Goal: Task Accomplishment & Management: Manage account settings

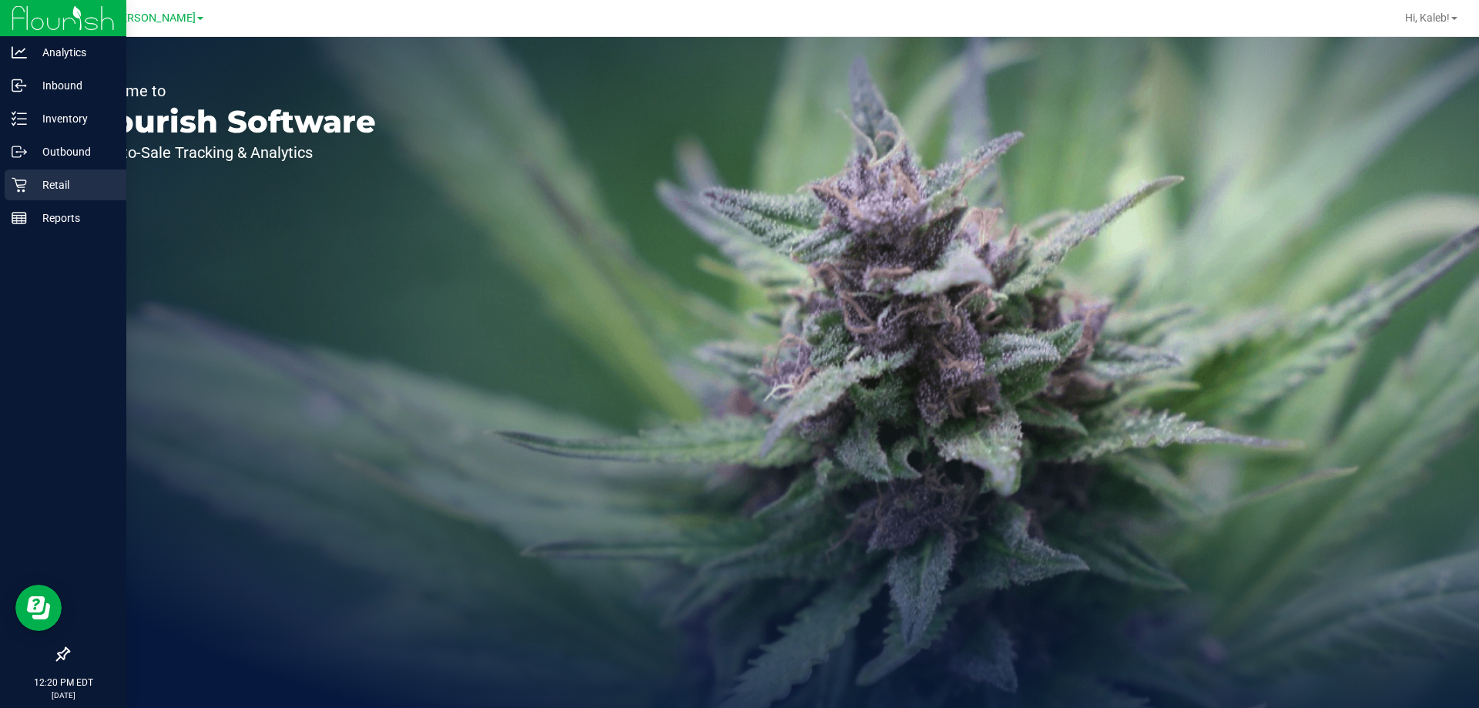
click at [18, 180] on icon at bounding box center [19, 184] width 15 height 15
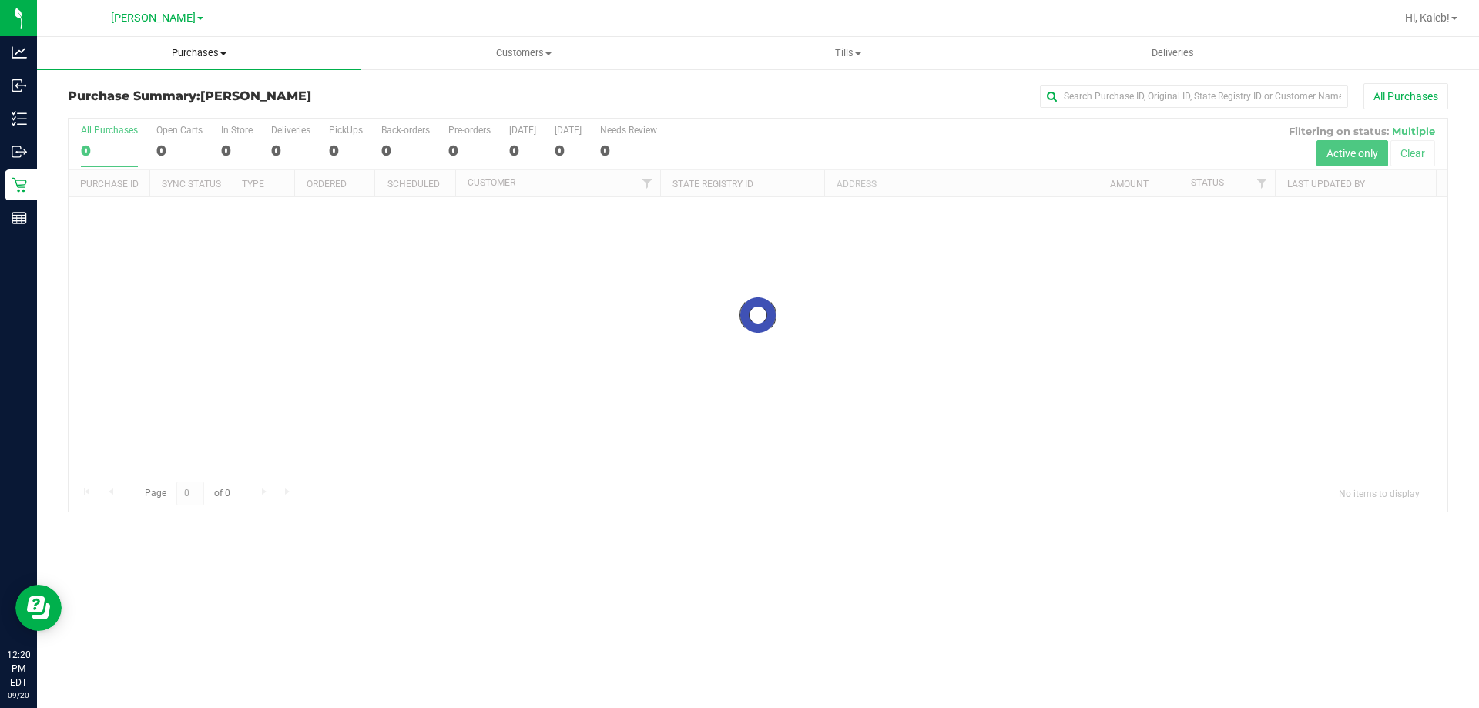
click at [237, 56] on span "Purchases" at bounding box center [199, 53] width 324 height 14
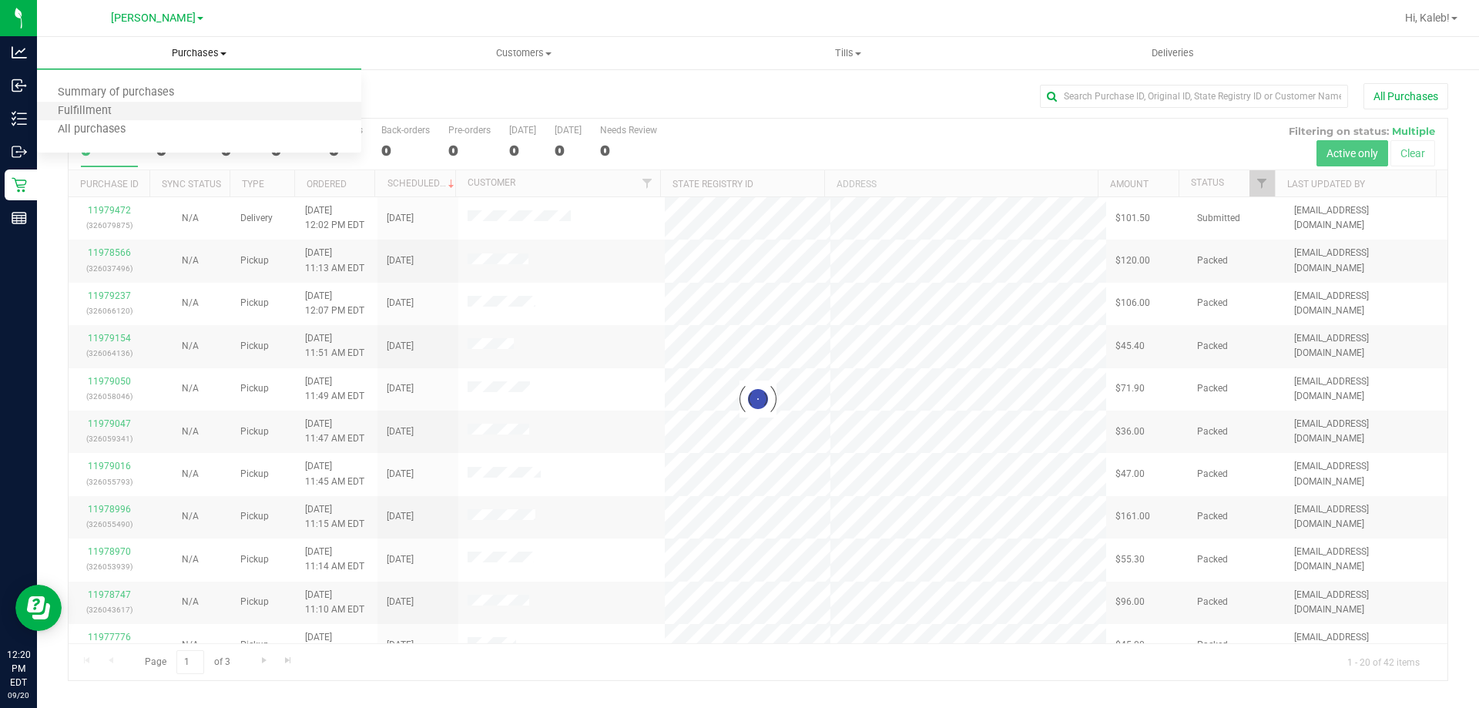
click at [190, 107] on li "Fulfillment" at bounding box center [199, 111] width 324 height 18
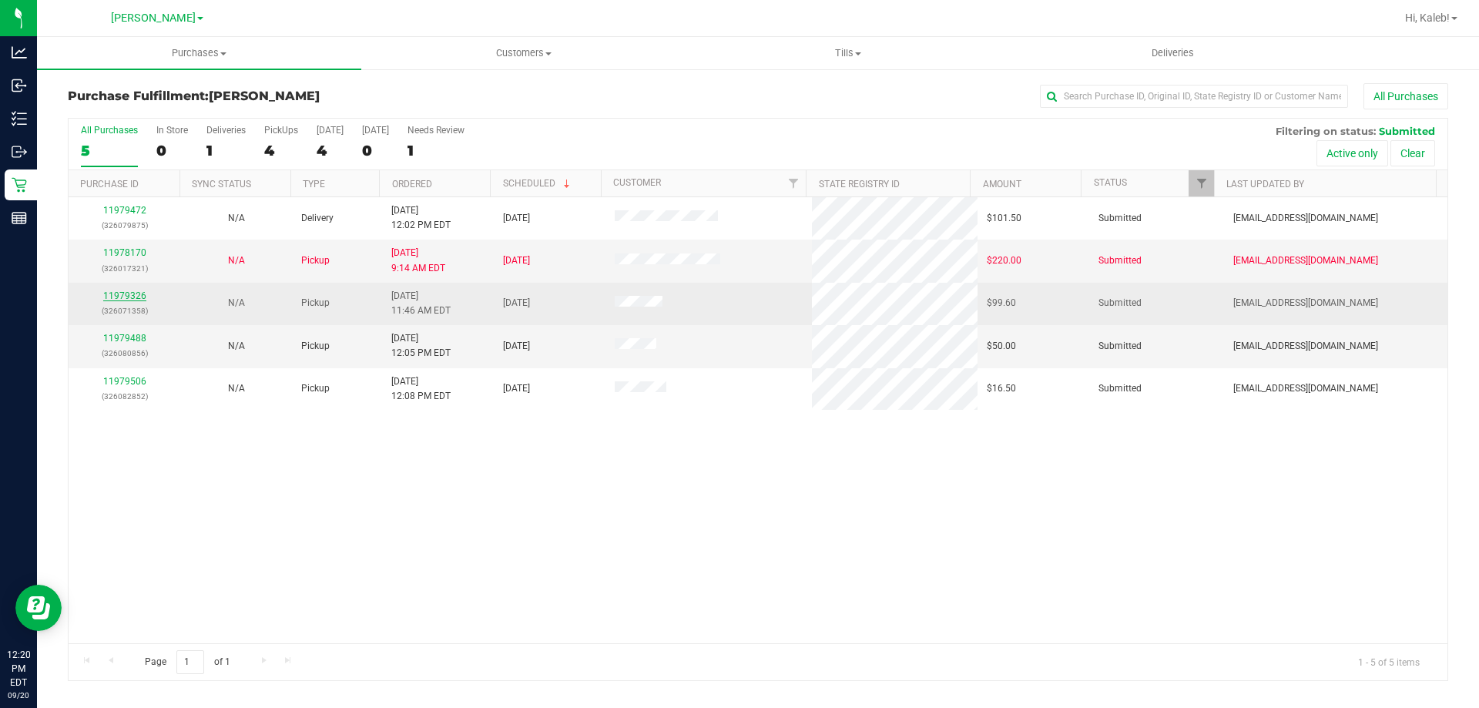
click at [129, 290] on link "11979326" at bounding box center [124, 295] width 43 height 11
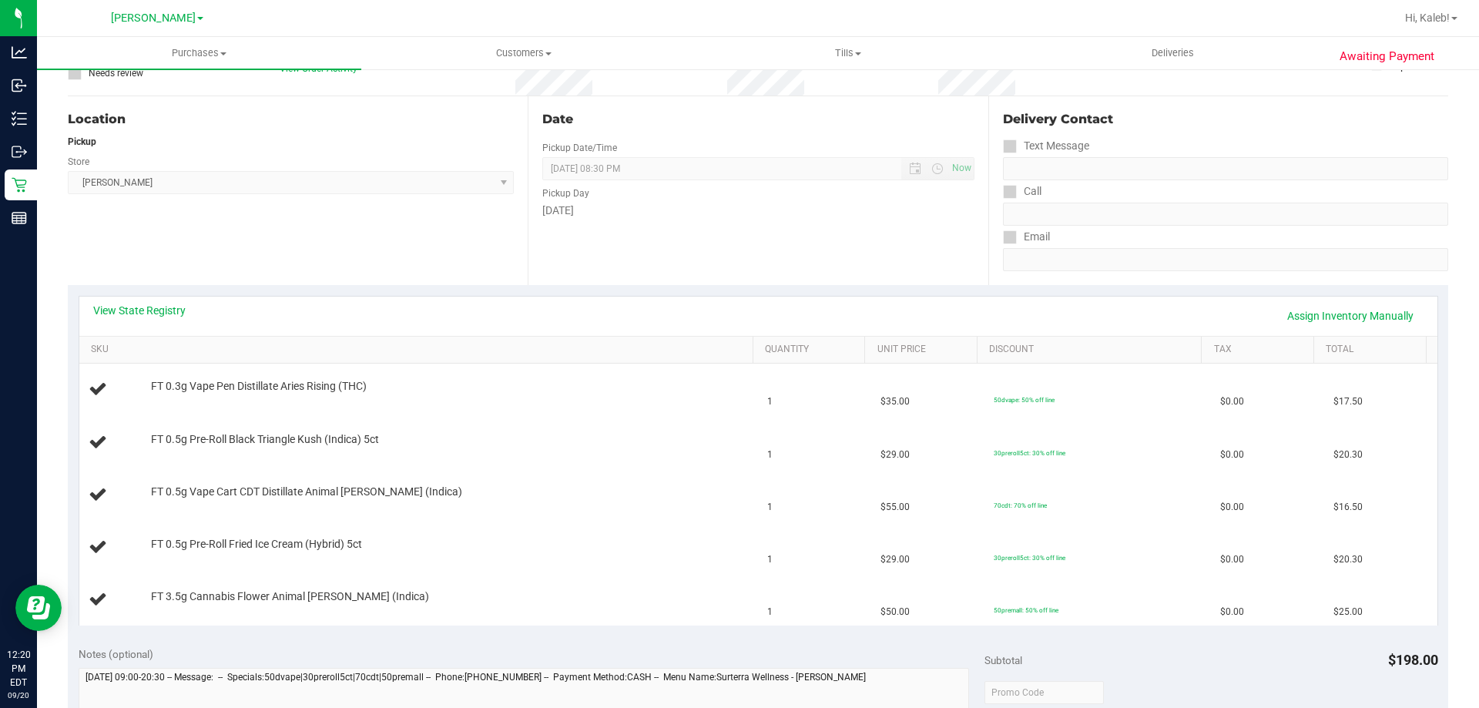
scroll to position [254, 0]
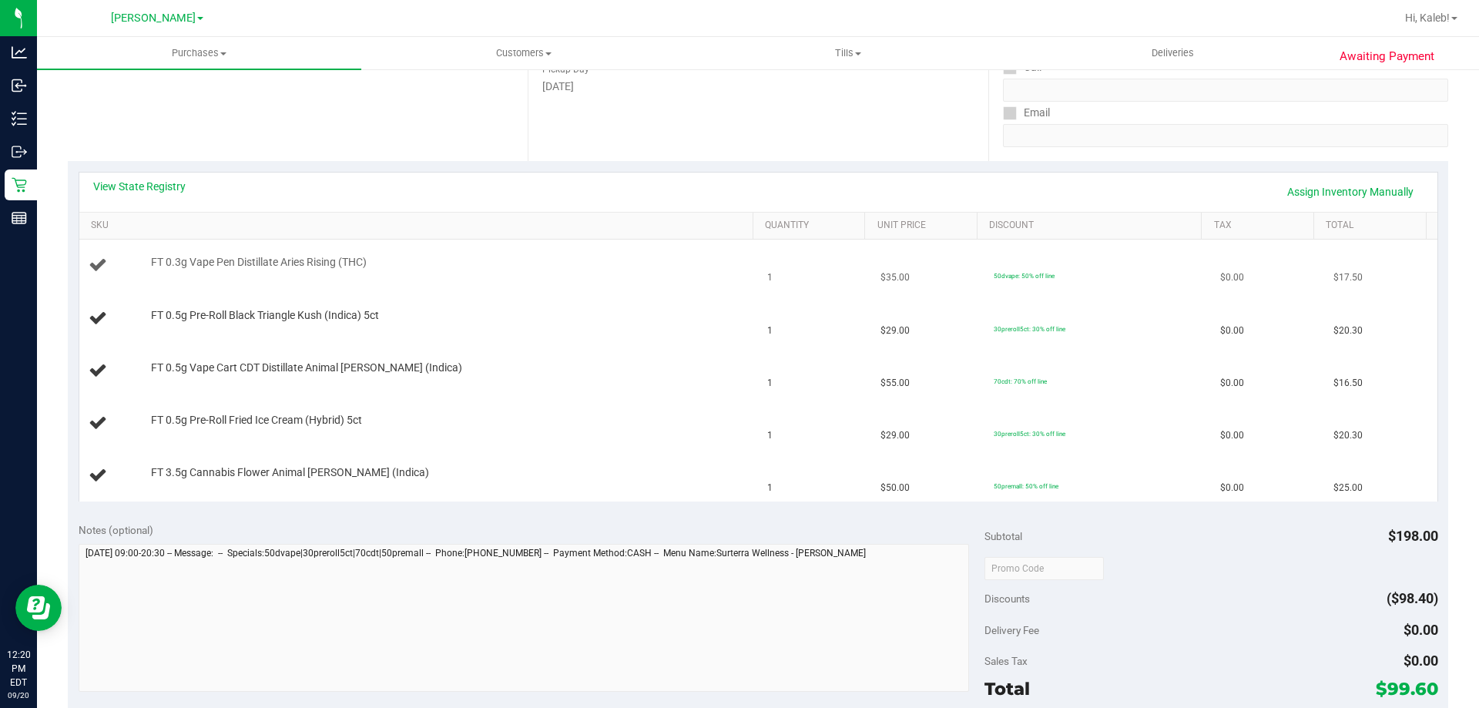
click at [604, 277] on td "FT 0.3g Vape Pen Distillate Aries Rising (THC)" at bounding box center [419, 266] width 680 height 52
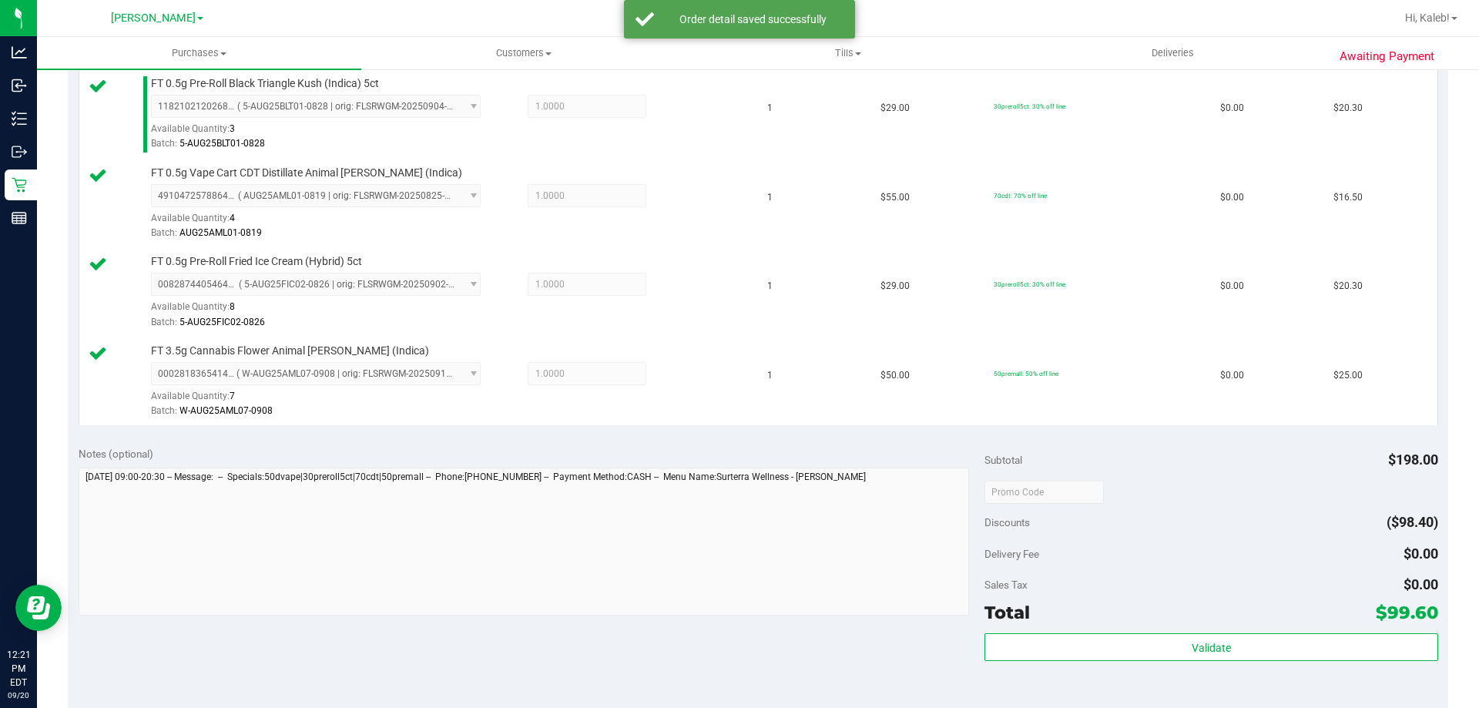
scroll to position [908, 0]
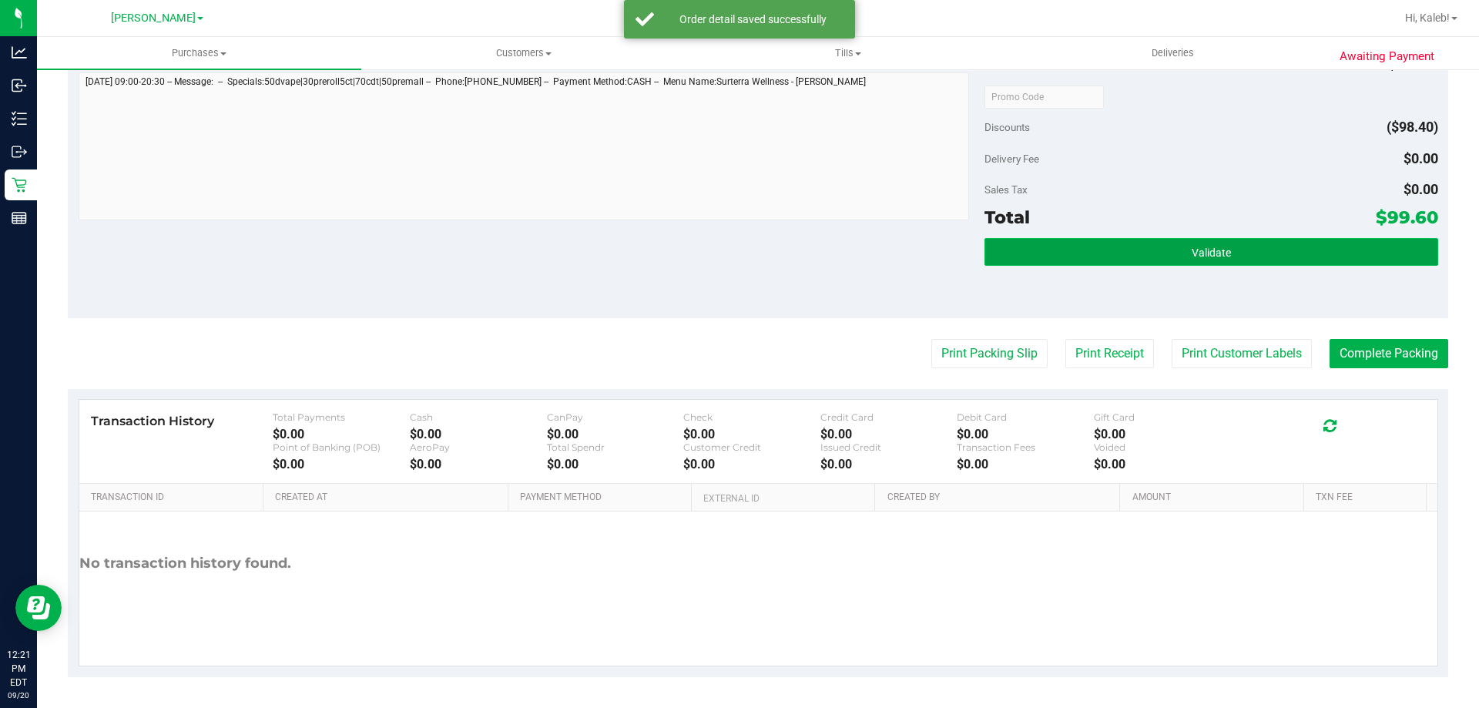
click at [1167, 247] on button "Validate" at bounding box center [1211, 252] width 453 height 28
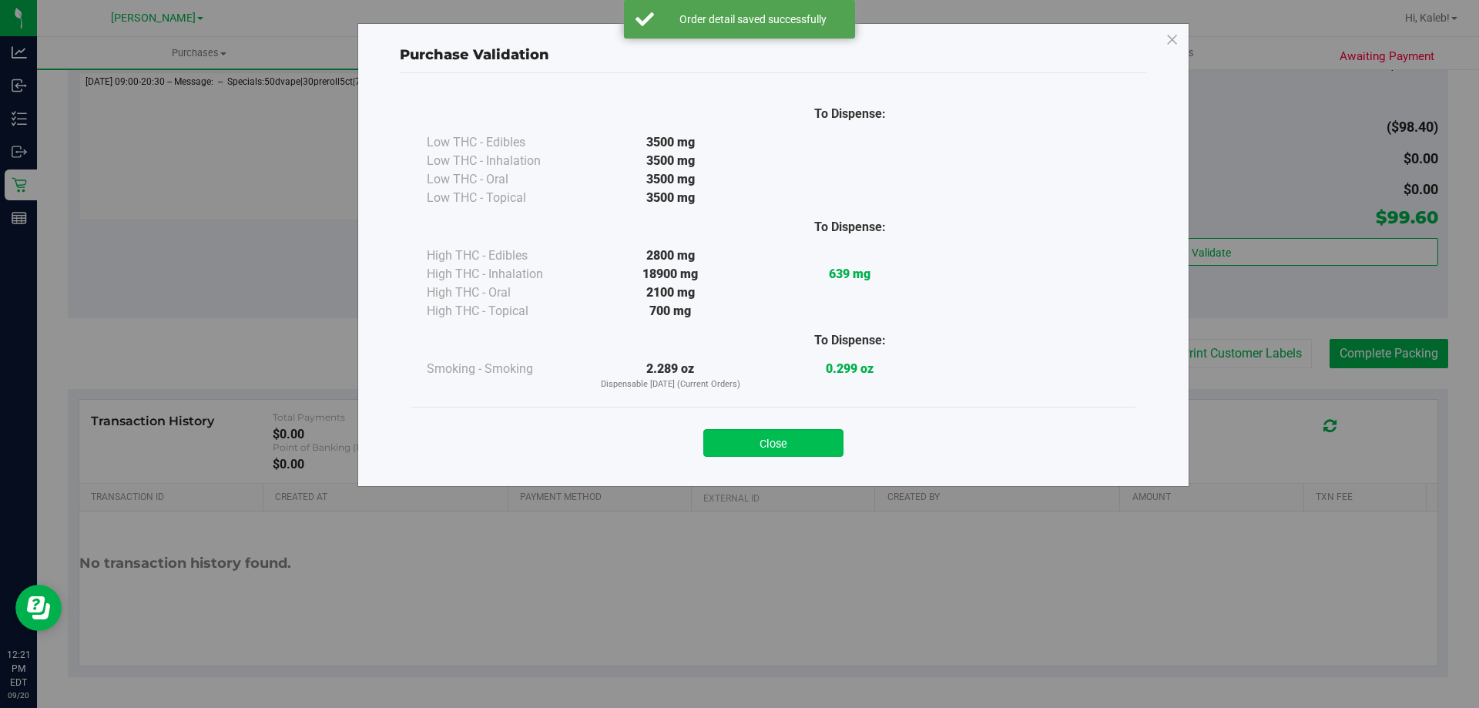
click at [827, 436] on button "Close" at bounding box center [773, 443] width 140 height 28
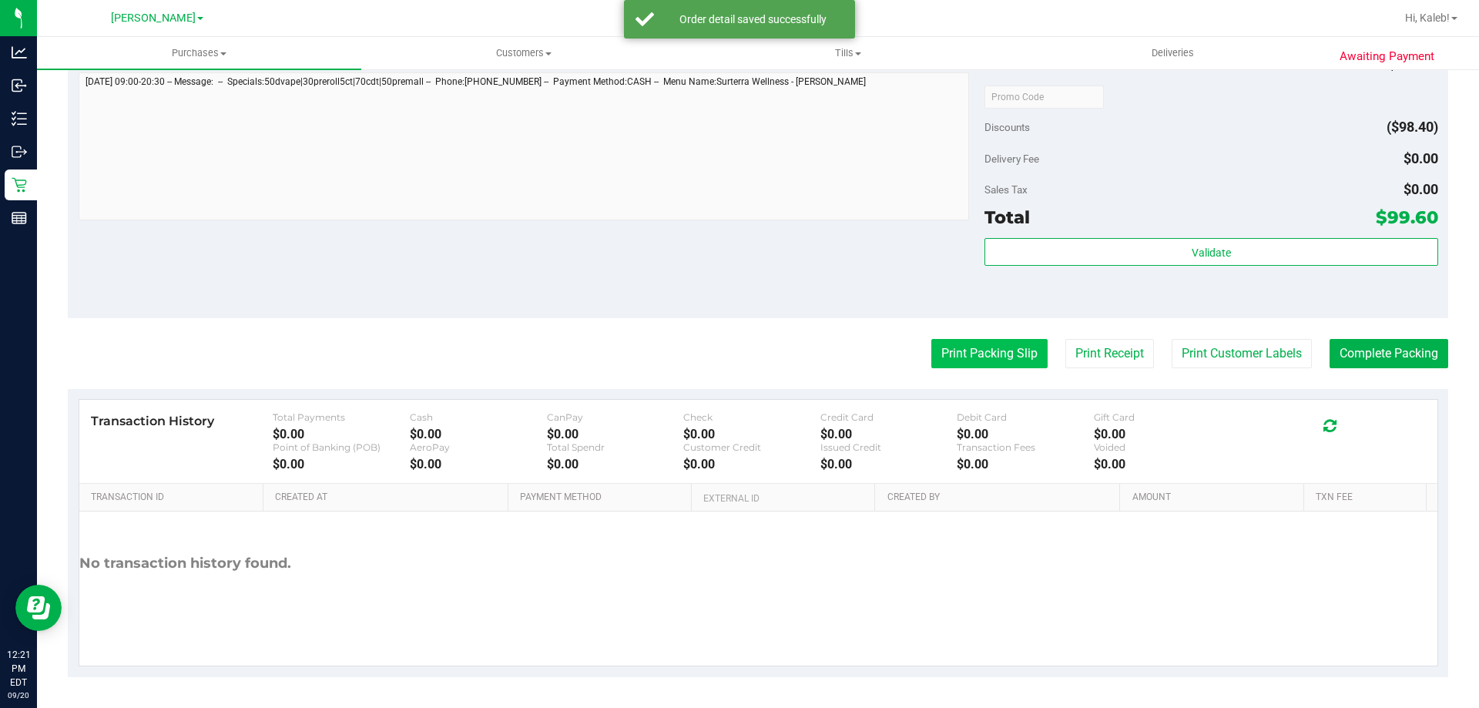
click at [985, 358] on button "Print Packing Slip" at bounding box center [989, 353] width 116 height 29
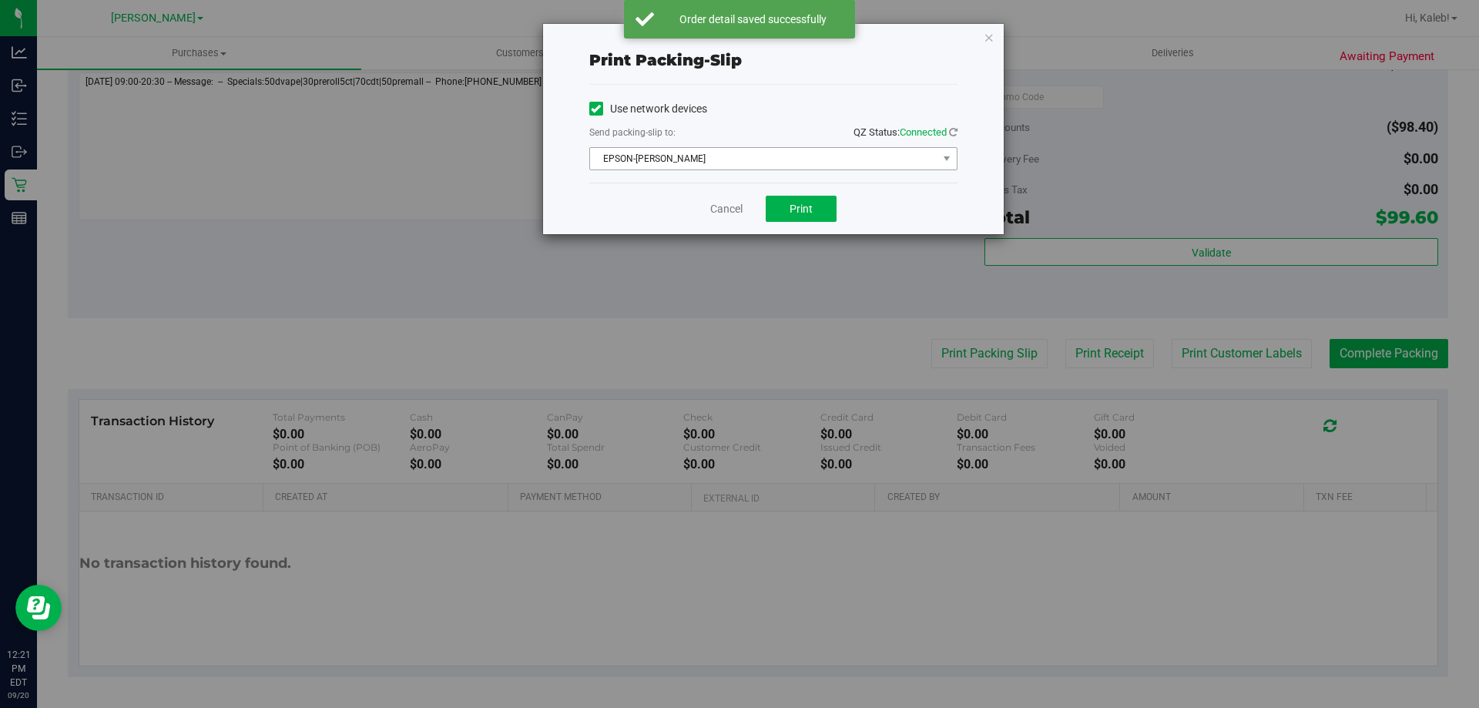
click at [841, 149] on span "EPSON-[PERSON_NAME]" at bounding box center [763, 159] width 347 height 22
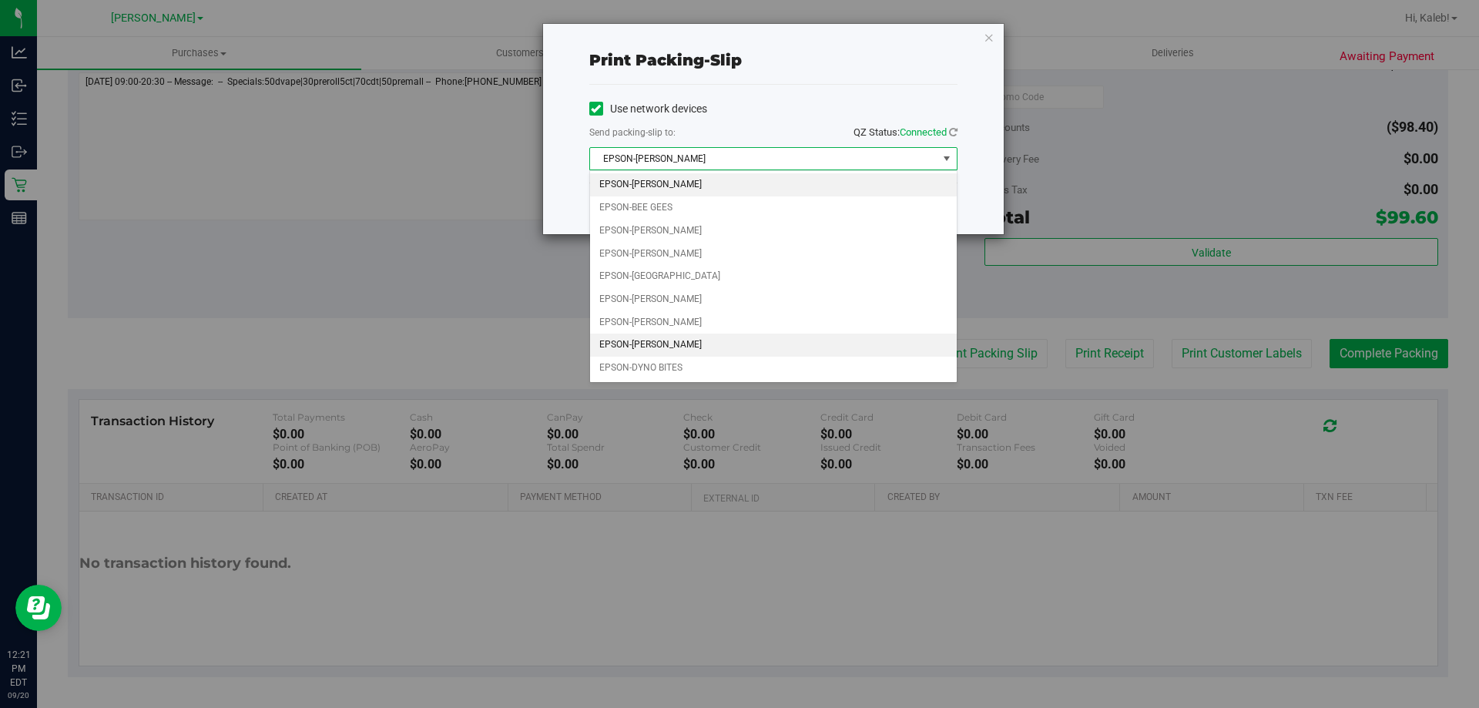
click at [761, 343] on li "EPSON-[PERSON_NAME]" at bounding box center [773, 345] width 367 height 23
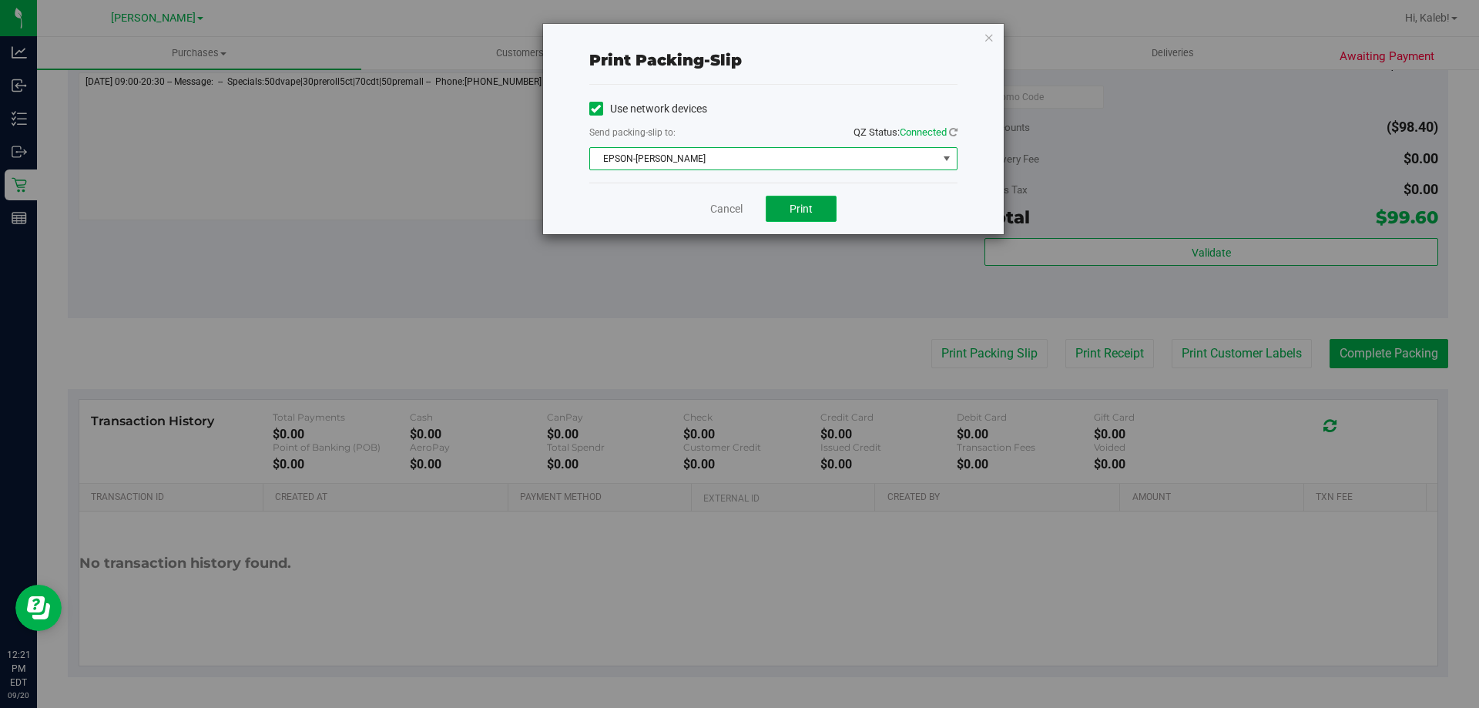
click at [794, 213] on span "Print" at bounding box center [801, 209] width 23 height 12
click at [728, 207] on link "Cancel" at bounding box center [726, 209] width 32 height 16
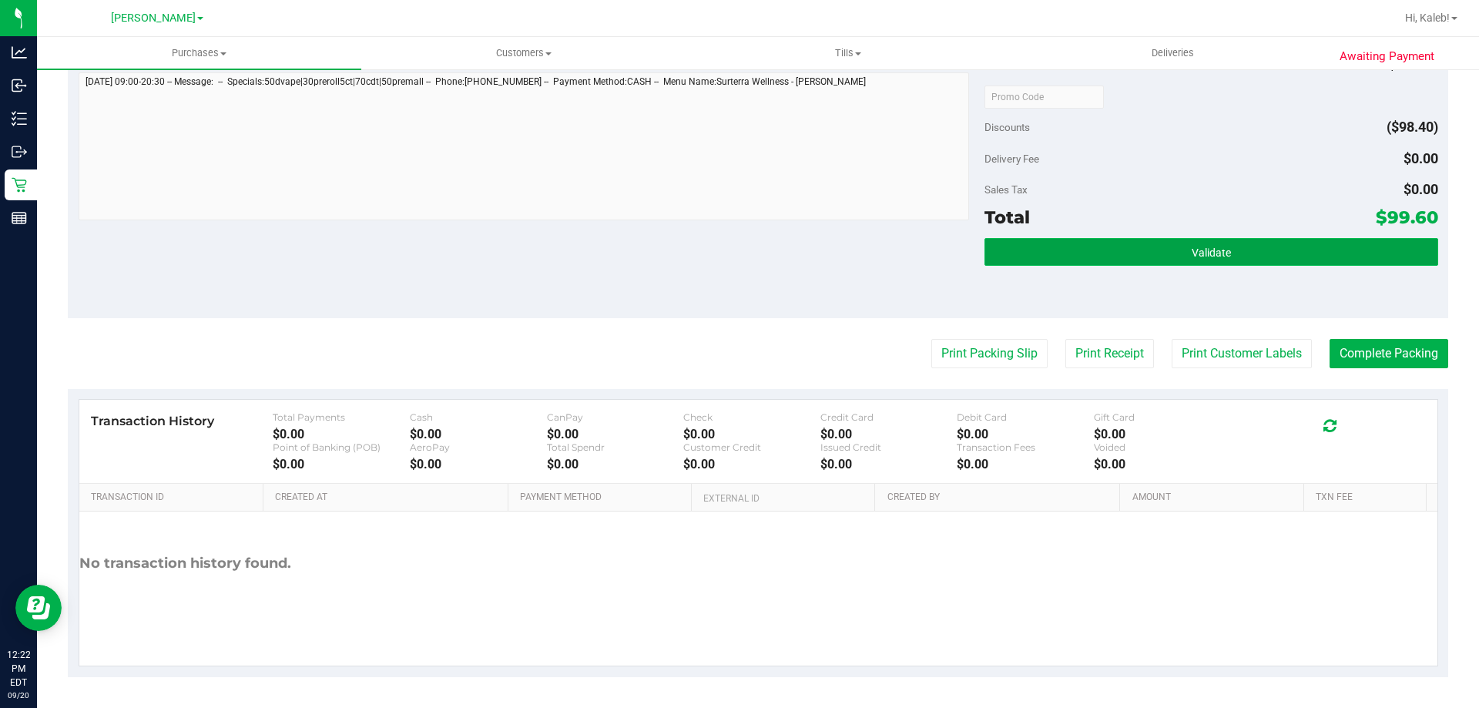
click at [1133, 263] on button "Validate" at bounding box center [1211, 252] width 453 height 28
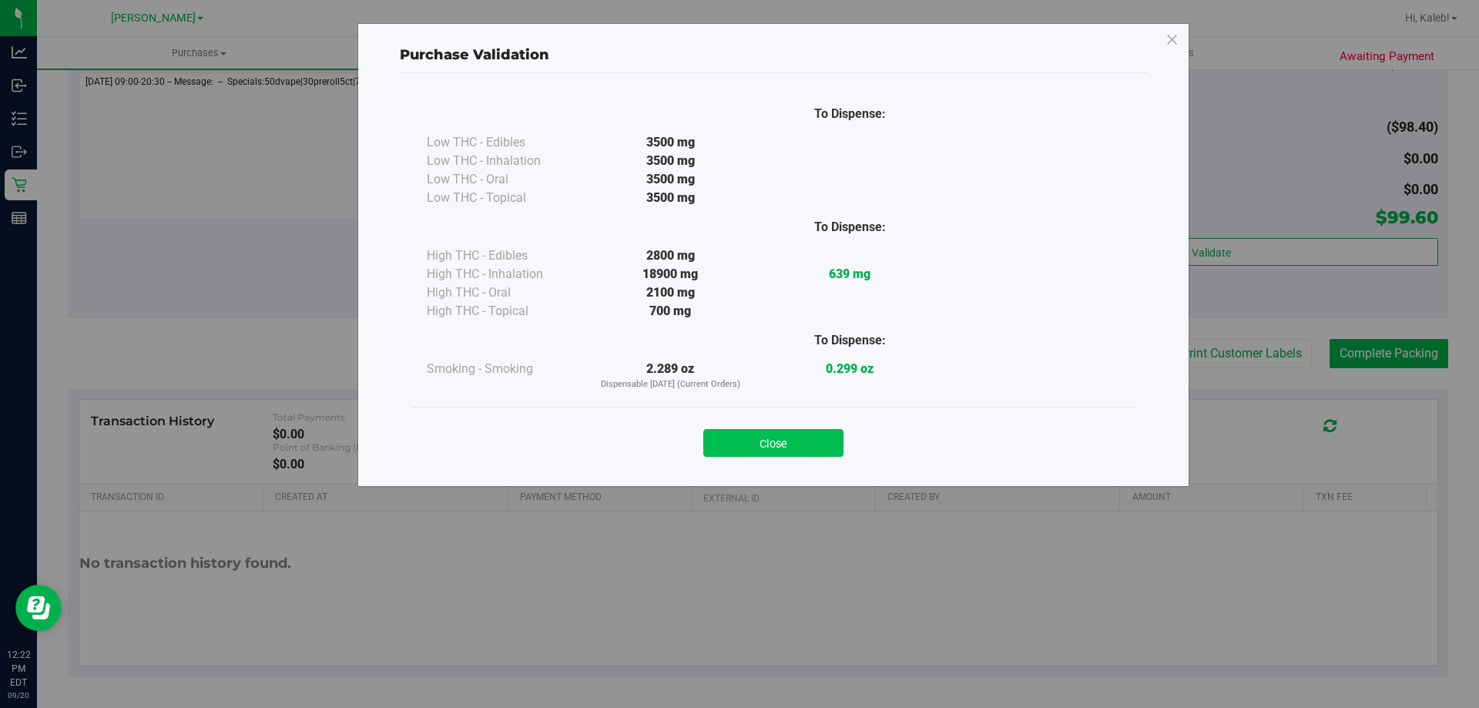
click at [775, 429] on button "Close" at bounding box center [773, 443] width 140 height 28
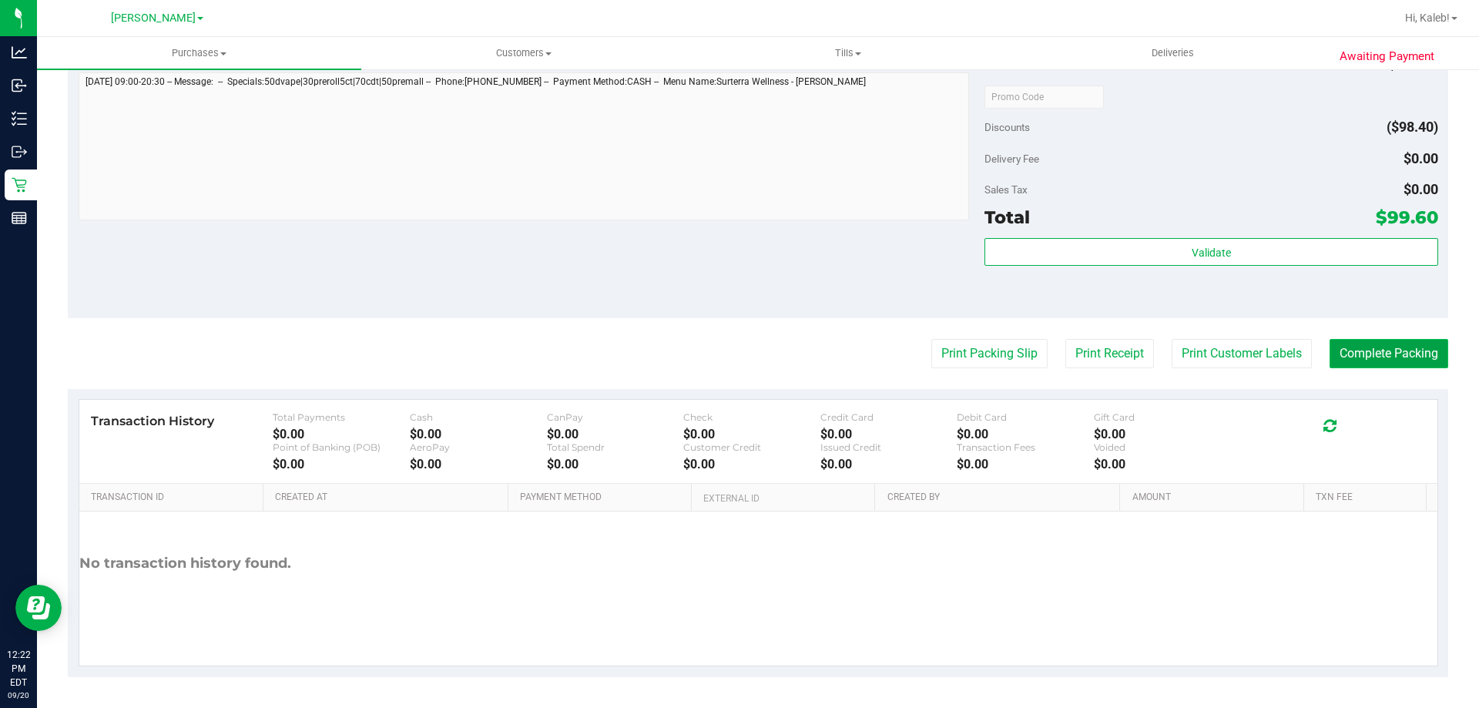
click at [1356, 347] on button "Complete Packing" at bounding box center [1389, 353] width 119 height 29
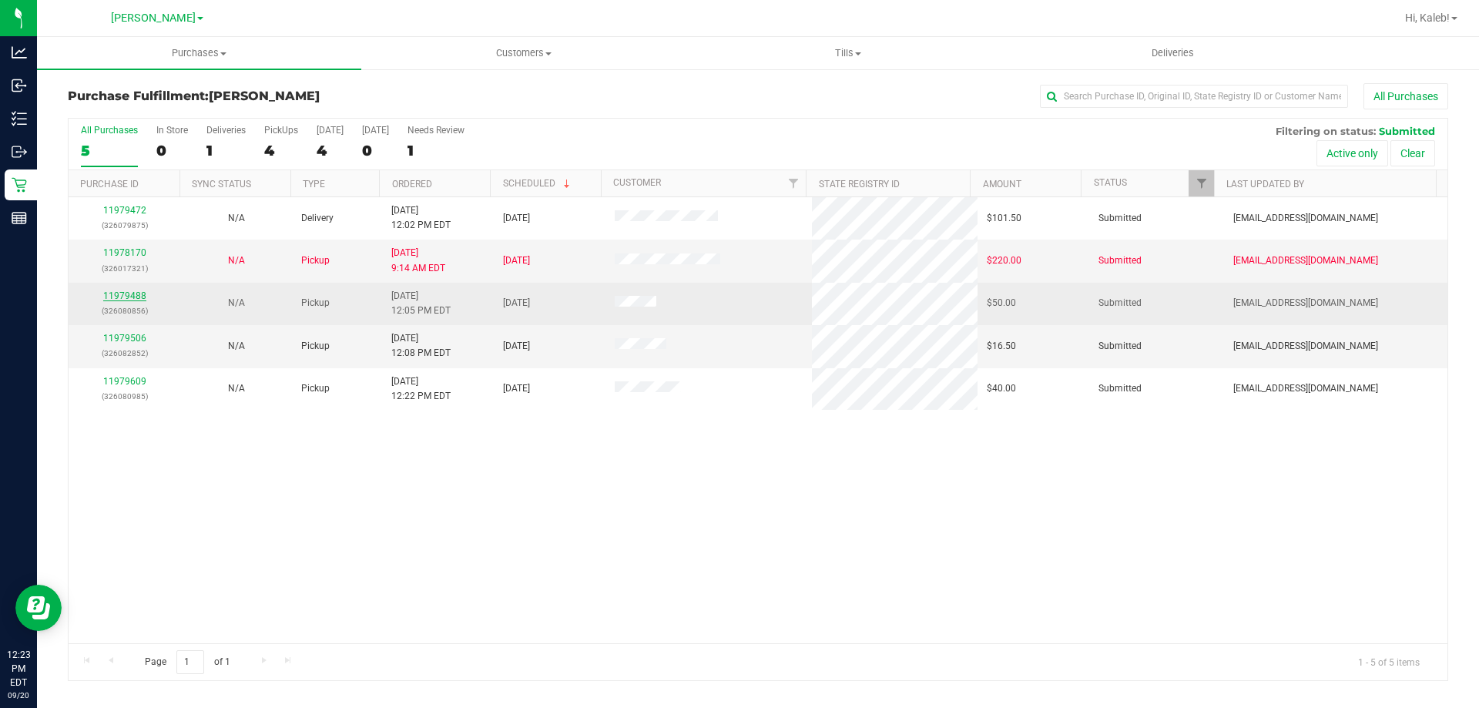
click at [137, 292] on link "11979488" at bounding box center [124, 295] width 43 height 11
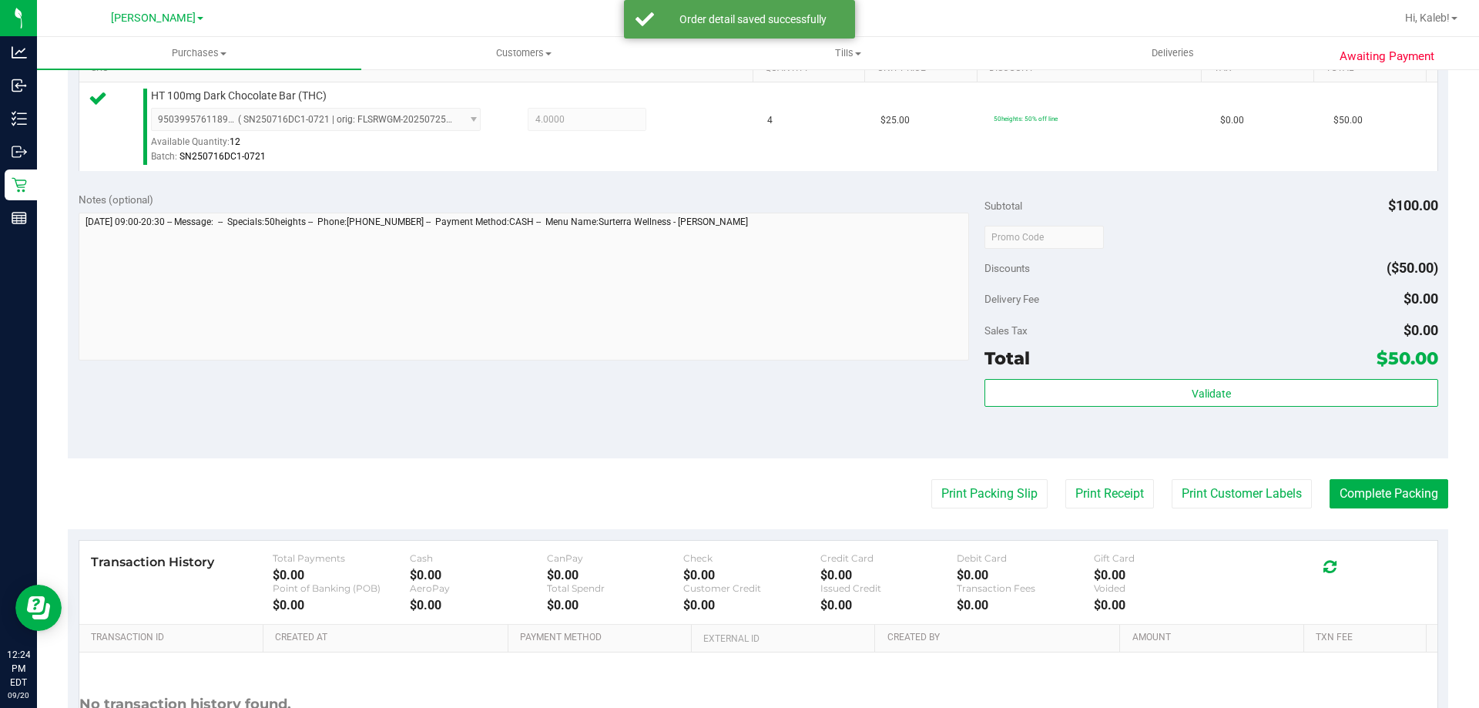
scroll to position [552, 0]
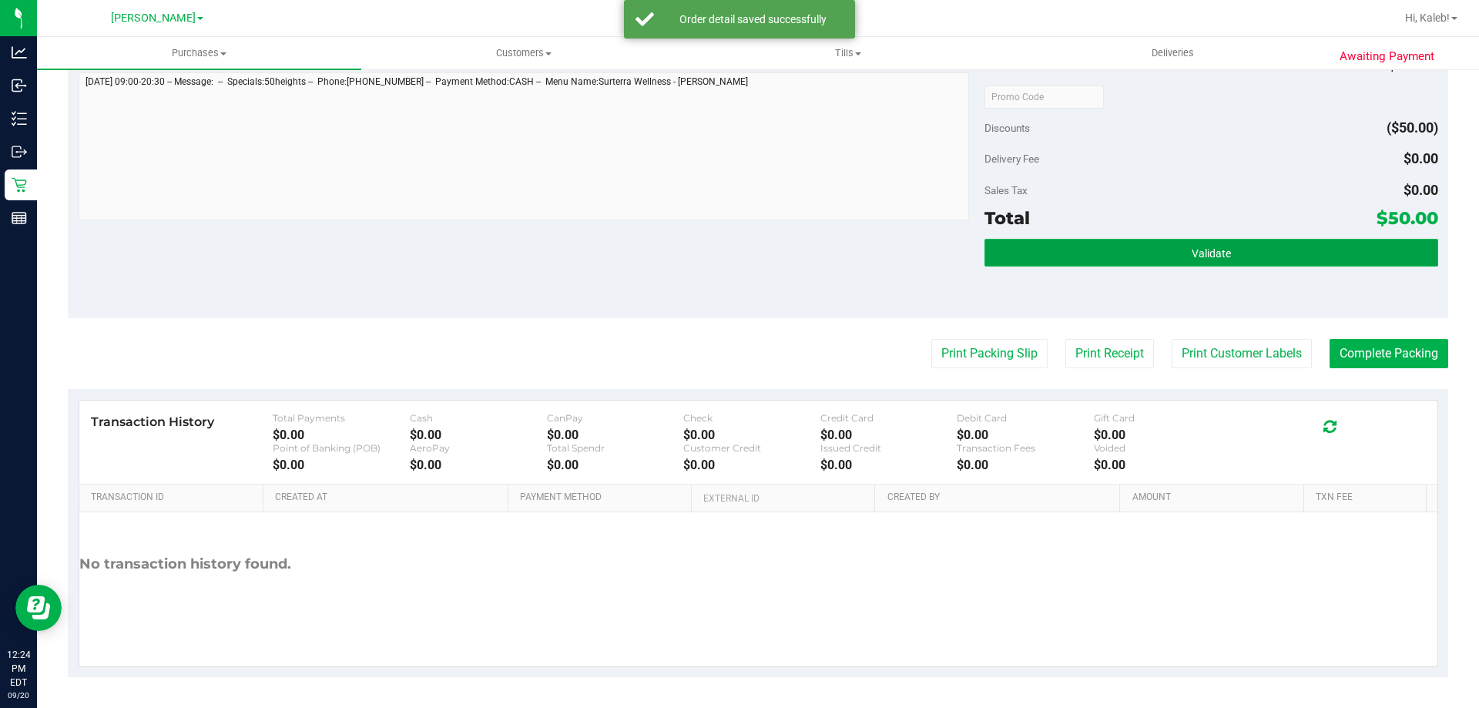
click at [1158, 263] on button "Validate" at bounding box center [1211, 253] width 453 height 28
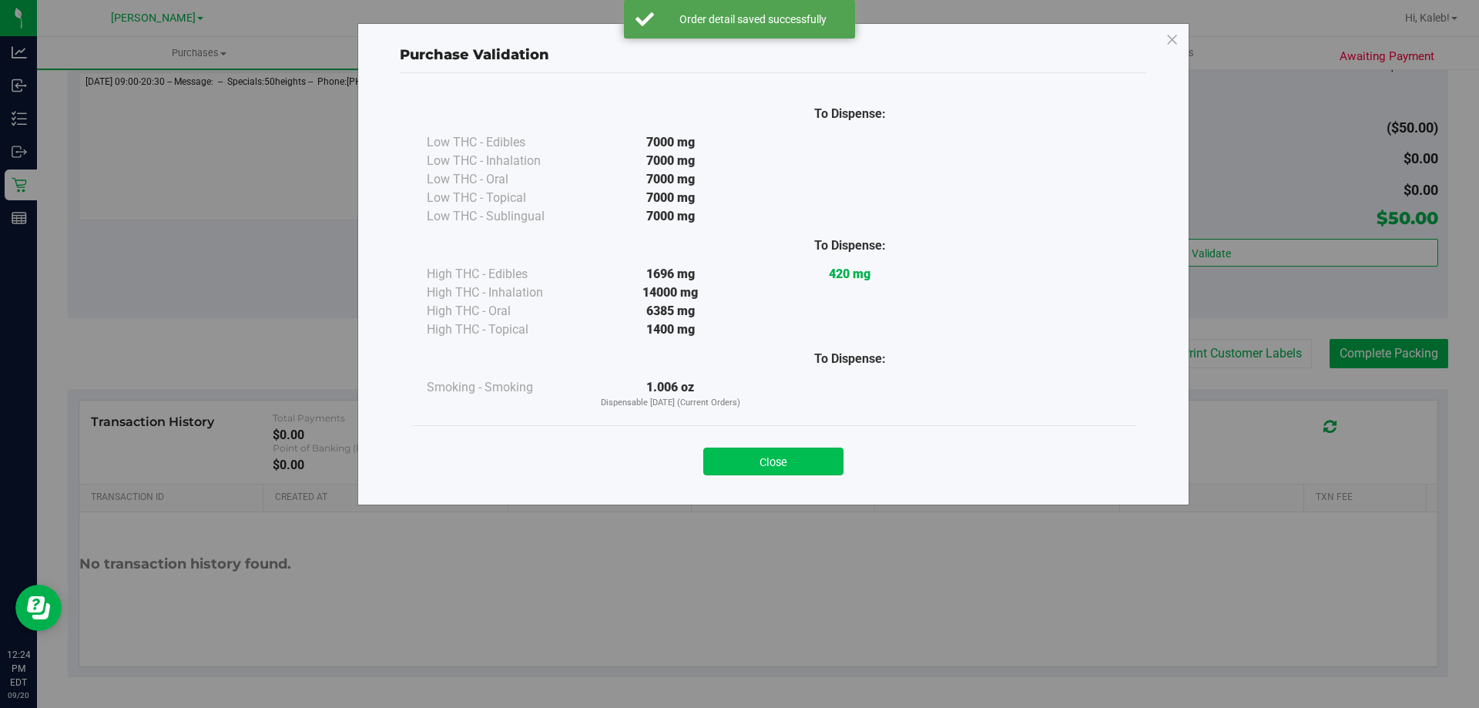
click at [815, 452] on button "Close" at bounding box center [773, 462] width 140 height 28
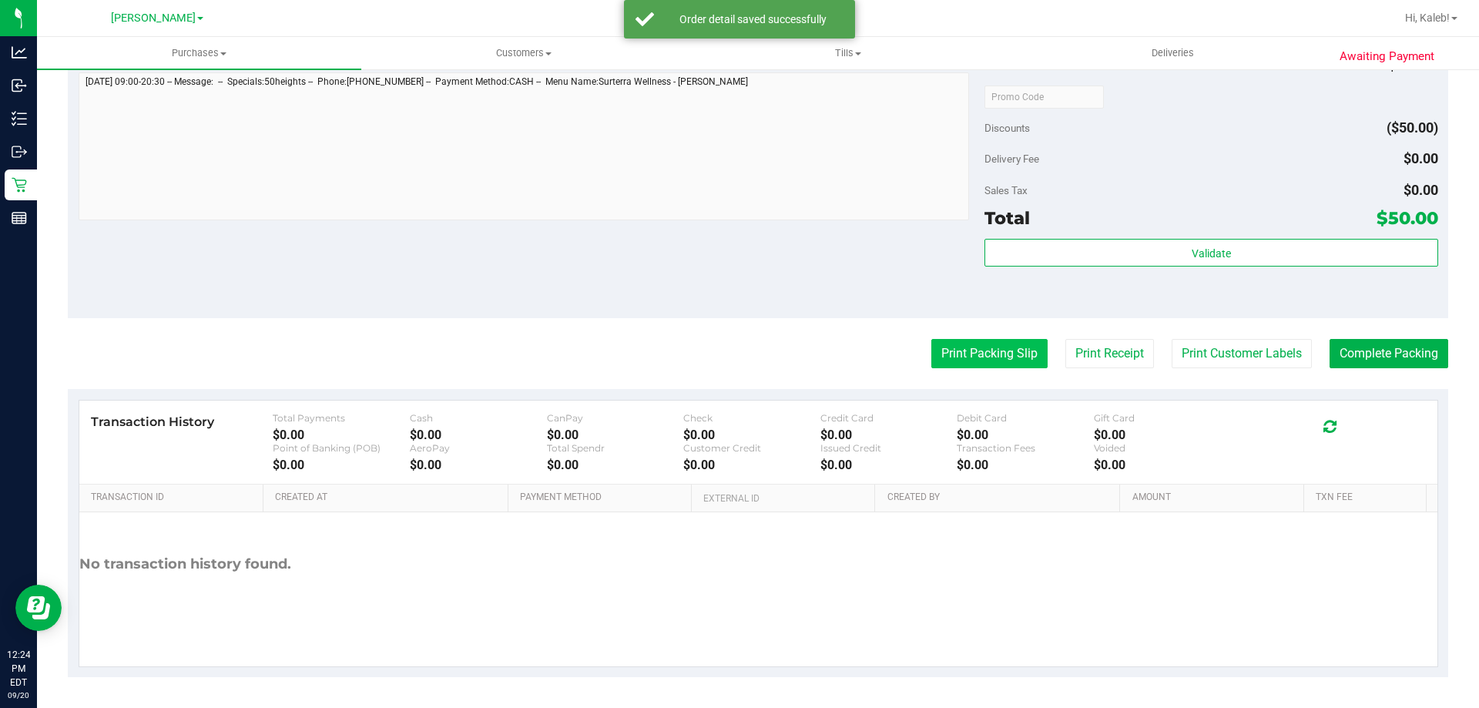
click at [969, 344] on button "Print Packing Slip" at bounding box center [989, 353] width 116 height 29
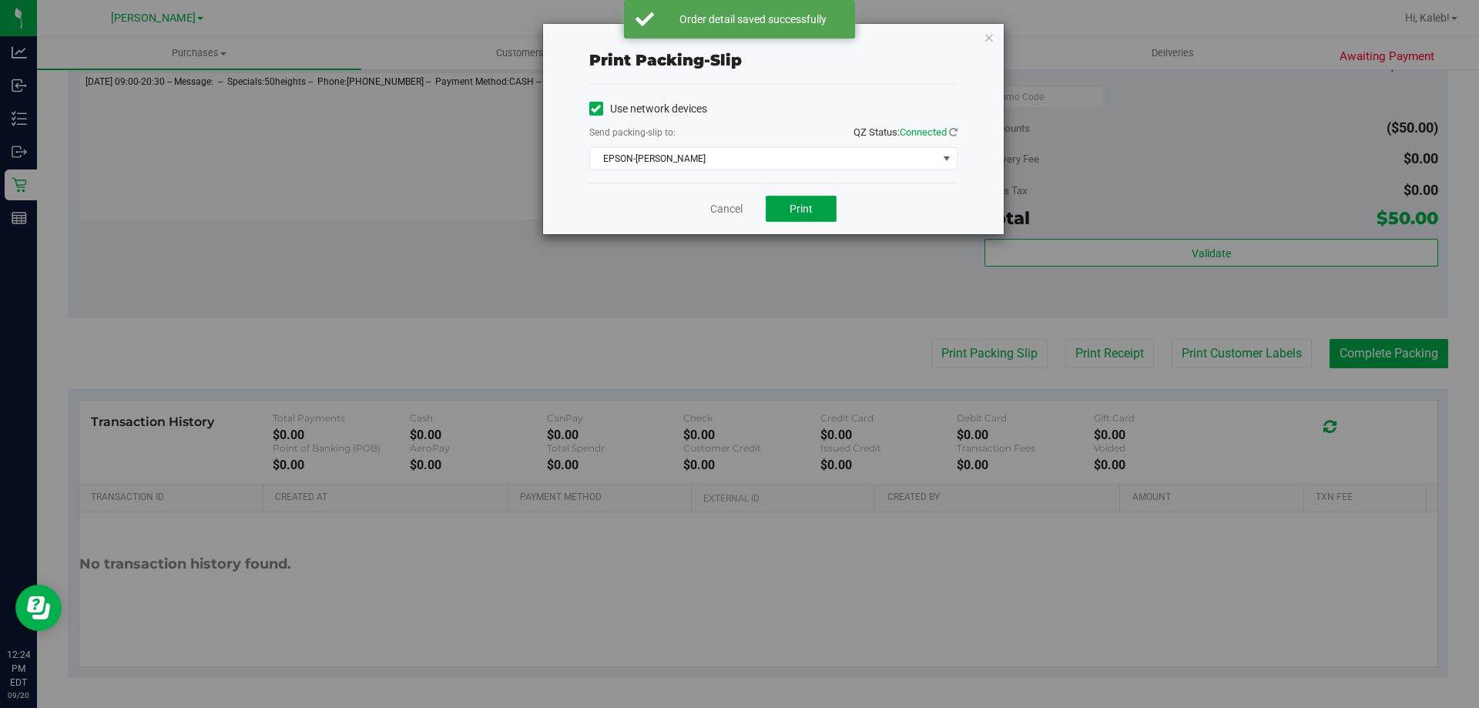
click at [814, 210] on button "Print" at bounding box center [801, 209] width 71 height 26
click at [713, 209] on link "Cancel" at bounding box center [726, 209] width 32 height 16
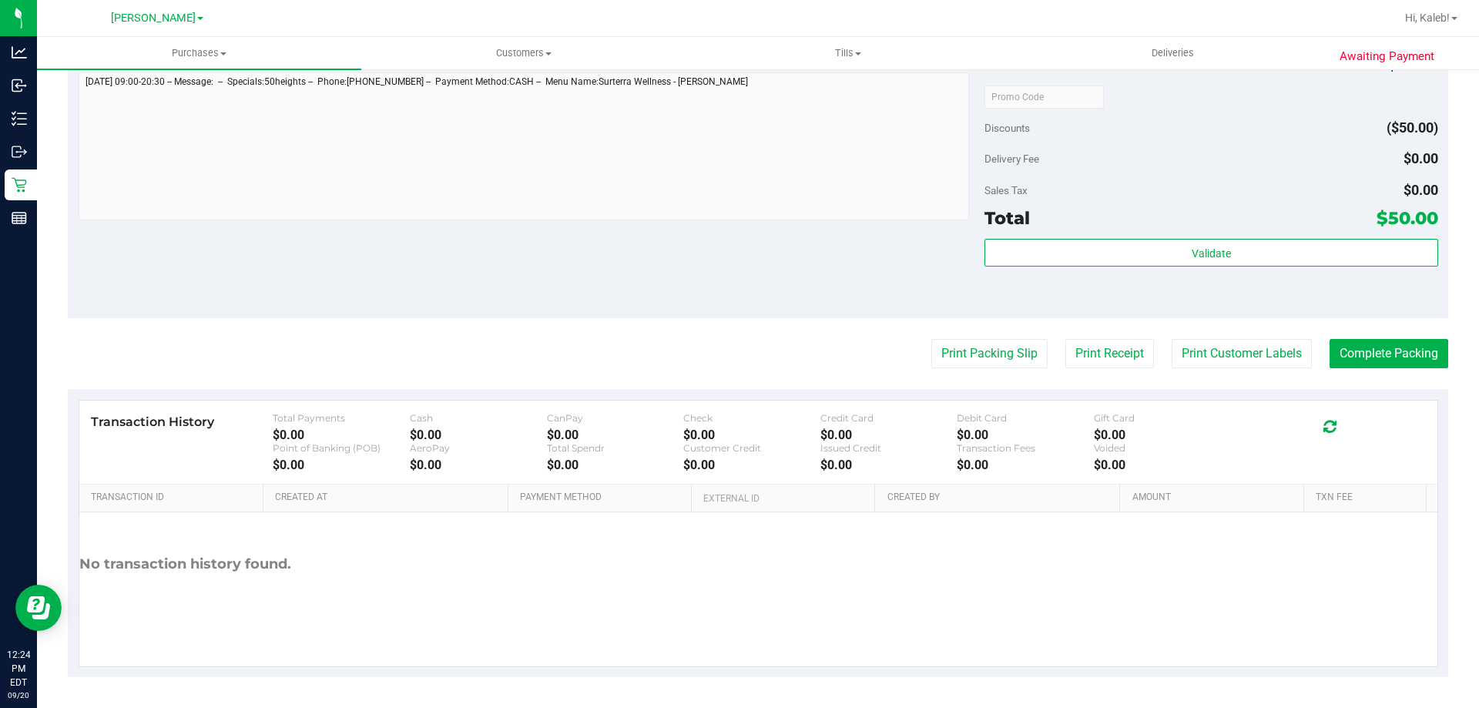
click at [1179, 222] on div "Total $50.00" at bounding box center [1211, 218] width 453 height 28
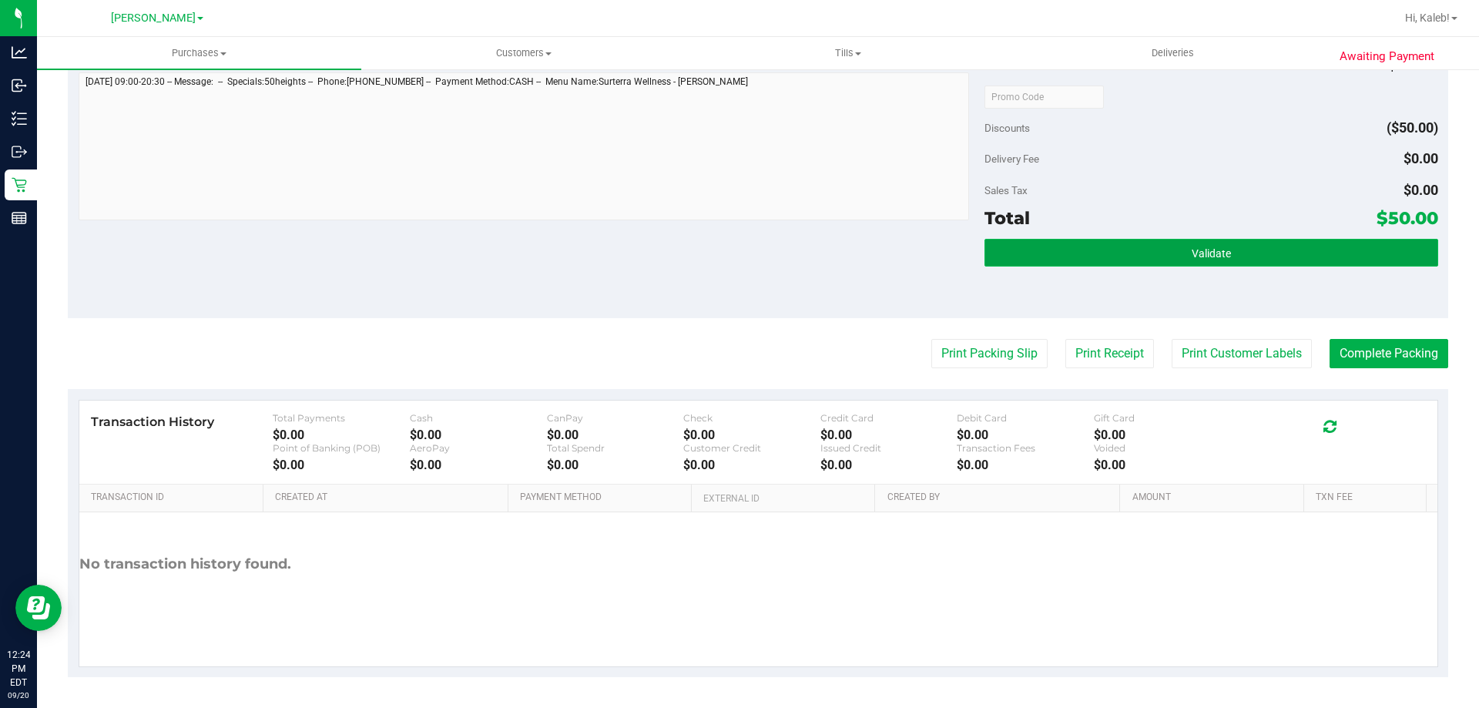
click at [1142, 263] on button "Validate" at bounding box center [1211, 253] width 453 height 28
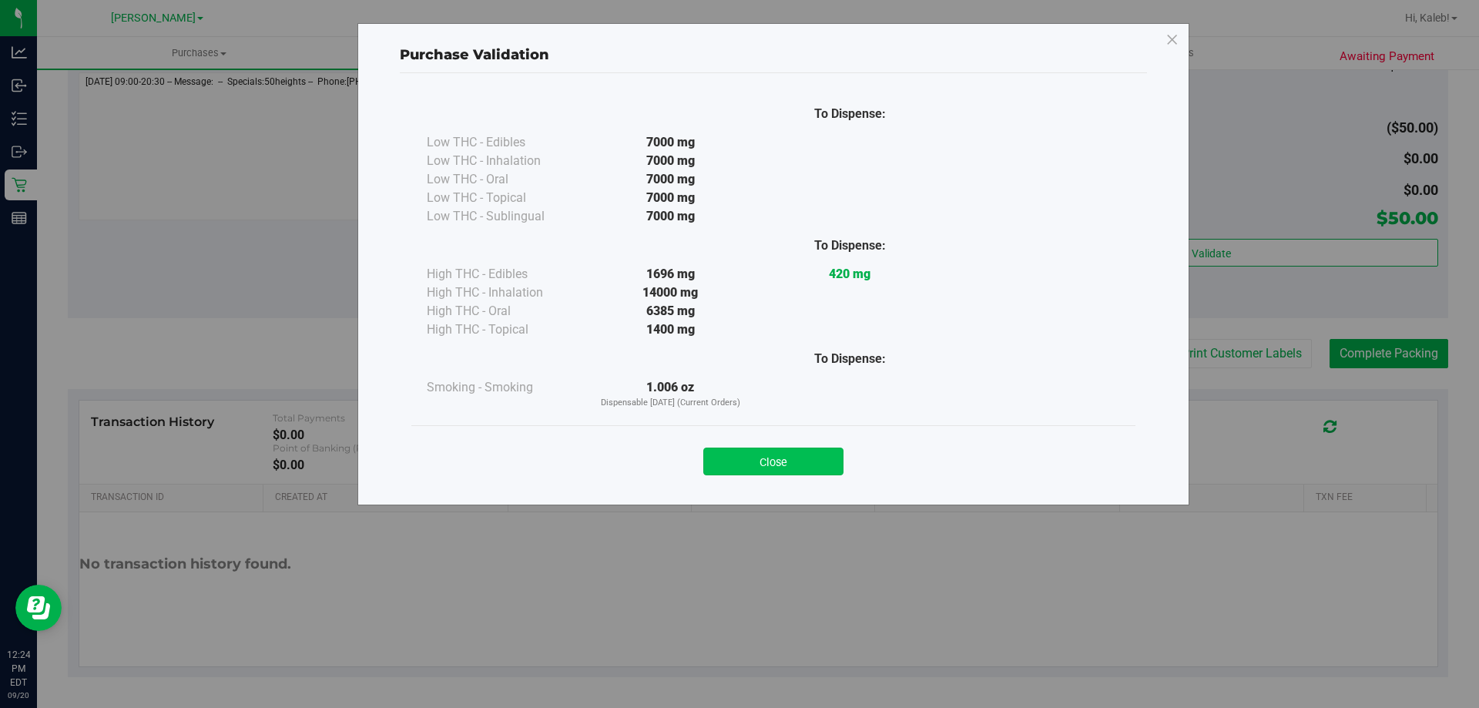
click at [791, 458] on button "Close" at bounding box center [773, 462] width 140 height 28
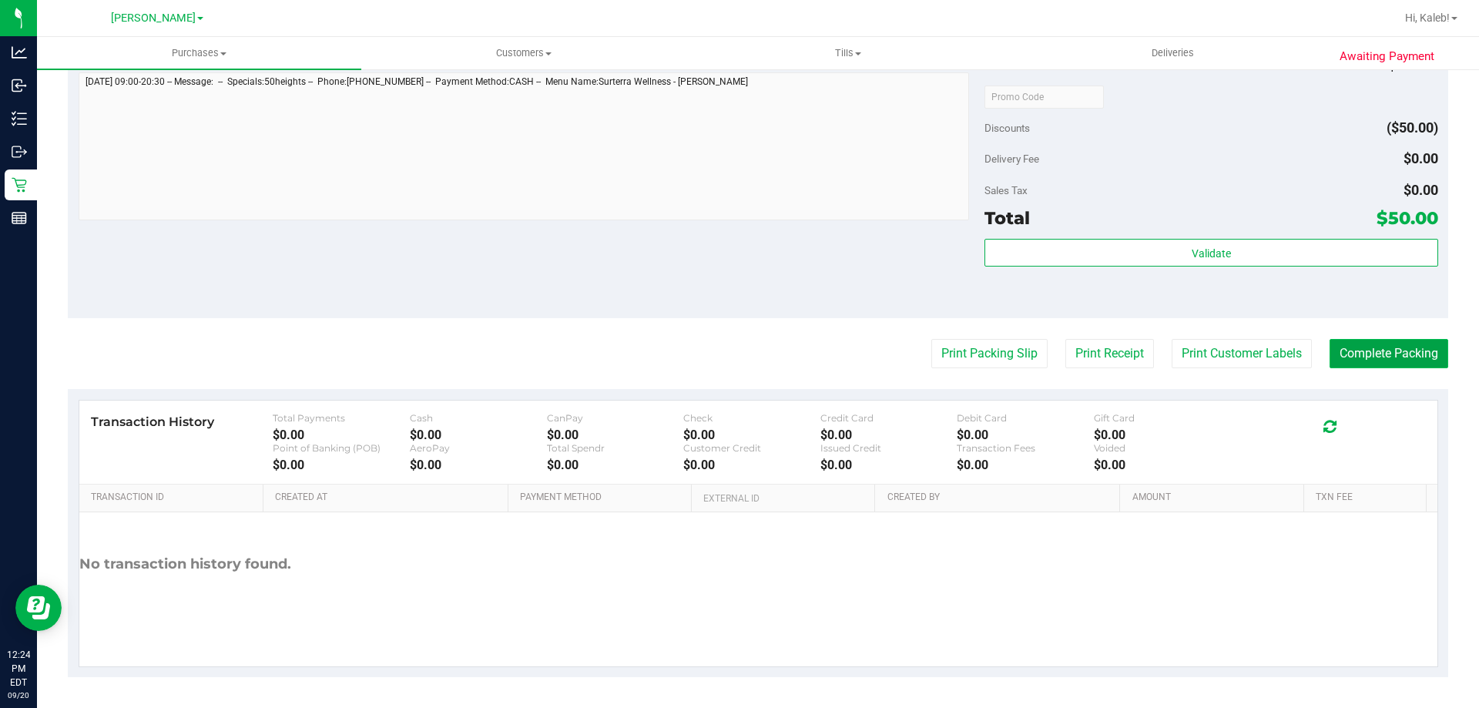
click at [1366, 347] on button "Complete Packing" at bounding box center [1389, 353] width 119 height 29
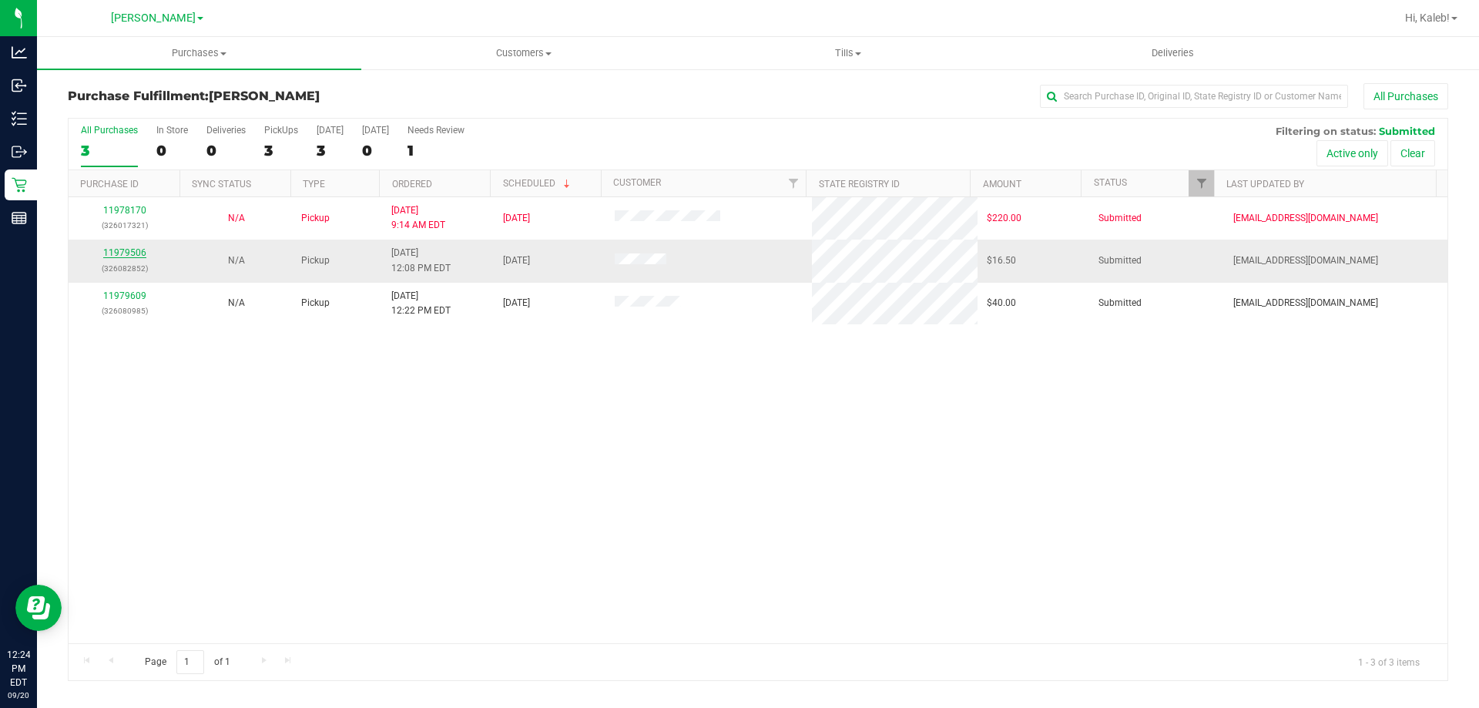
click at [119, 252] on link "11979506" at bounding box center [124, 252] width 43 height 11
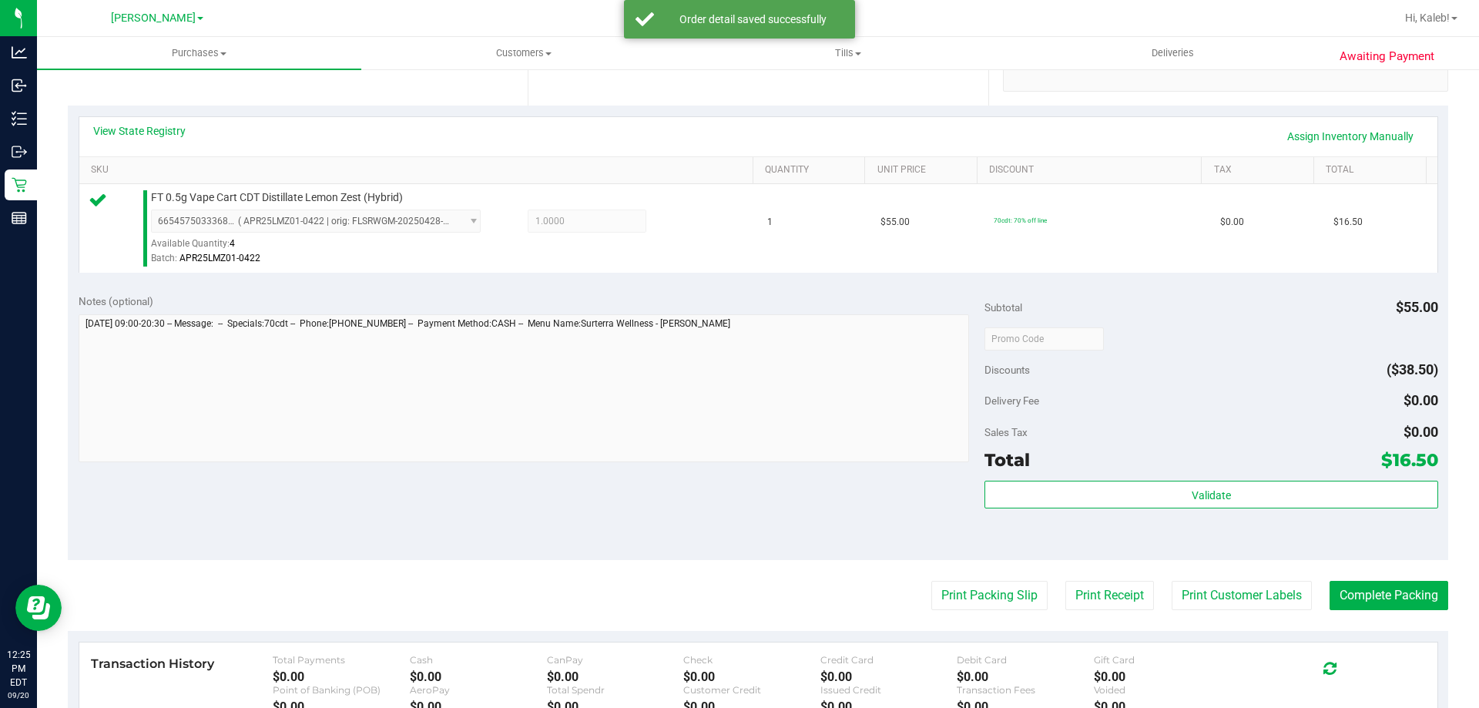
scroll to position [552, 0]
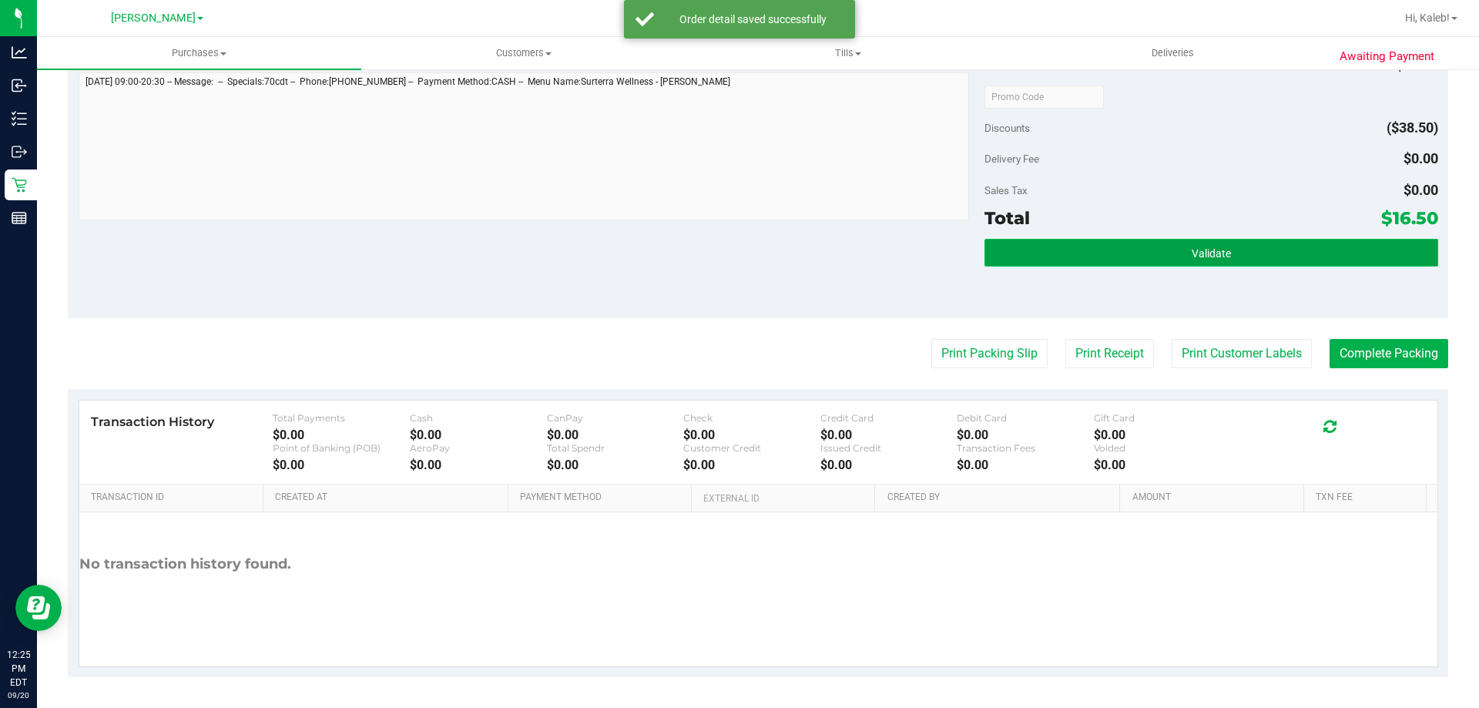
click at [1177, 240] on button "Validate" at bounding box center [1211, 253] width 453 height 28
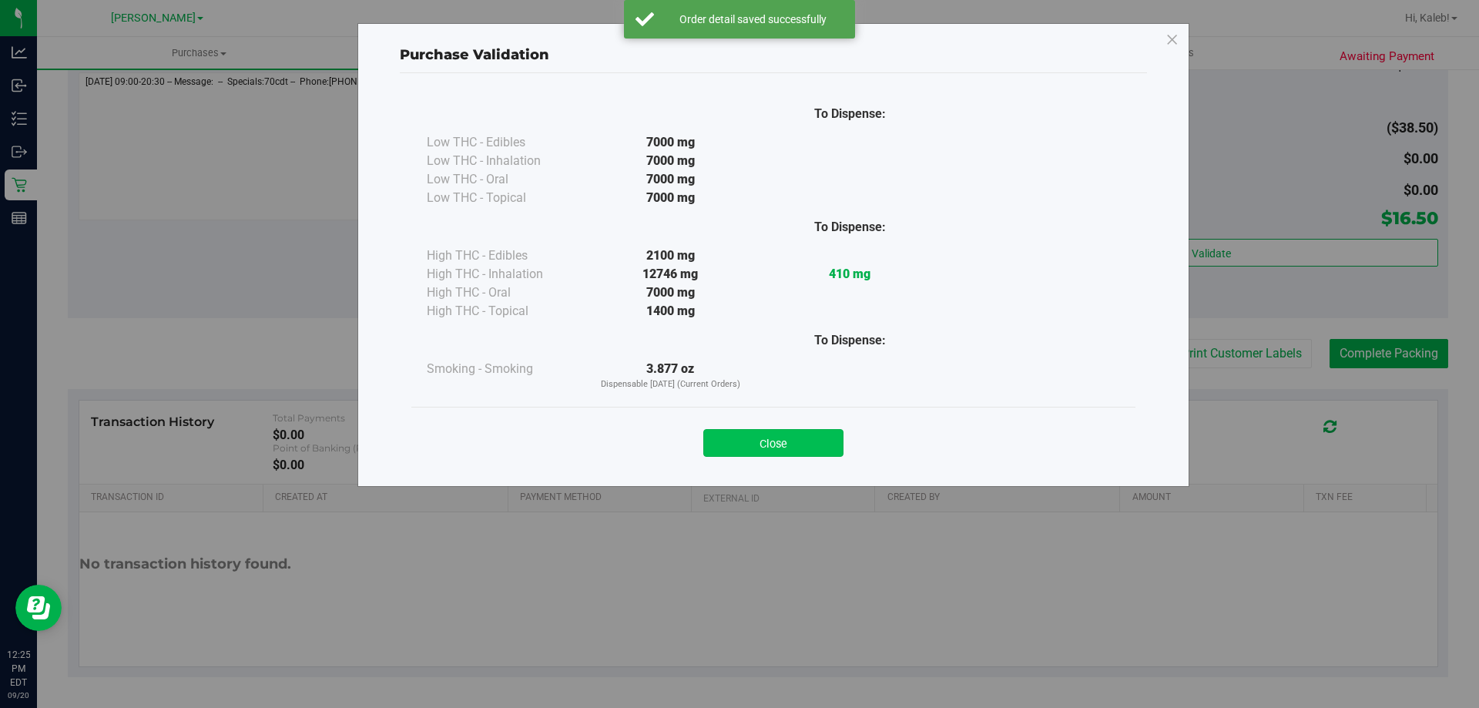
click at [794, 440] on button "Close" at bounding box center [773, 443] width 140 height 28
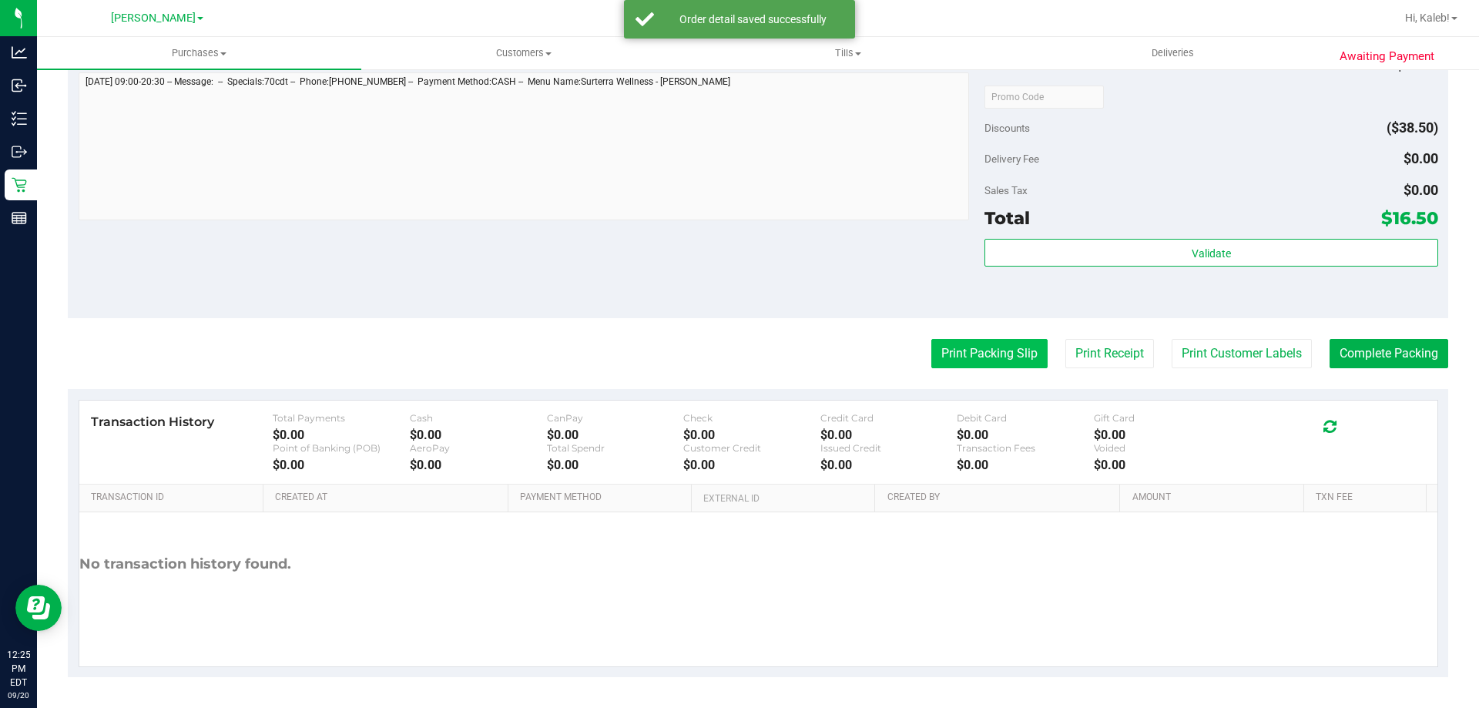
click at [979, 345] on button "Print Packing Slip" at bounding box center [989, 353] width 116 height 29
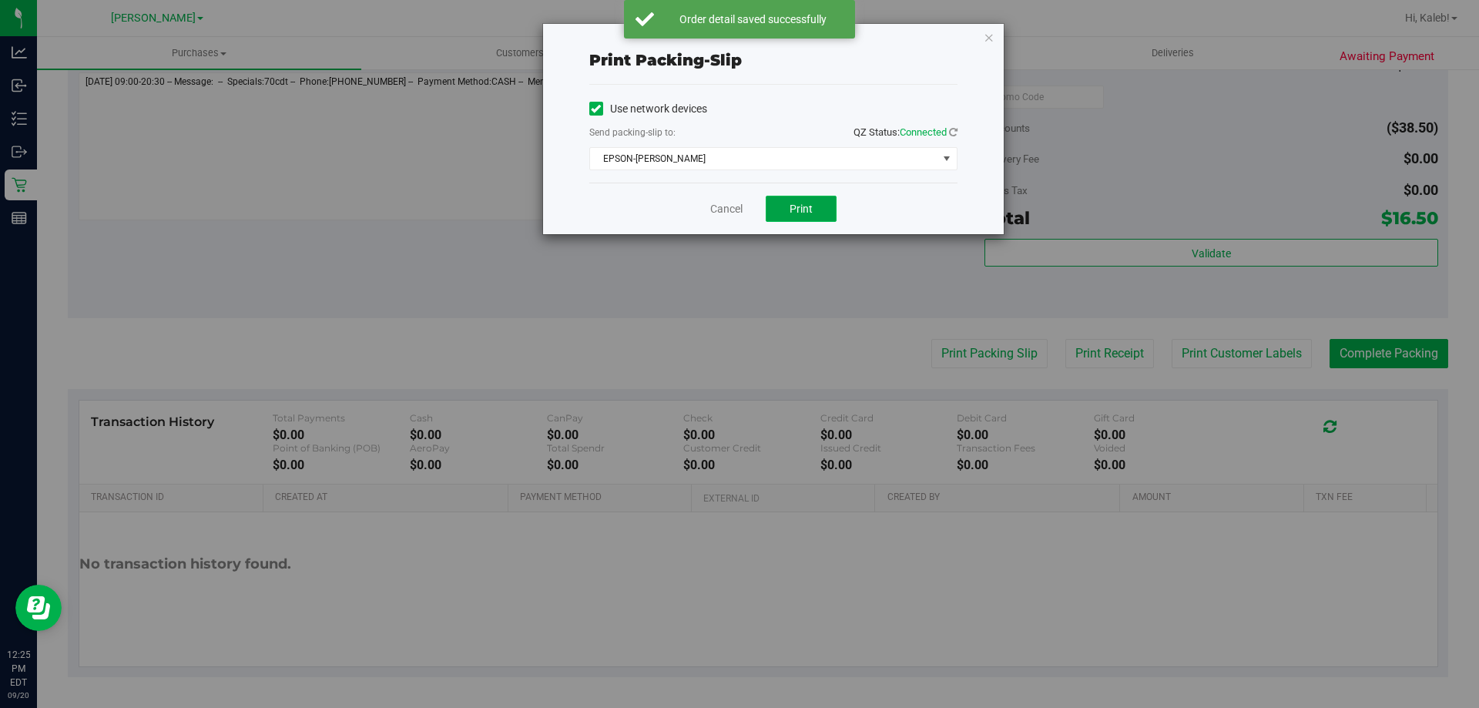
click at [800, 206] on span "Print" at bounding box center [801, 209] width 23 height 12
click at [731, 210] on link "Cancel" at bounding box center [726, 209] width 32 height 16
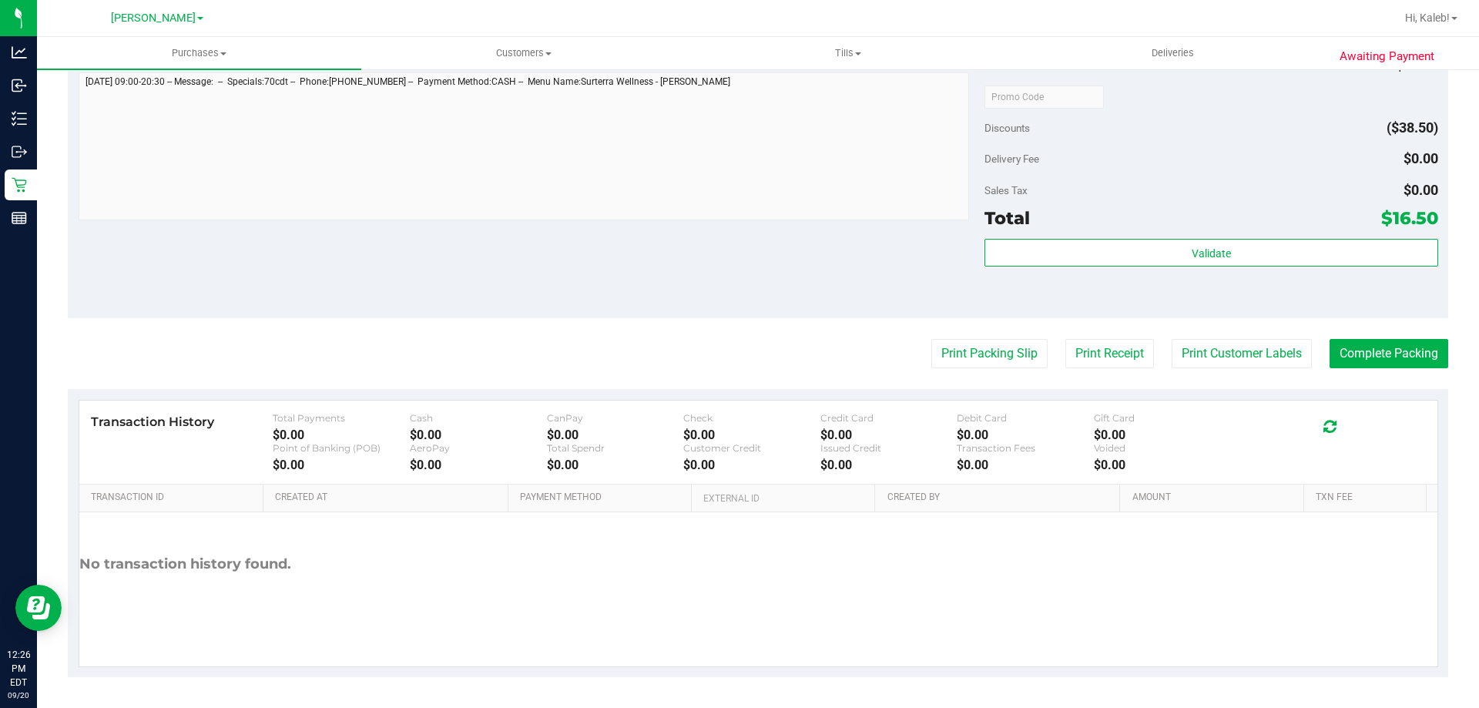
click at [706, 256] on div "Notes (optional) Subtotal $55.00 Discounts ($38.50) Delivery Fee $0.00 Sales Ta…" at bounding box center [758, 179] width 1381 height 277
click at [1356, 347] on button "Complete Packing" at bounding box center [1389, 353] width 119 height 29
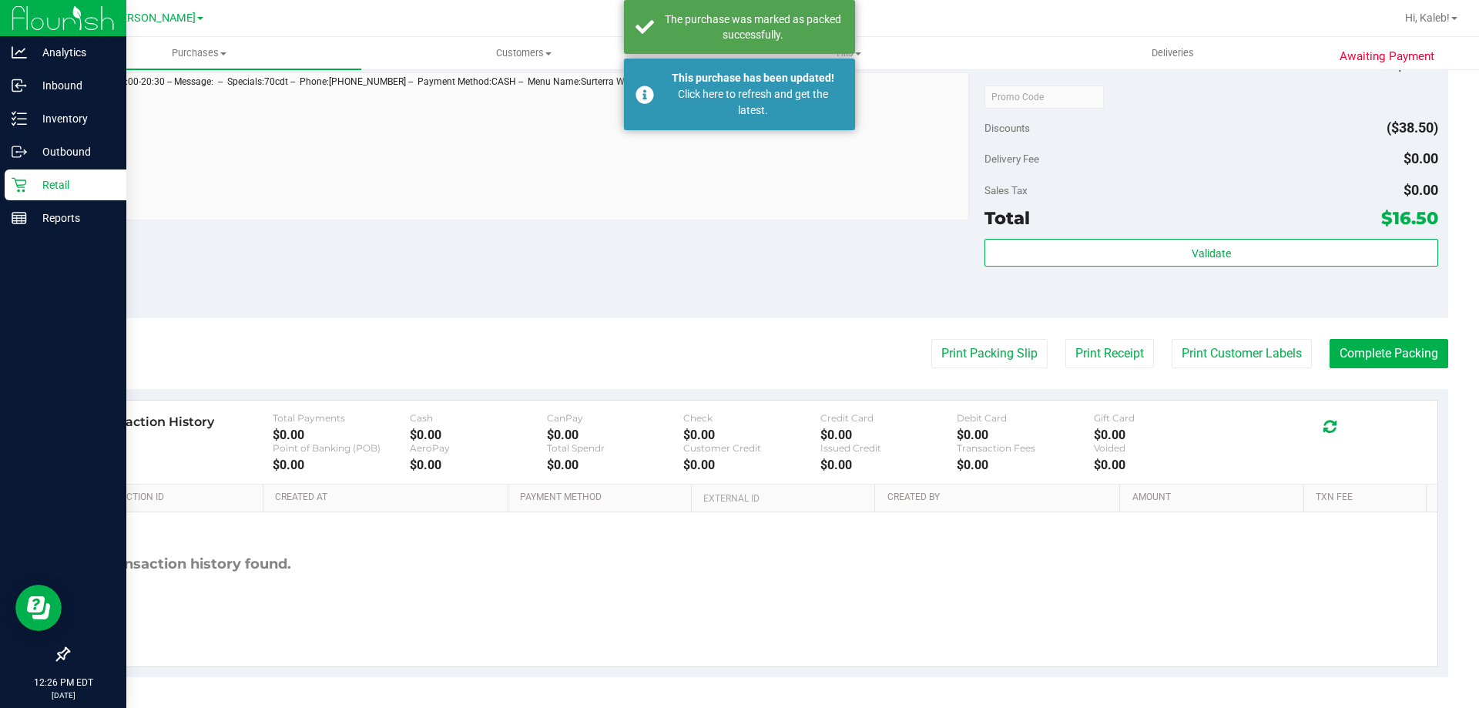
click at [18, 193] on div "Retail" at bounding box center [66, 184] width 122 height 31
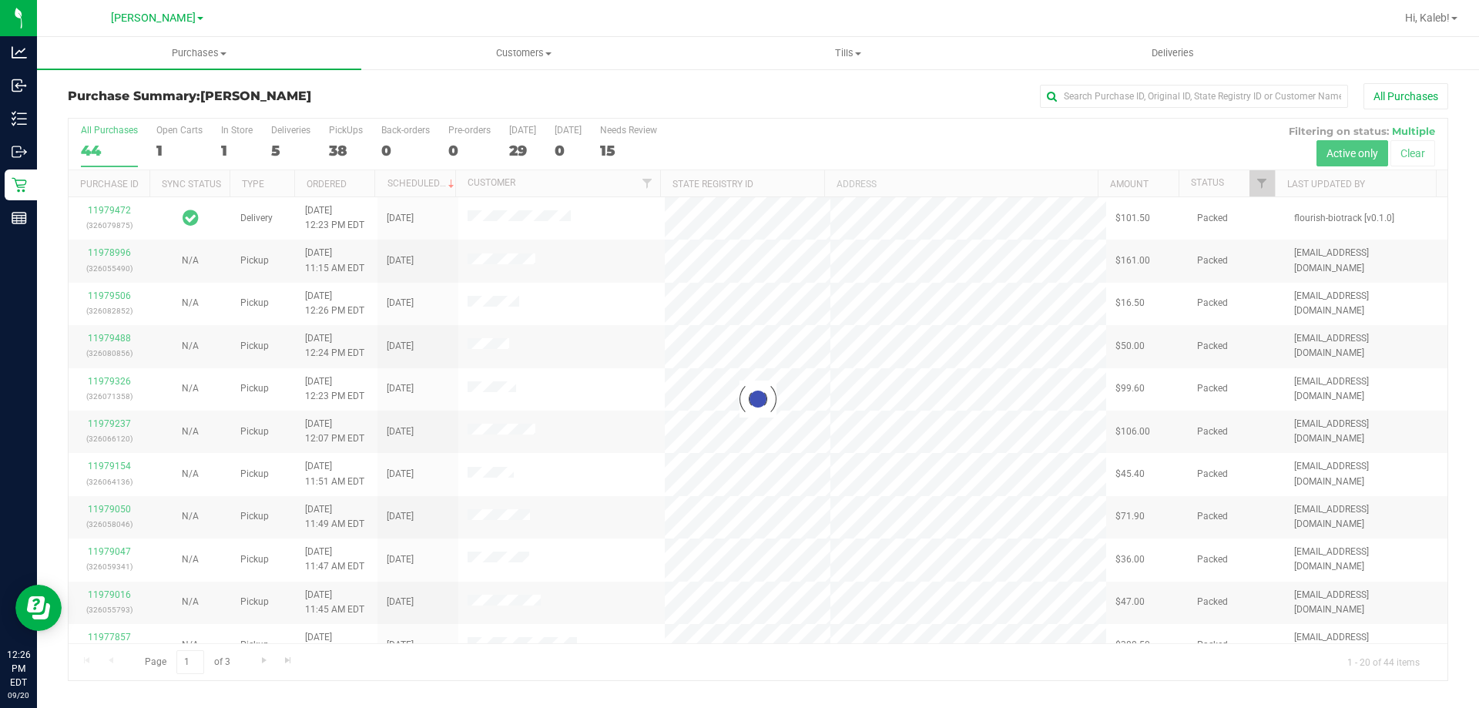
click at [287, 661] on div at bounding box center [758, 400] width 1379 height 562
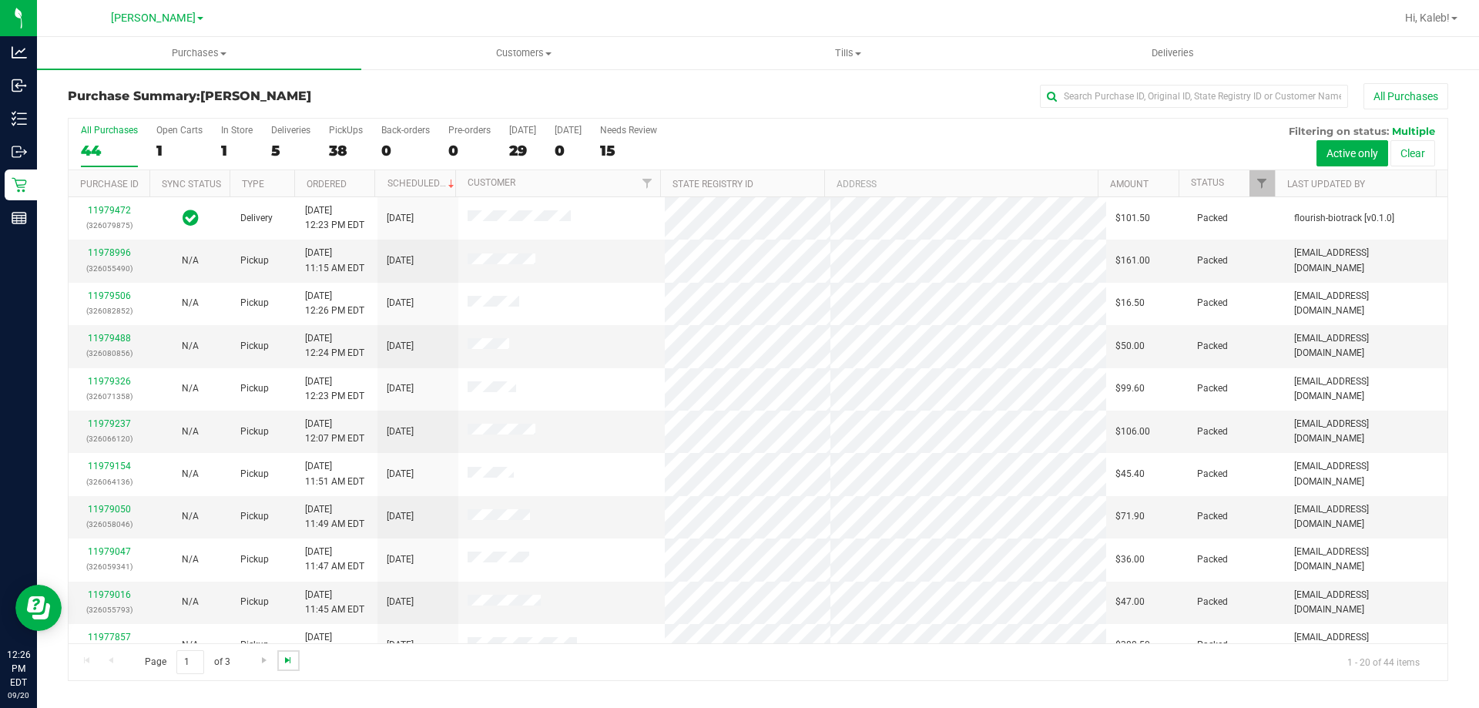
click at [294, 658] on span "Go to the last page" at bounding box center [288, 660] width 12 height 12
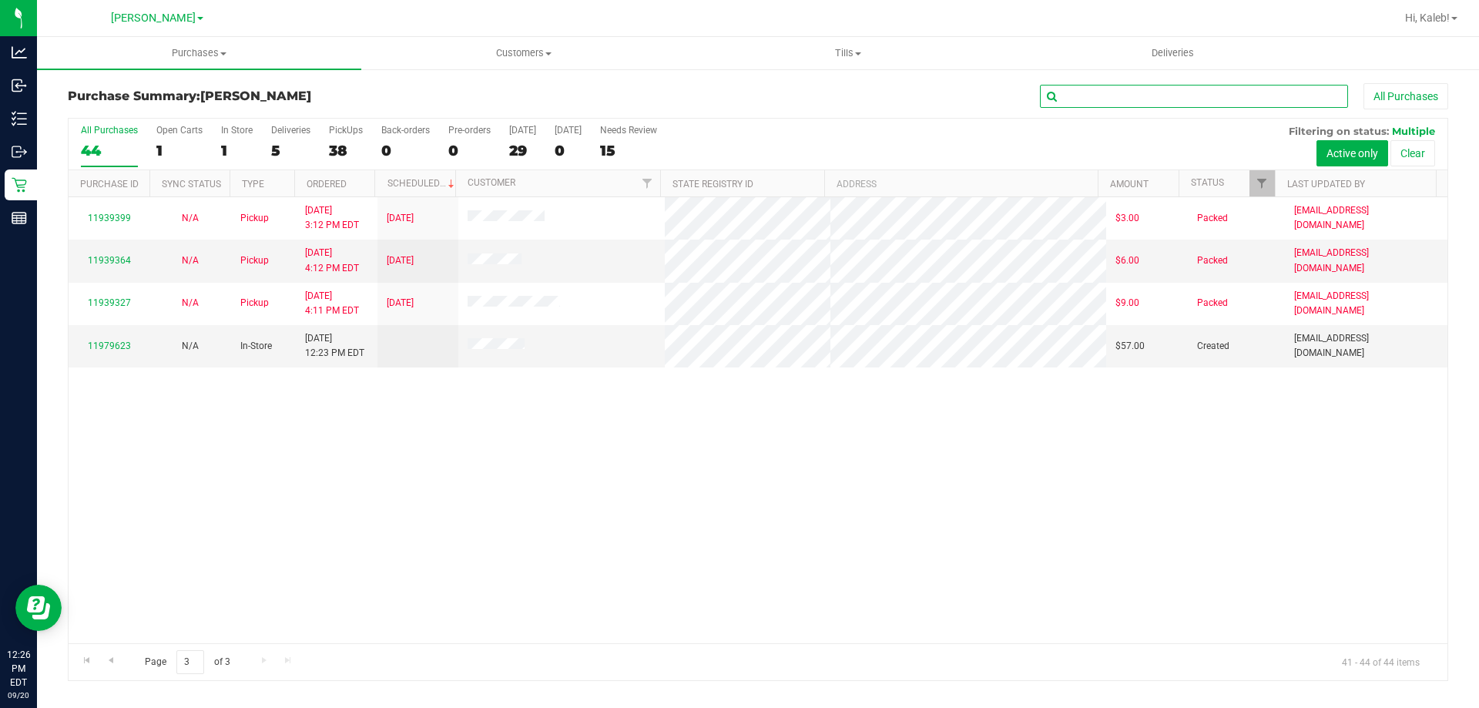
click at [1212, 101] on input "text" at bounding box center [1194, 96] width 308 height 23
type input "des"
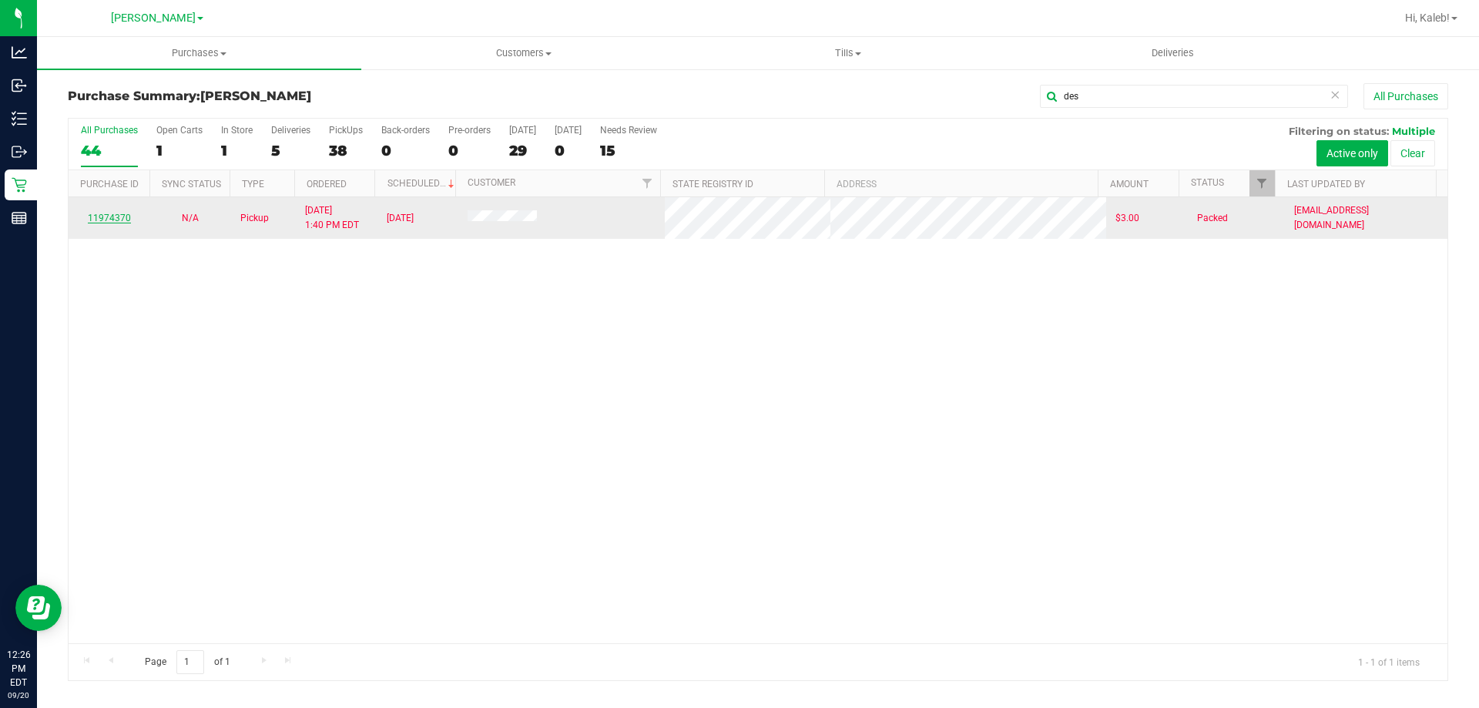
click at [104, 219] on link "11974370" at bounding box center [109, 218] width 43 height 11
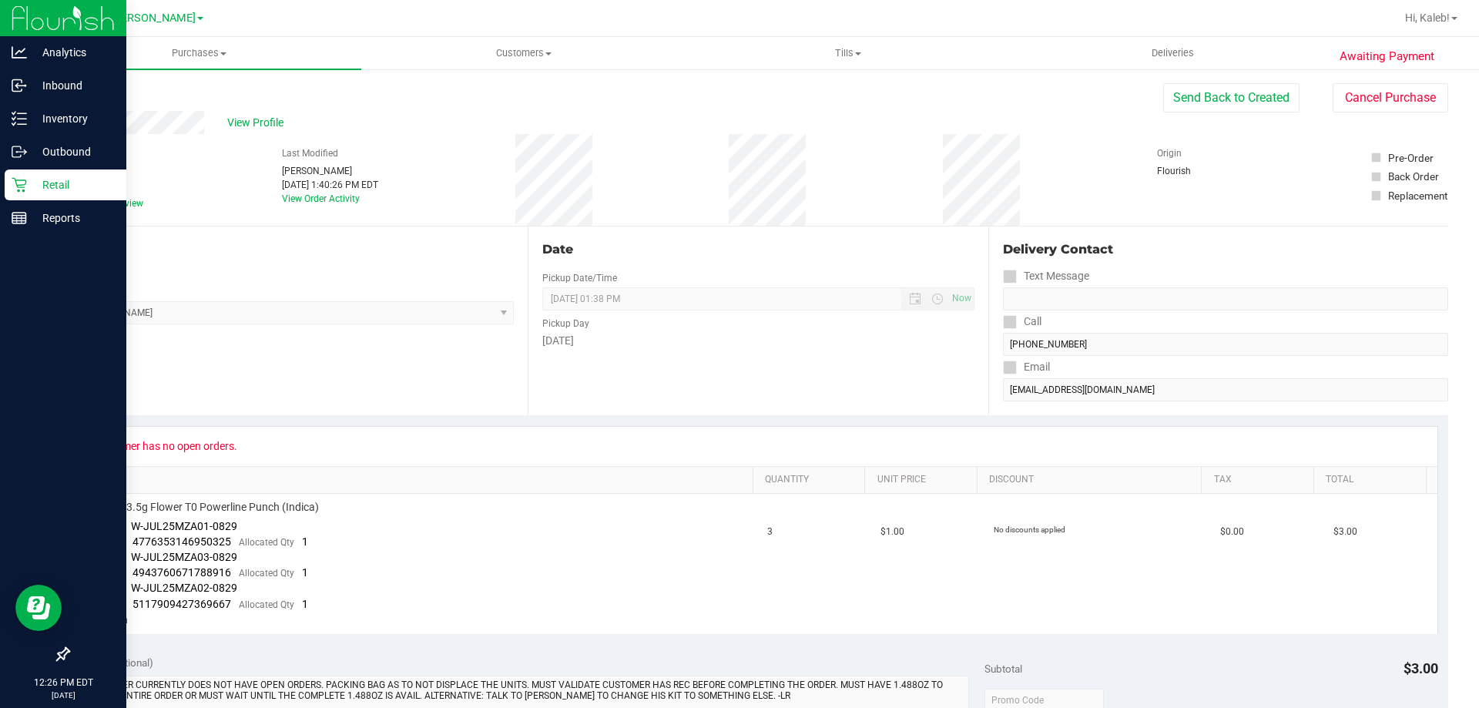
click at [17, 186] on icon at bounding box center [19, 185] width 15 height 15
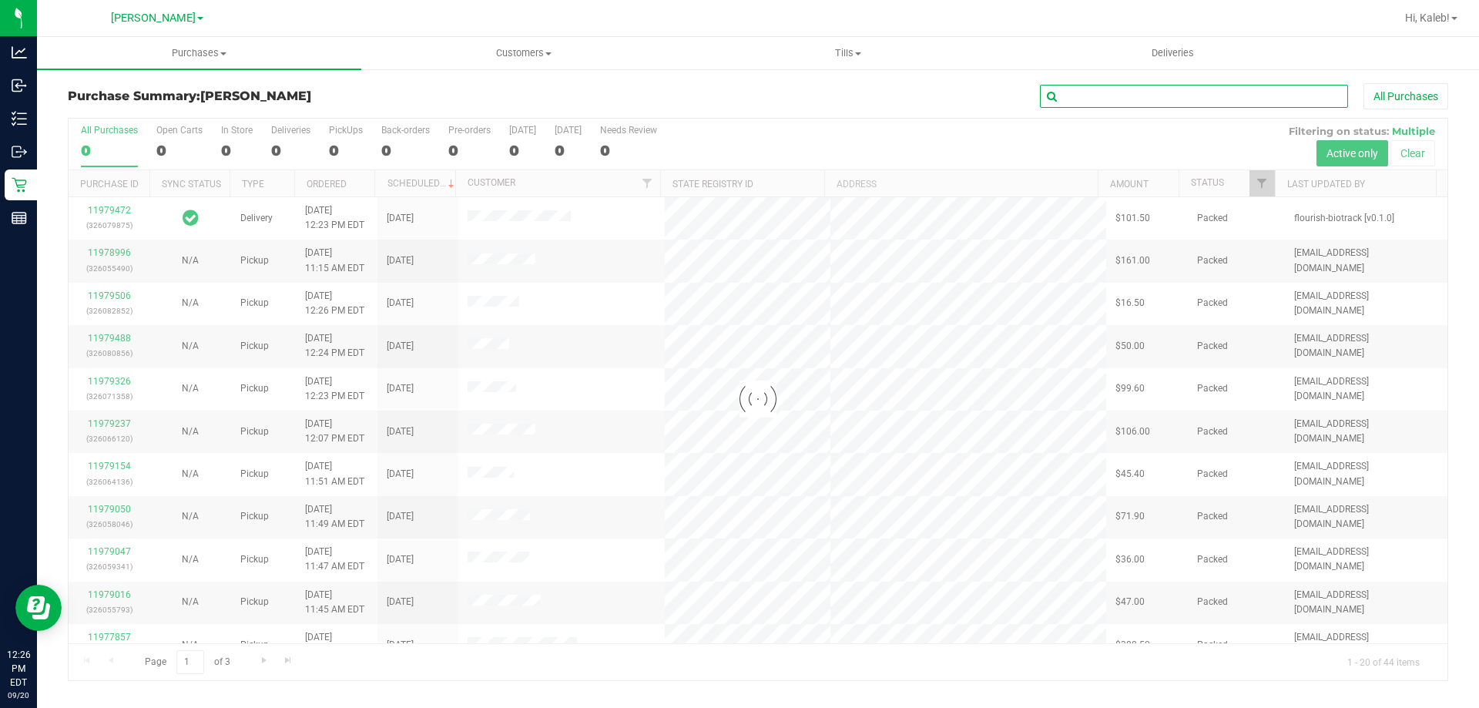
click at [1088, 93] on input "text" at bounding box center [1194, 96] width 308 height 23
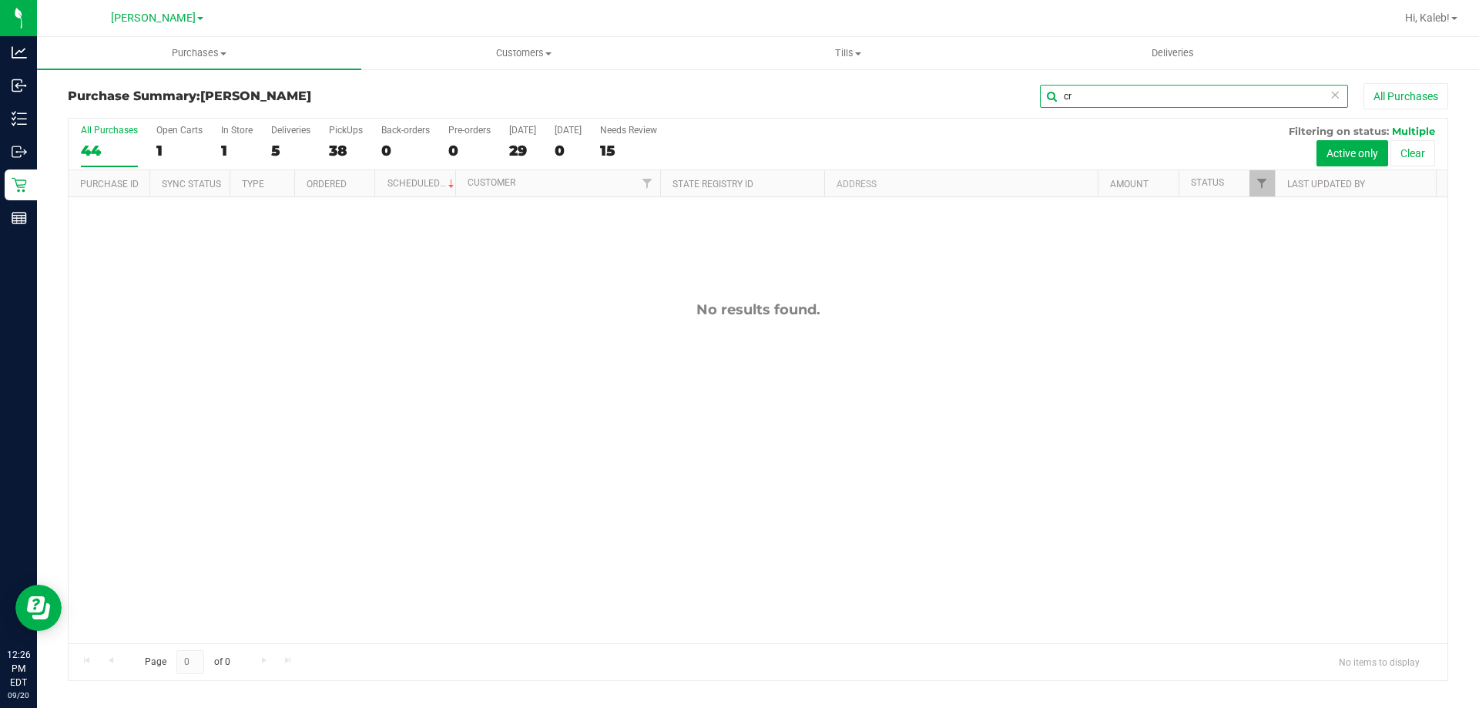
type input "c"
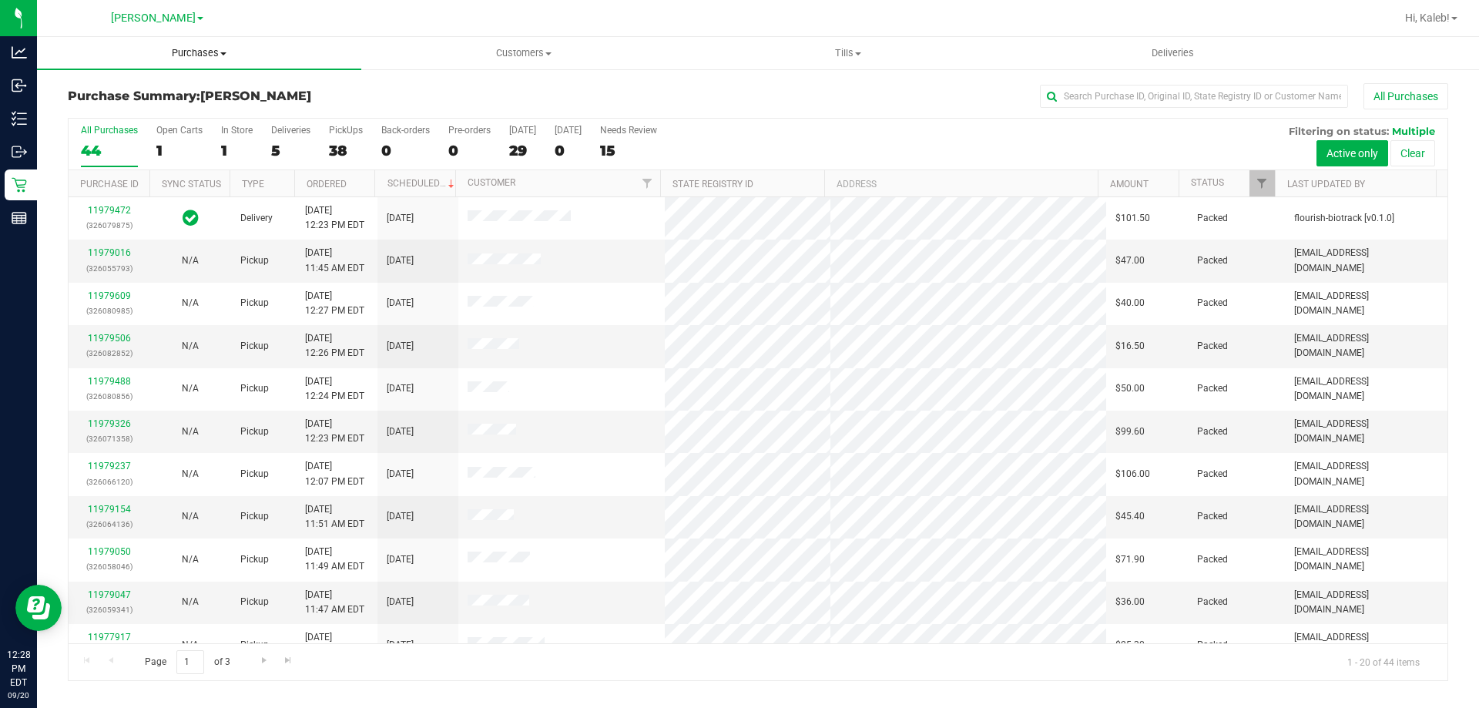
click at [234, 64] on uib-tab-heading "Purchases Summary of purchases Fulfillment All purchases" at bounding box center [199, 53] width 324 height 32
click at [126, 111] on span "Fulfillment" at bounding box center [85, 111] width 96 height 13
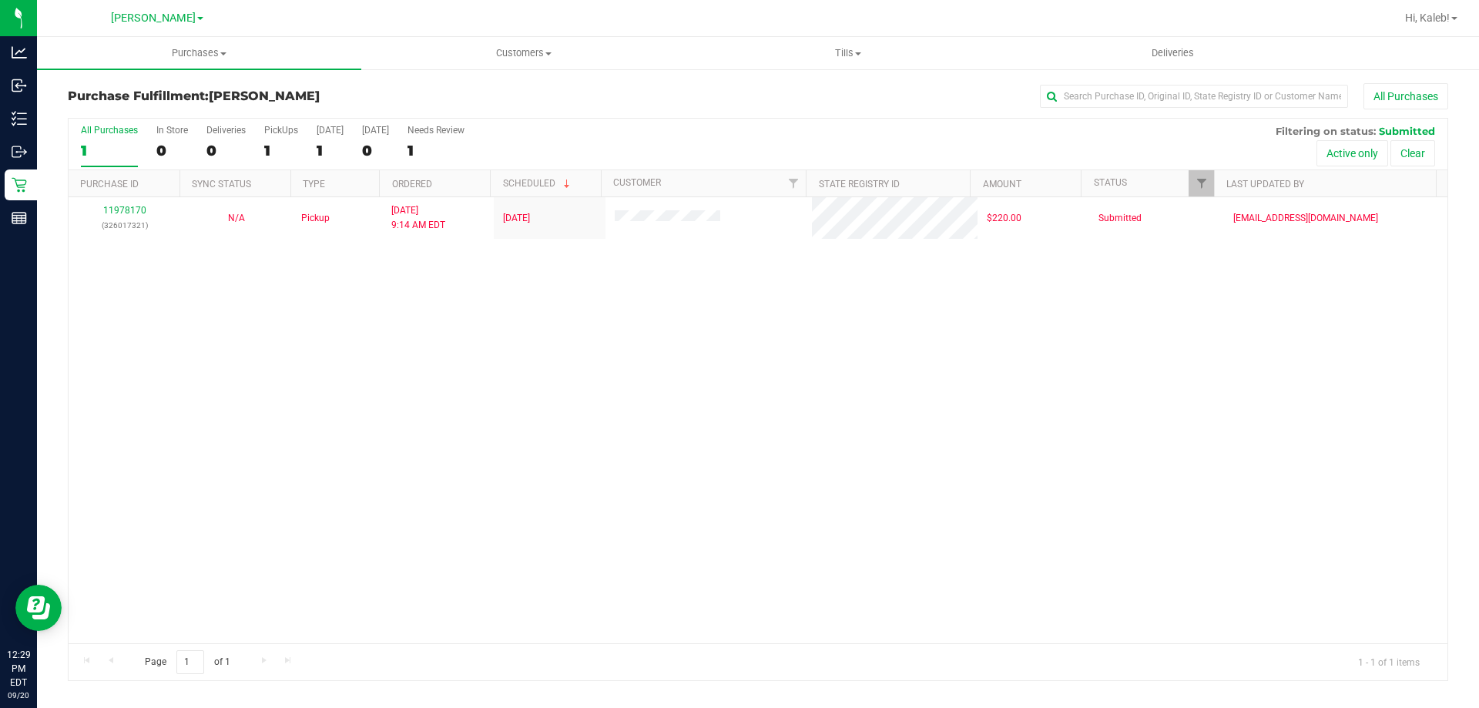
click at [911, 454] on div "11978170 (326017321) N/A Pickup [DATE] 9:14 AM EDT 9/20/2025 $220.00 Submitted …" at bounding box center [758, 420] width 1379 height 446
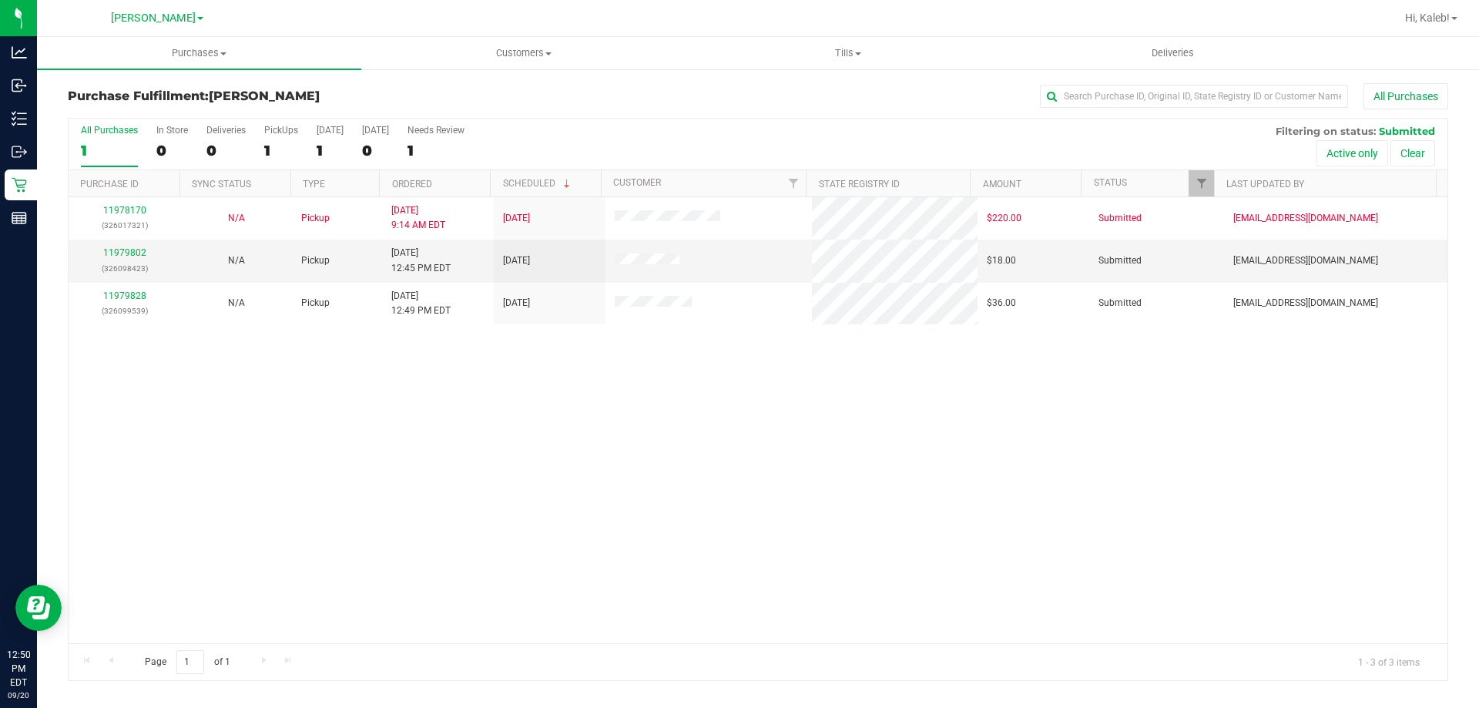
click at [915, 474] on div "11978170 (326017321) N/A Pickup [DATE] 9:14 AM EDT 9/20/2025 $220.00 Submitted …" at bounding box center [758, 420] width 1379 height 446
click at [123, 254] on link "11979802" at bounding box center [124, 252] width 43 height 11
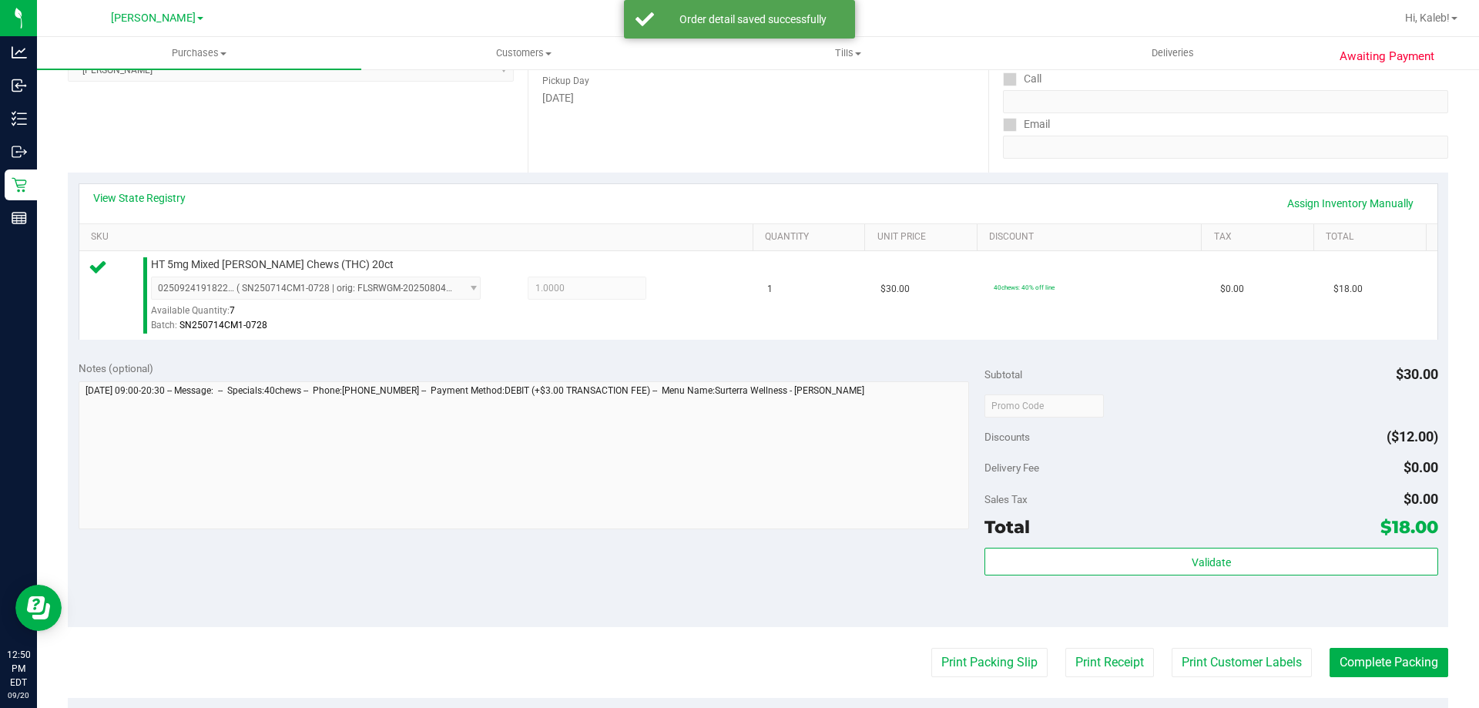
scroll to position [254, 0]
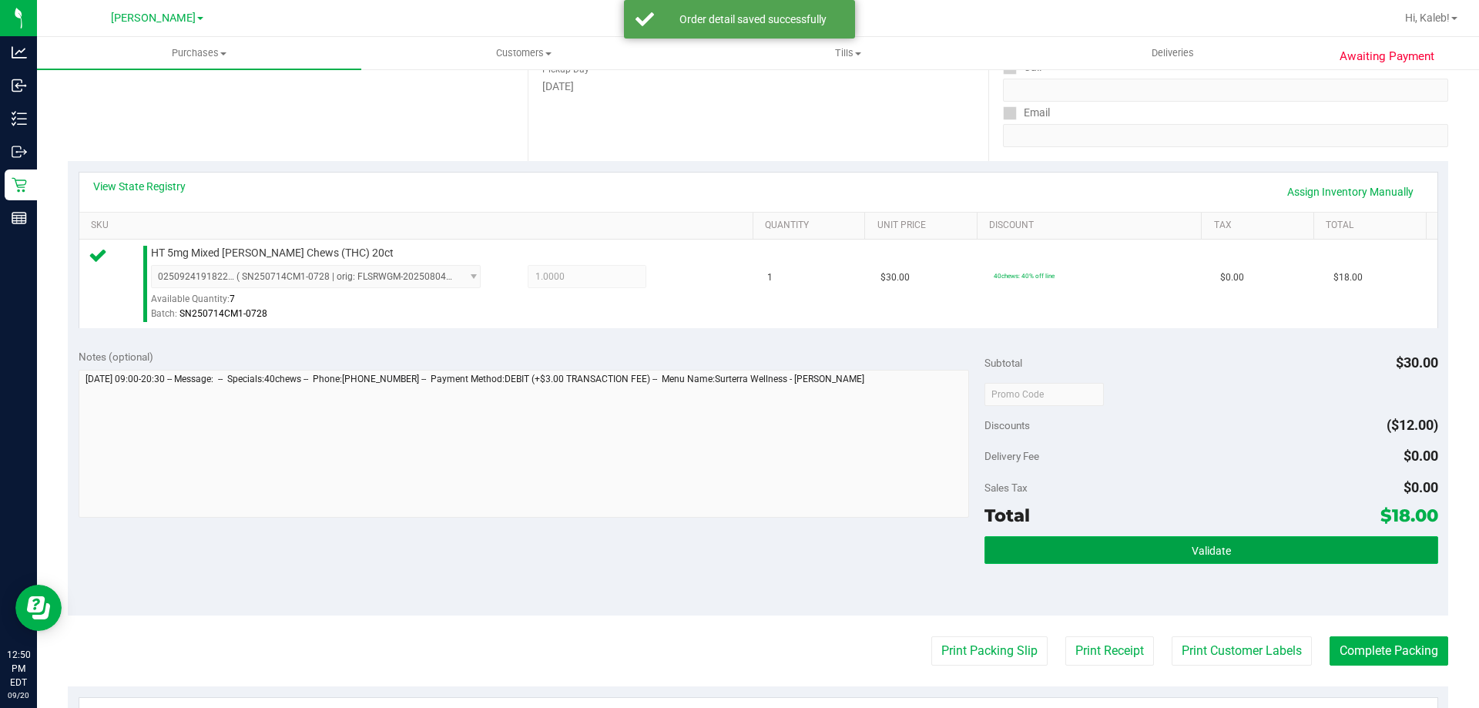
click at [1149, 555] on button "Validate" at bounding box center [1211, 550] width 453 height 28
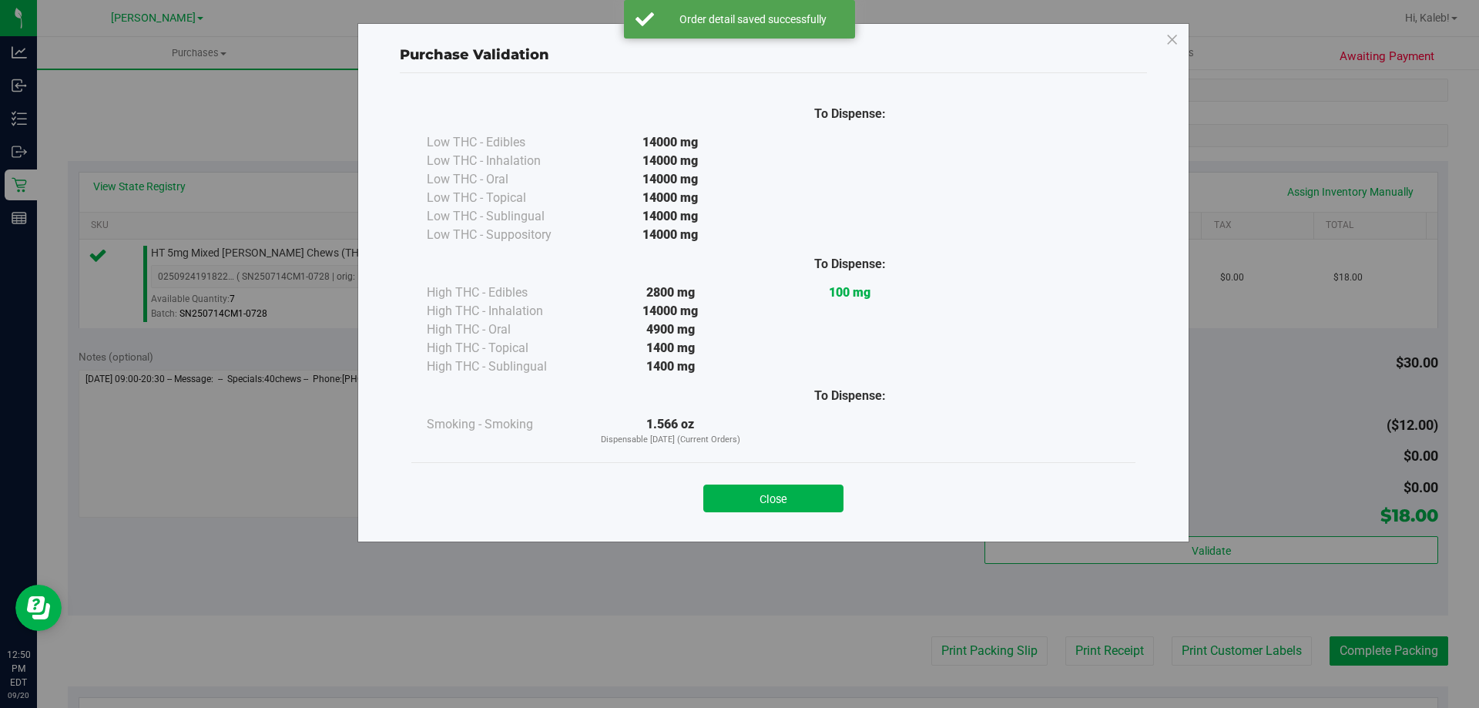
click at [808, 531] on div "Purchase Validation To Dispense: Low THC - Edibles 14000 mg" at bounding box center [773, 282] width 832 height 519
click at [808, 492] on button "Close" at bounding box center [773, 499] width 140 height 28
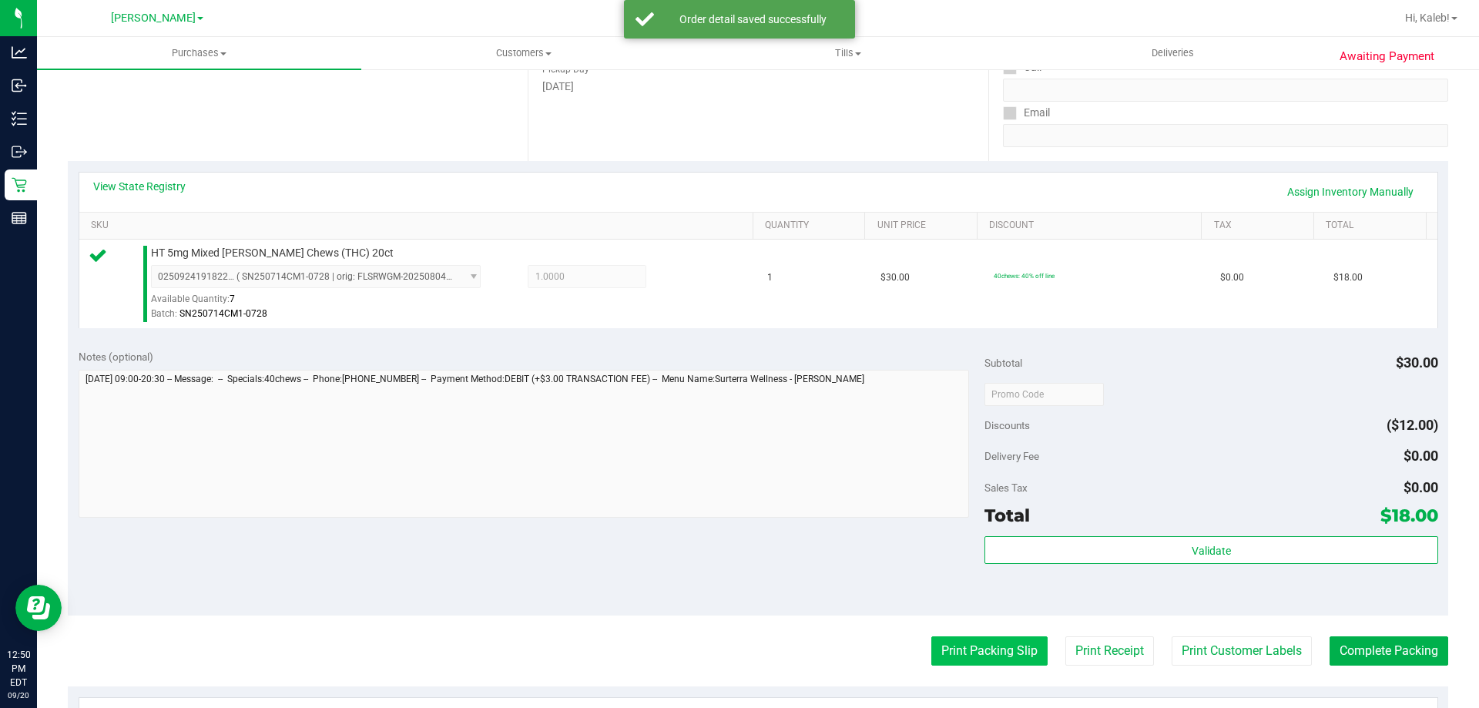
click at [968, 646] on button "Print Packing Slip" at bounding box center [989, 650] width 116 height 29
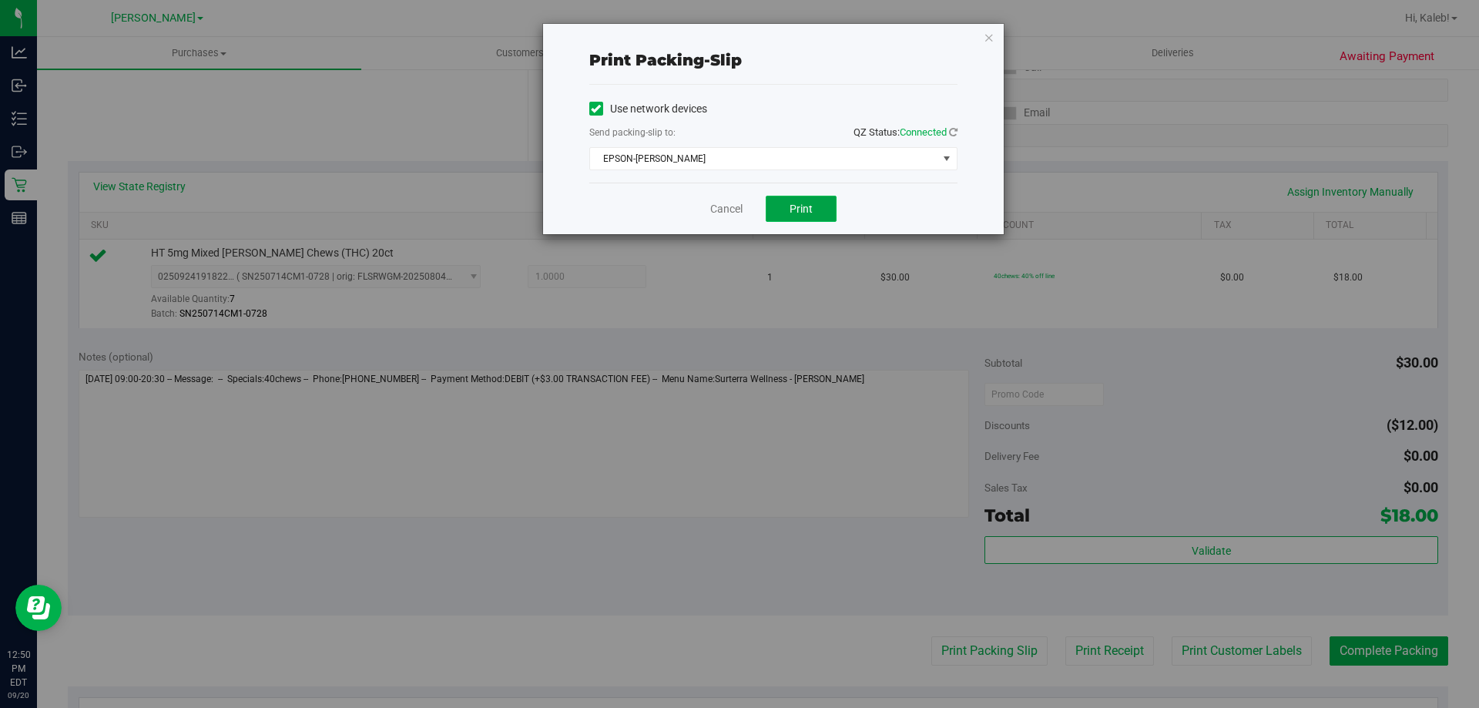
click at [824, 216] on button "Print" at bounding box center [801, 209] width 71 height 26
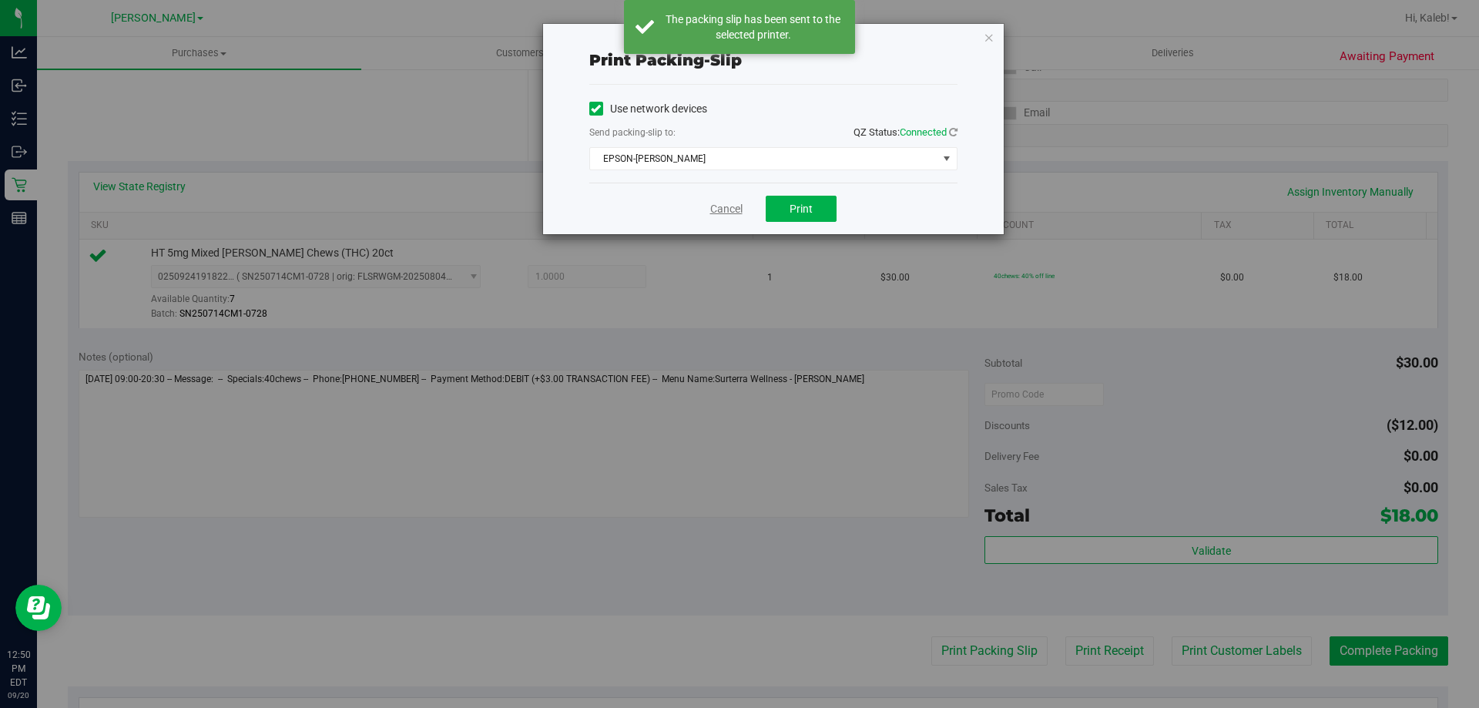
click at [712, 210] on link "Cancel" at bounding box center [726, 209] width 32 height 16
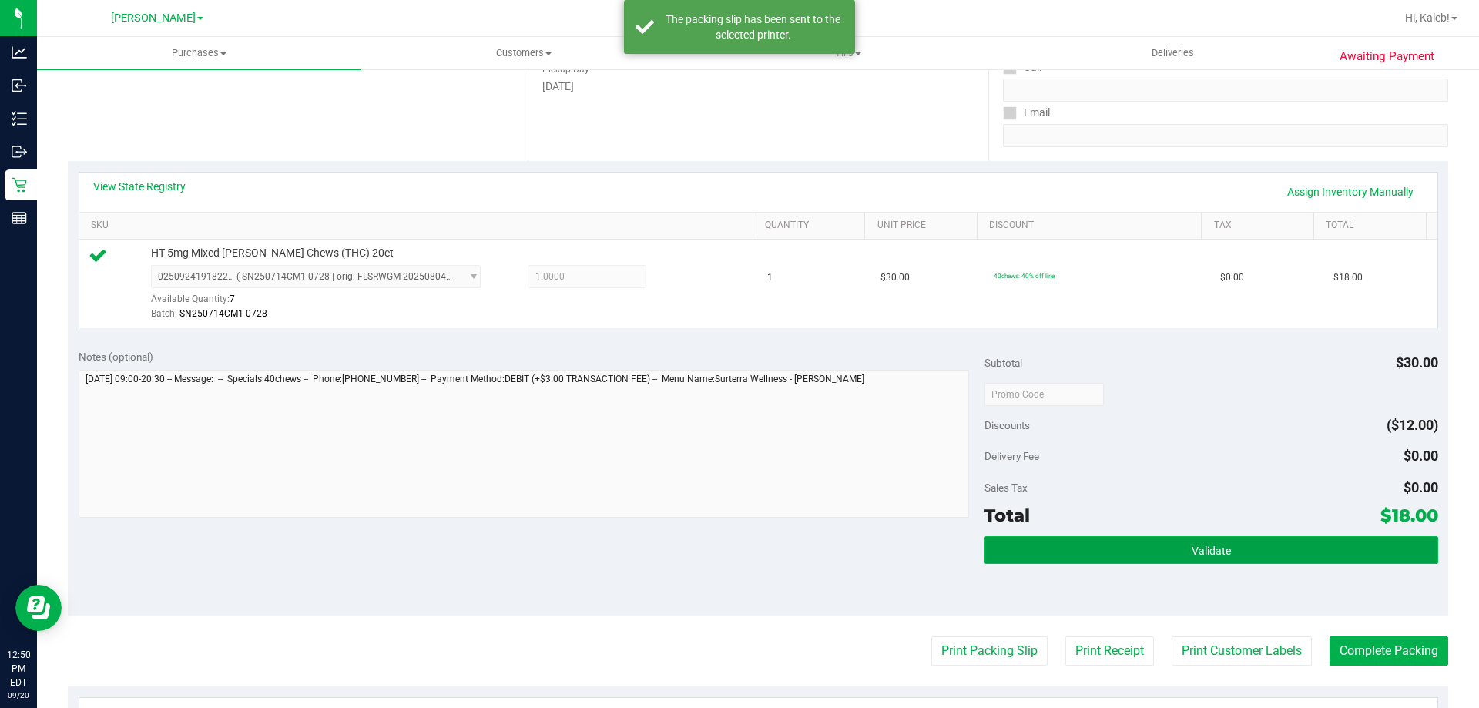
click at [1028, 546] on button "Validate" at bounding box center [1211, 550] width 453 height 28
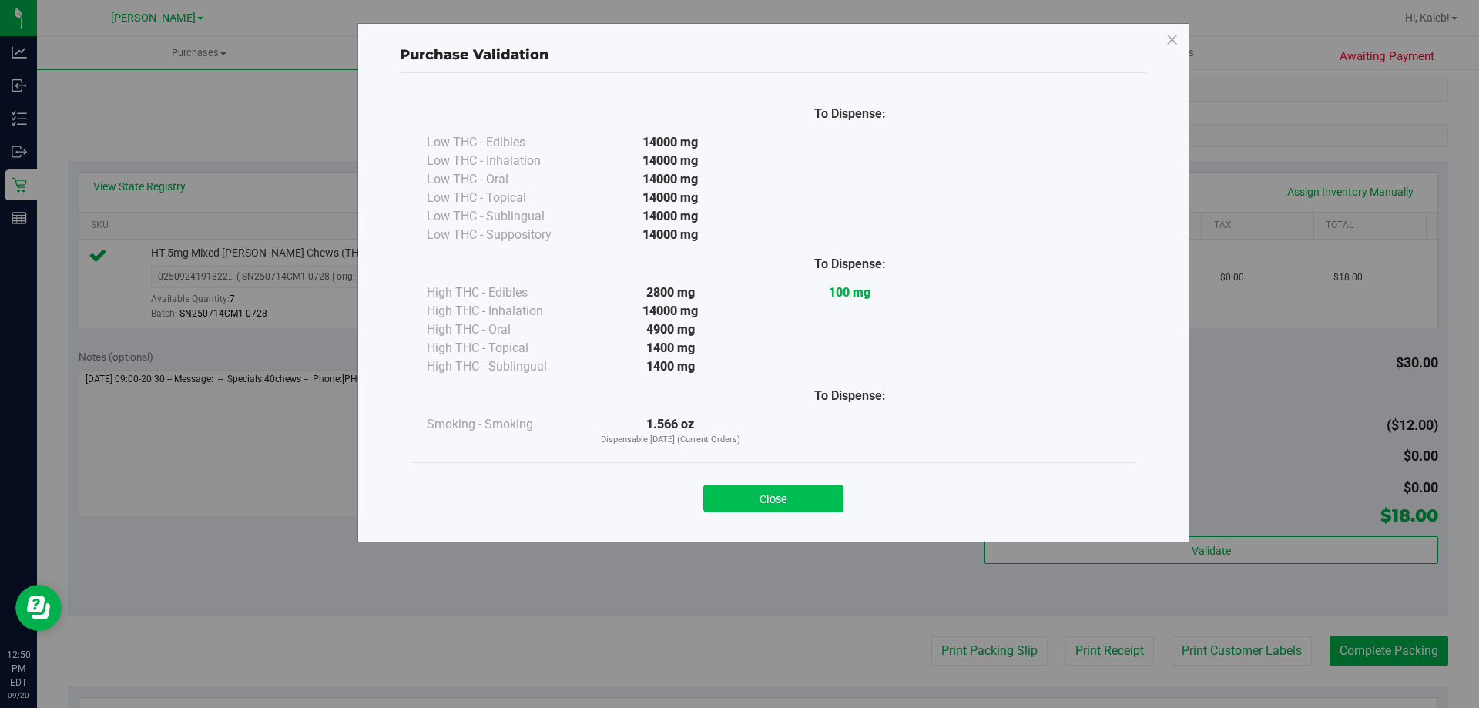
click at [743, 496] on button "Close" at bounding box center [773, 499] width 140 height 28
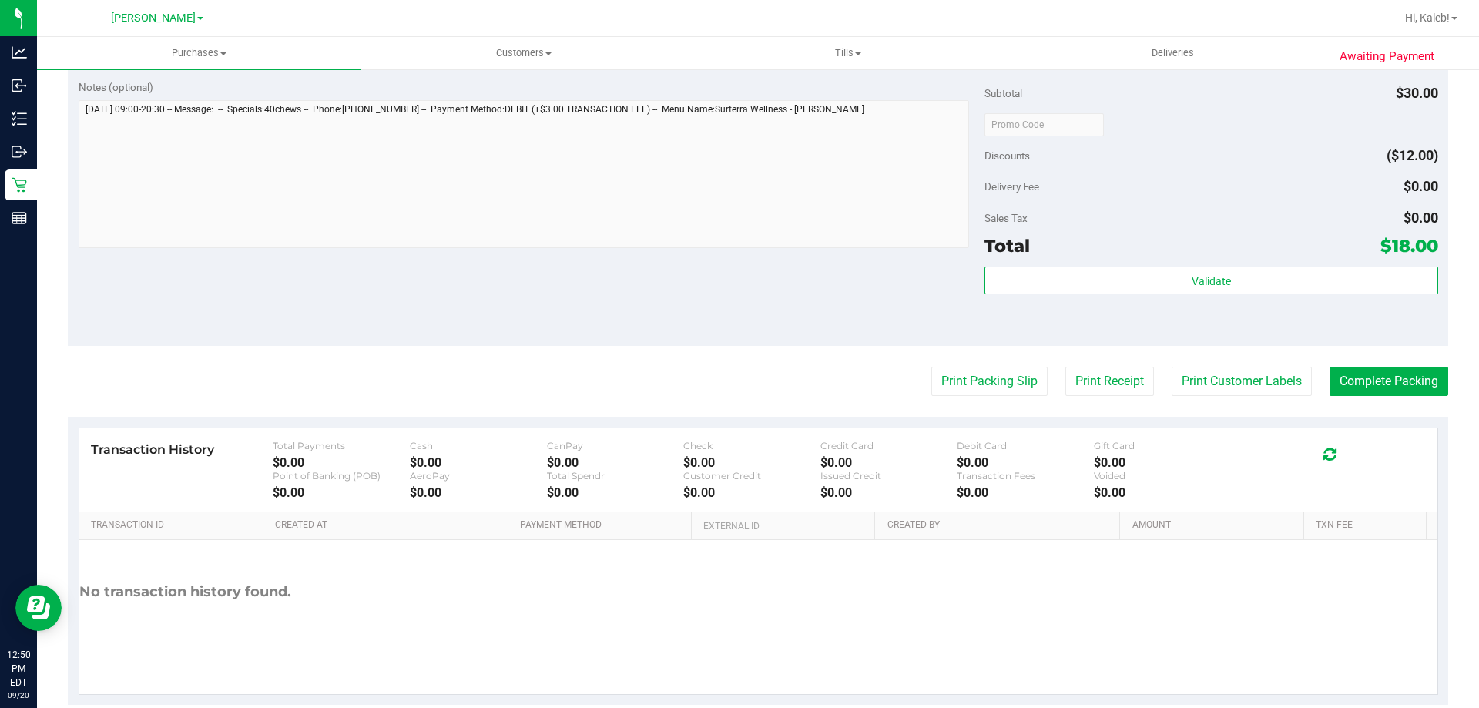
scroll to position [552, 0]
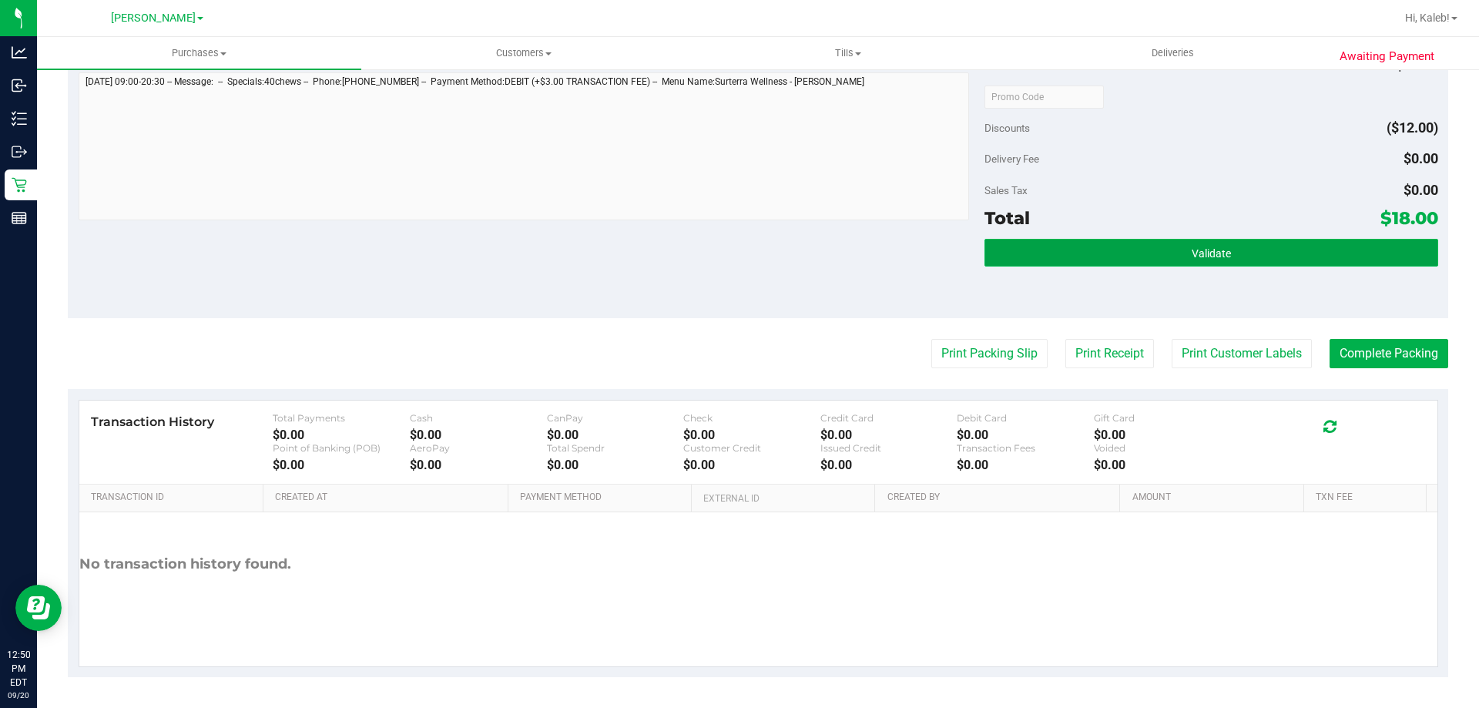
click at [1059, 243] on button "Validate" at bounding box center [1211, 253] width 453 height 28
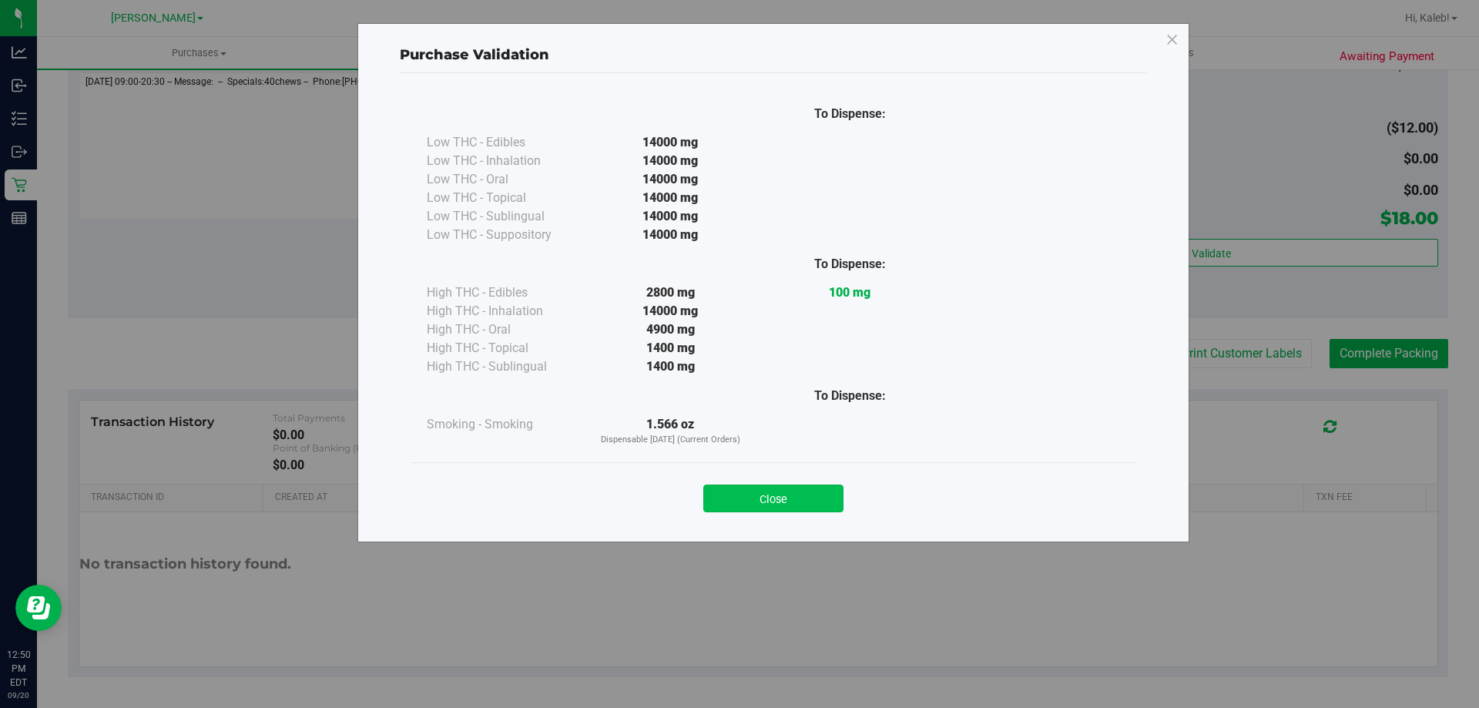
click at [813, 490] on button "Close" at bounding box center [773, 499] width 140 height 28
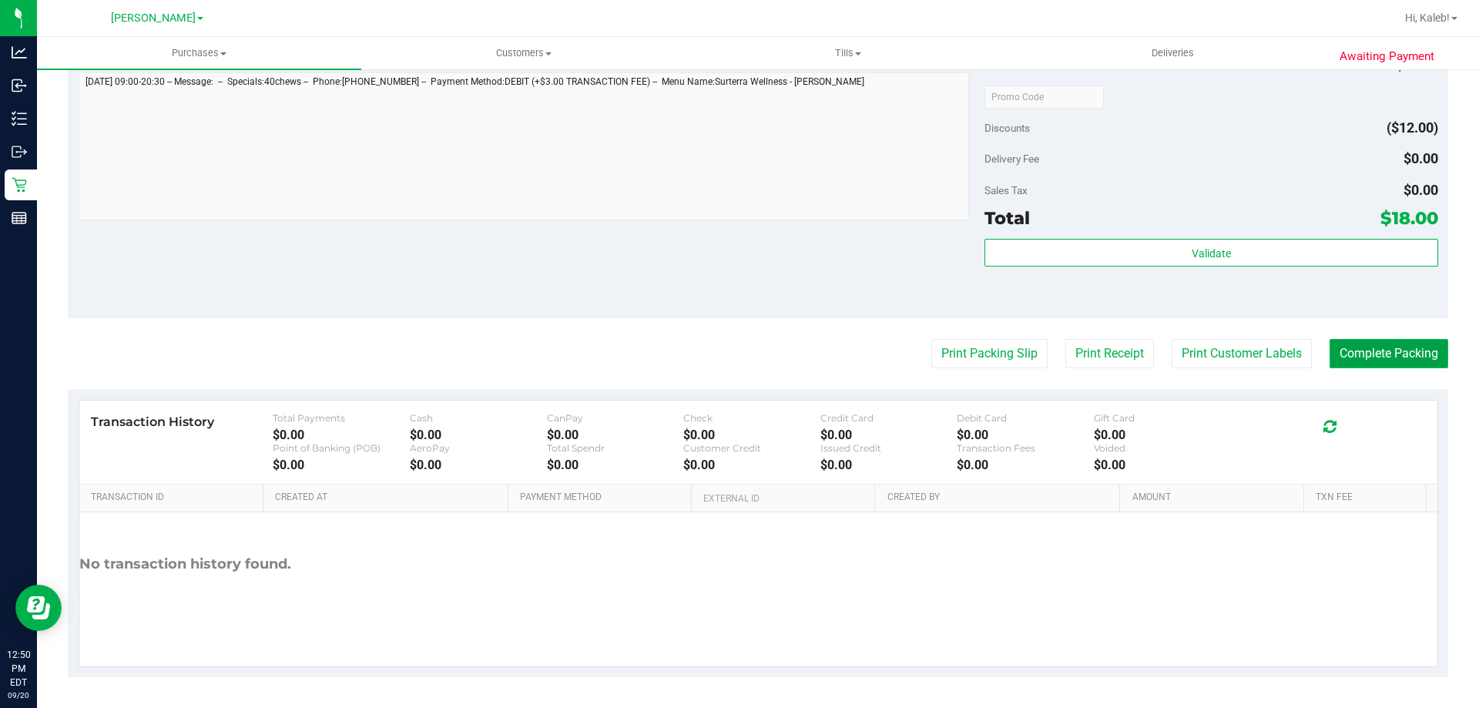
click at [1401, 366] on button "Complete Packing" at bounding box center [1389, 353] width 119 height 29
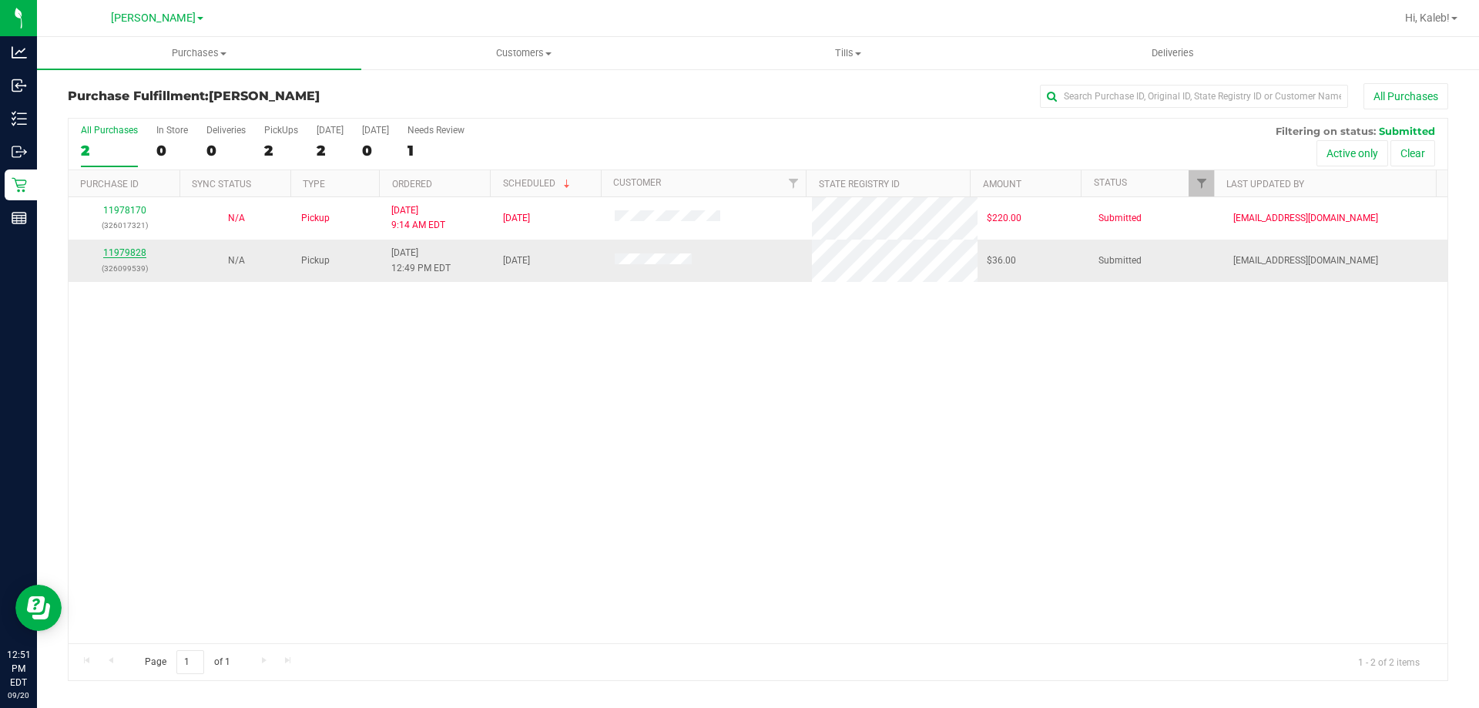
click at [112, 255] on link "11979828" at bounding box center [124, 252] width 43 height 11
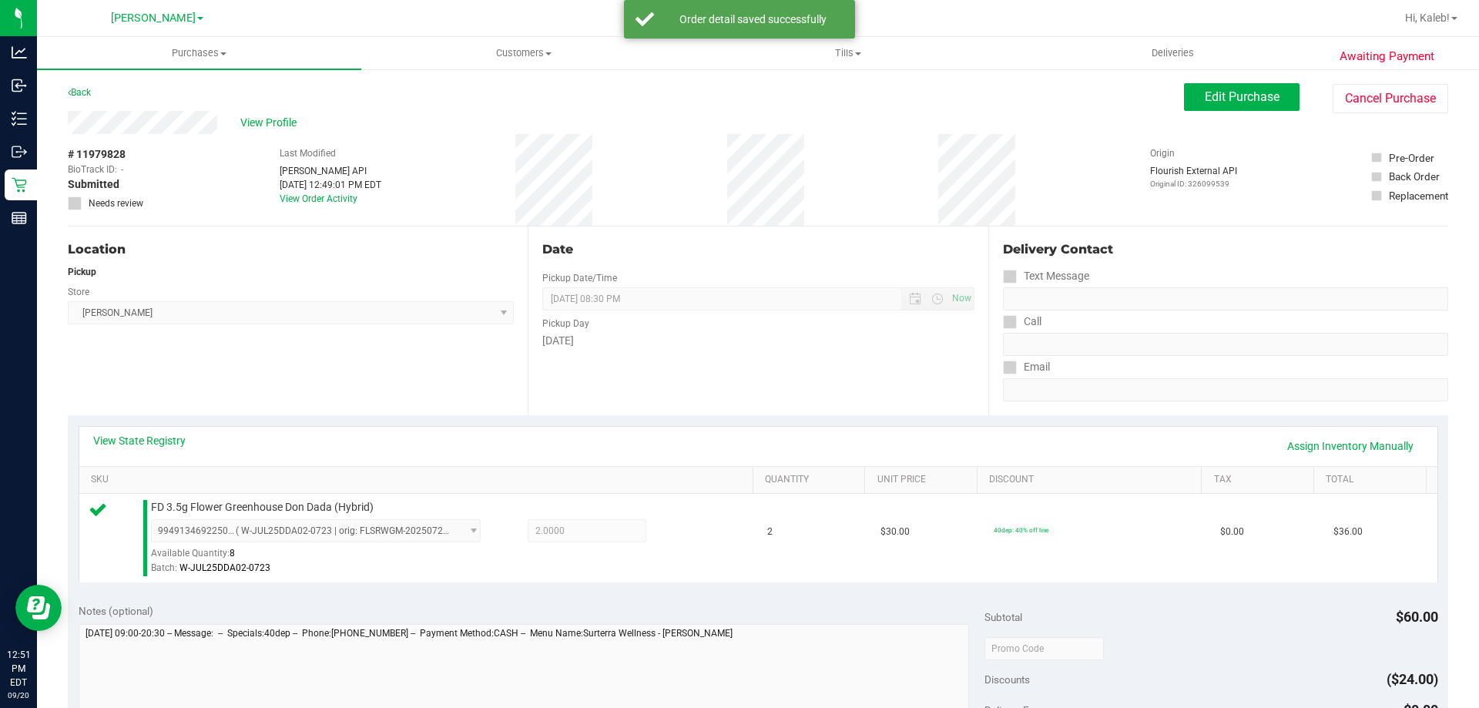
scroll to position [552, 0]
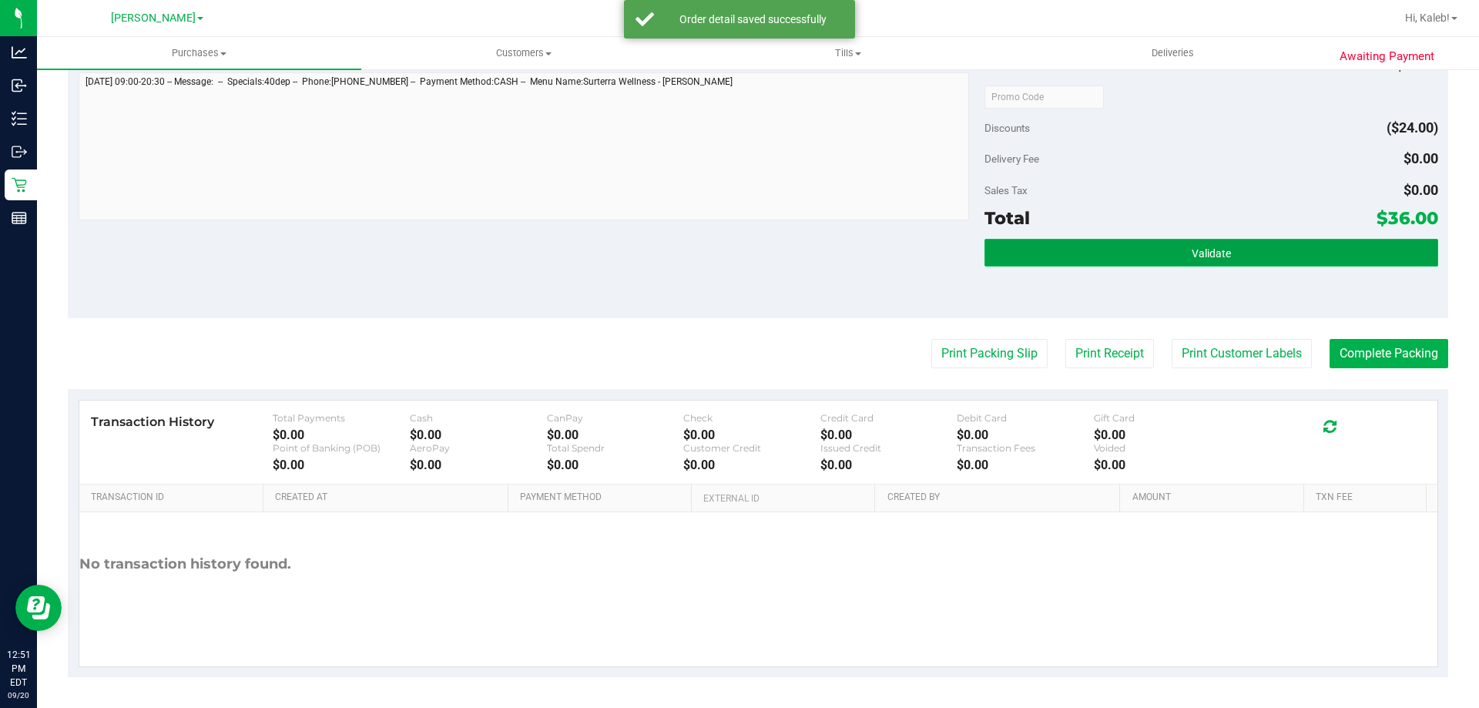
click at [1160, 248] on button "Validate" at bounding box center [1211, 253] width 453 height 28
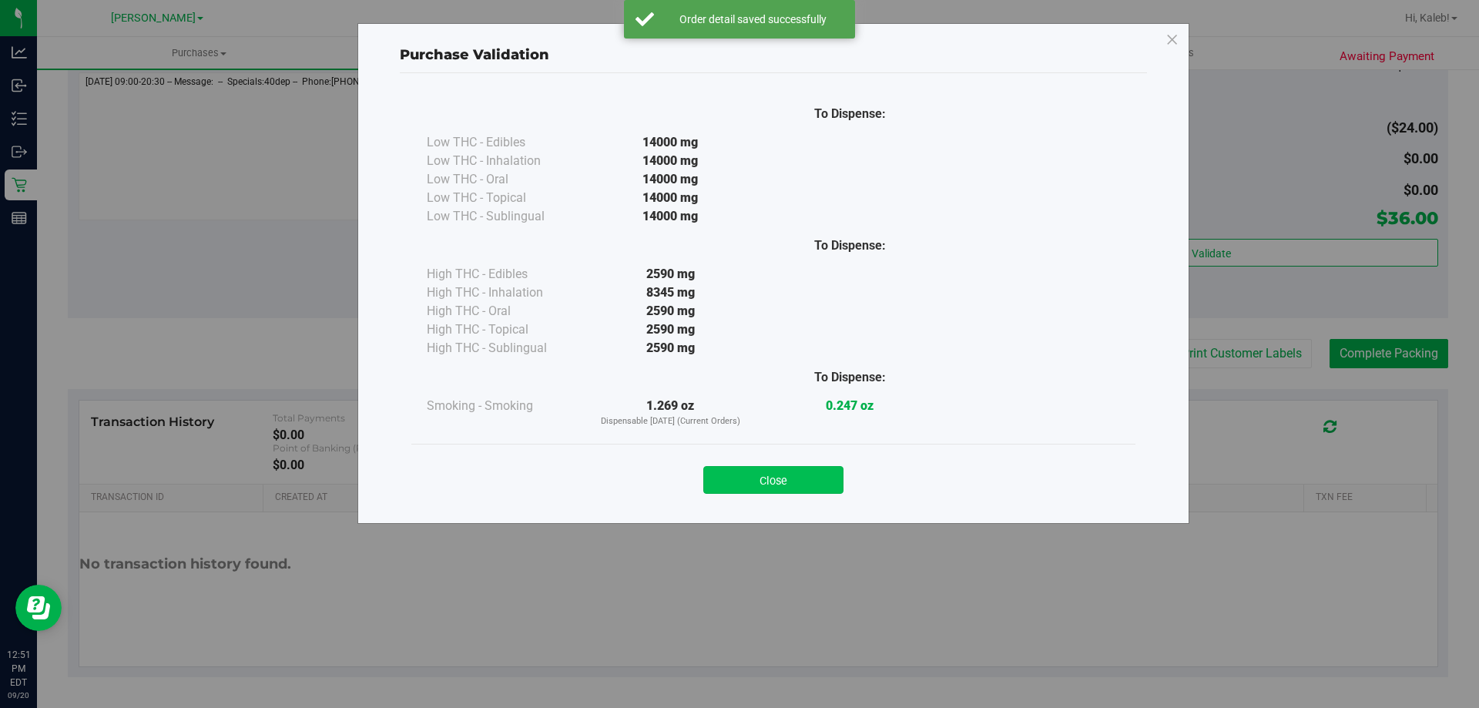
click at [826, 466] on button "Close" at bounding box center [773, 480] width 140 height 28
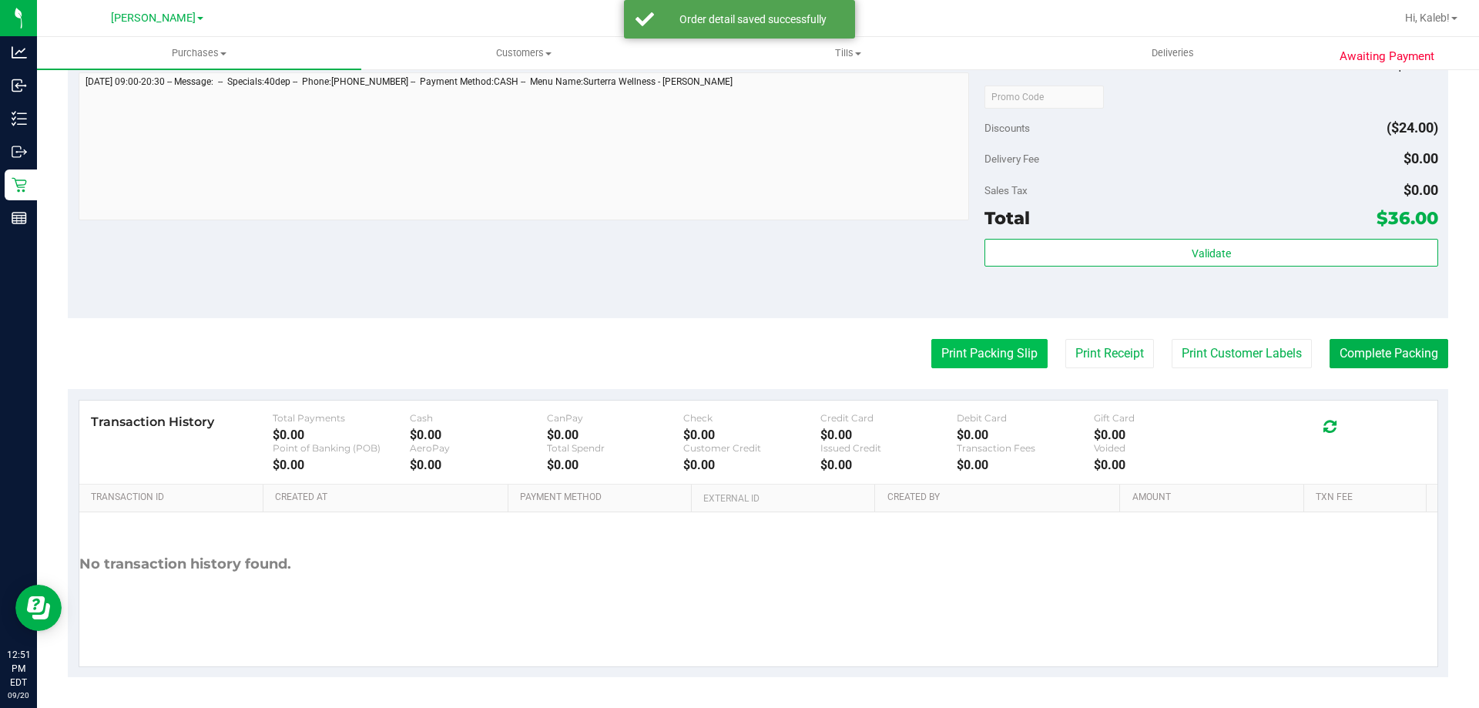
click at [931, 356] on button "Print Packing Slip" at bounding box center [989, 353] width 116 height 29
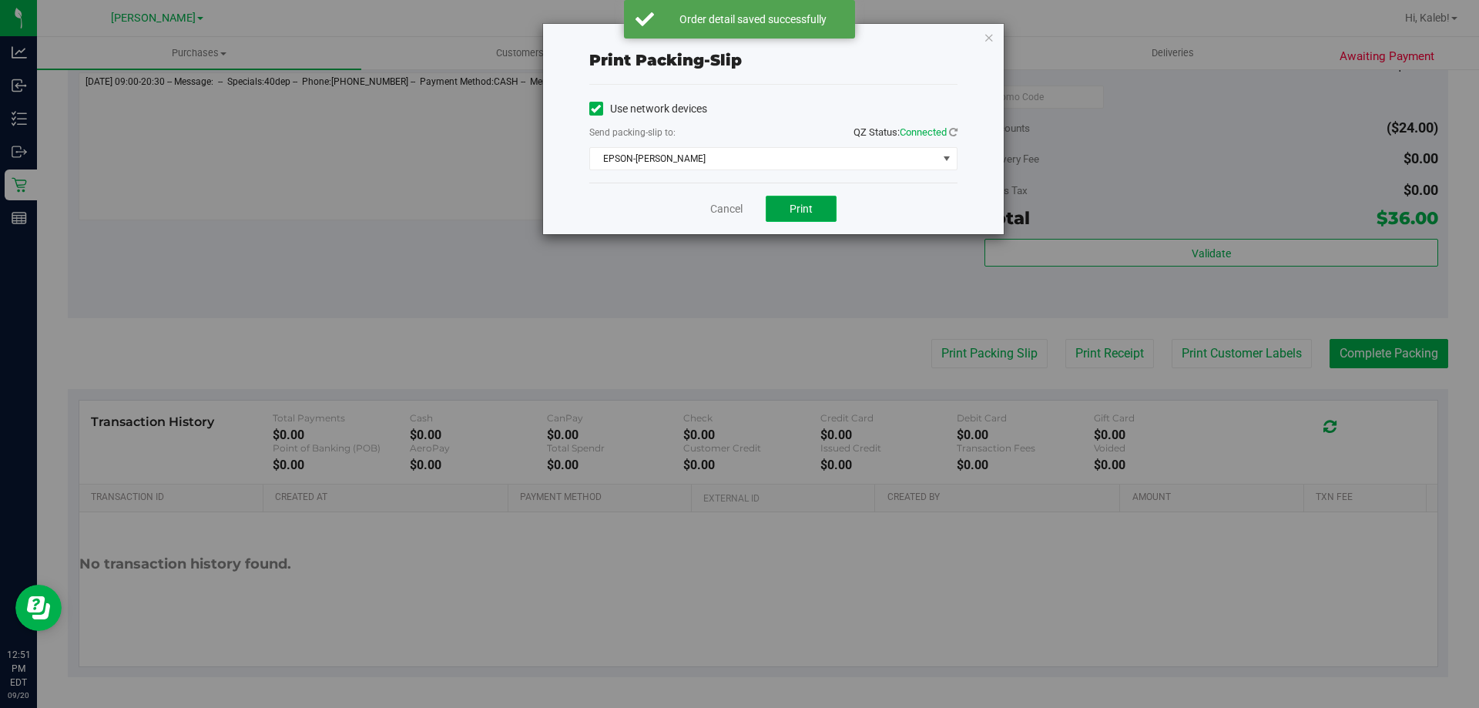
click at [818, 220] on button "Print" at bounding box center [801, 209] width 71 height 26
click at [718, 212] on link "Cancel" at bounding box center [726, 209] width 32 height 16
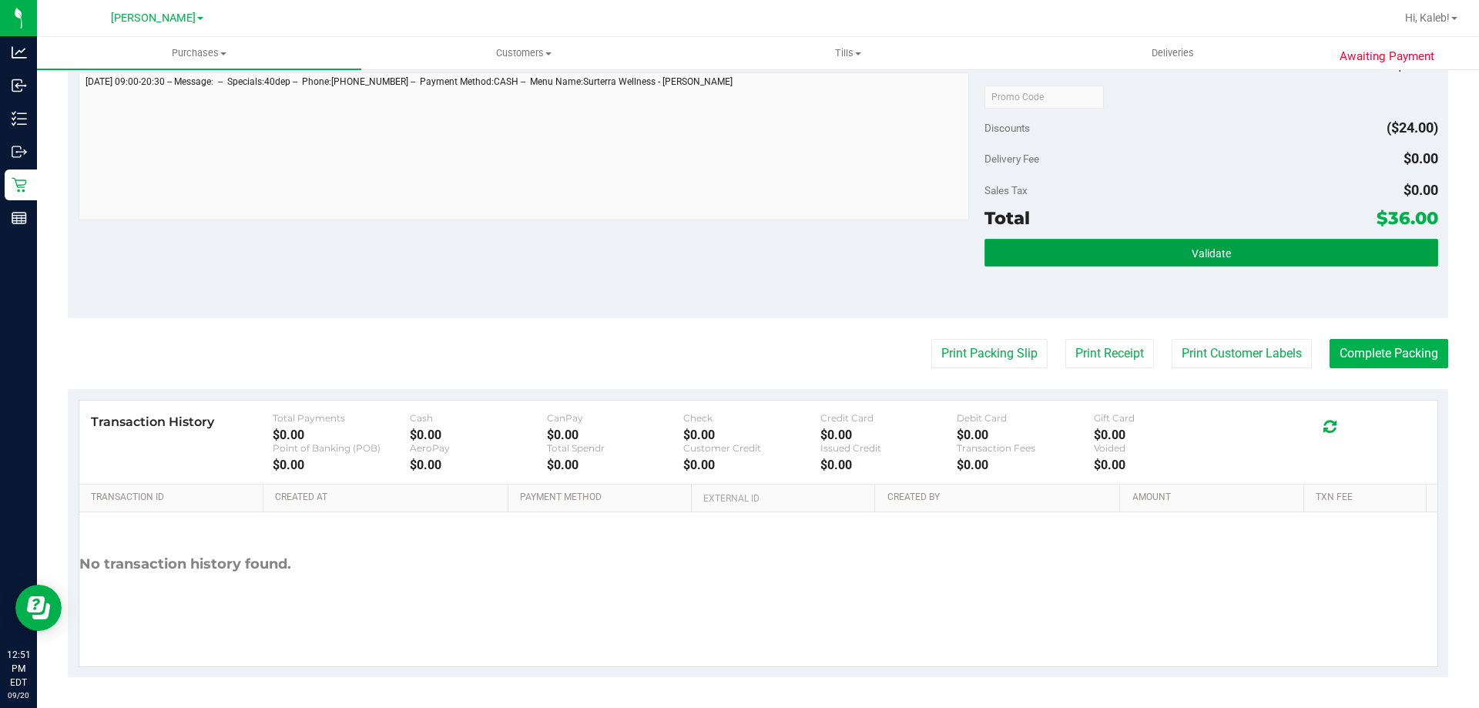
click at [1095, 266] on button "Validate" at bounding box center [1211, 253] width 453 height 28
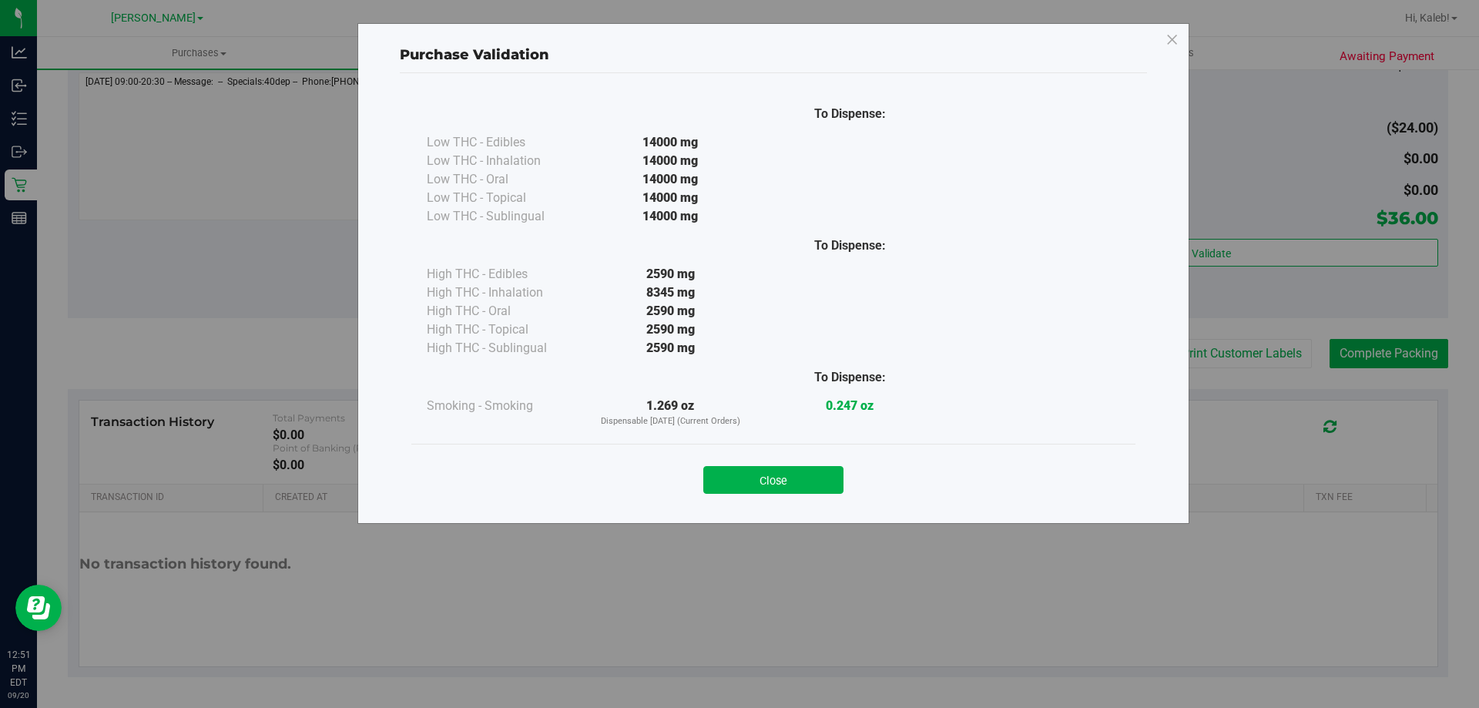
click at [770, 527] on div "Purchase Validation To Dispense: Low THC - Edibles 14000 mg" at bounding box center [745, 354] width 1491 height 708
click at [773, 468] on button "Close" at bounding box center [773, 480] width 140 height 28
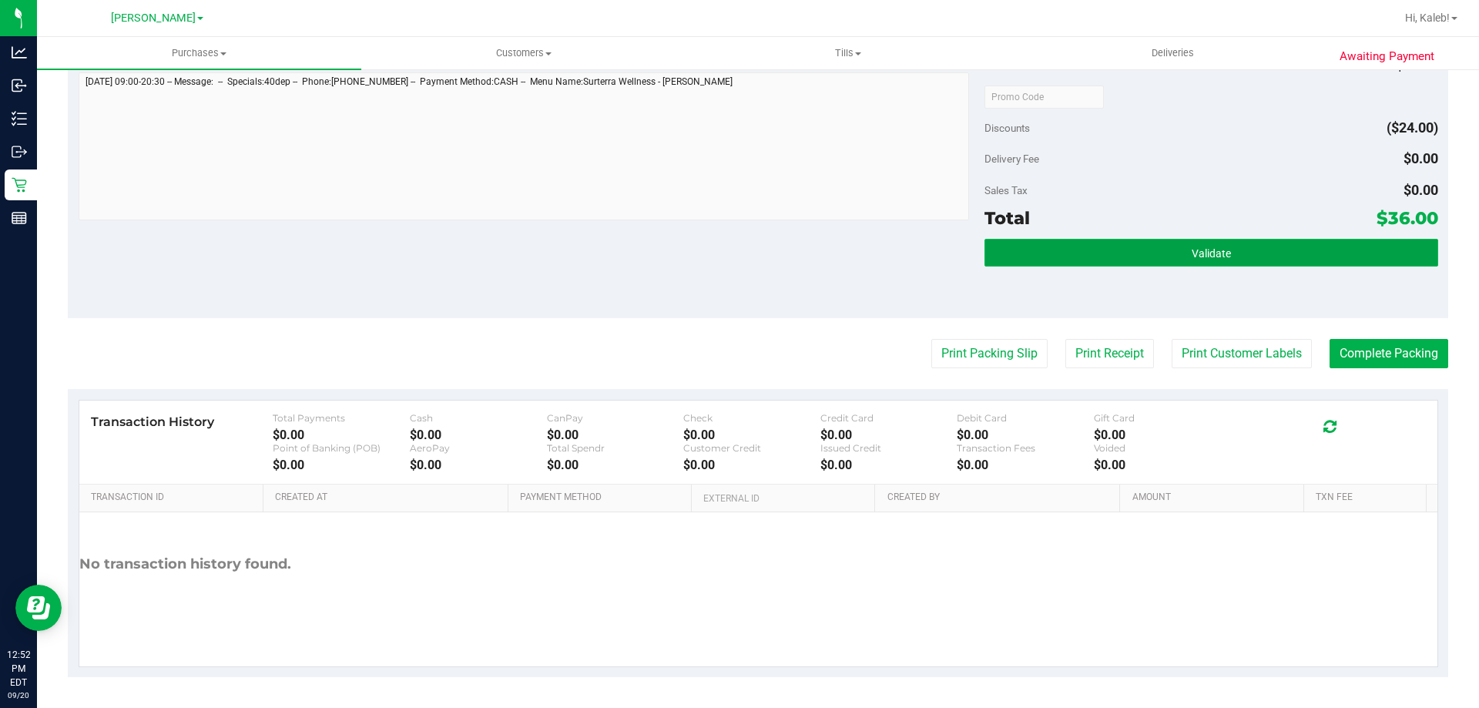
click at [1207, 240] on button "Validate" at bounding box center [1211, 253] width 453 height 28
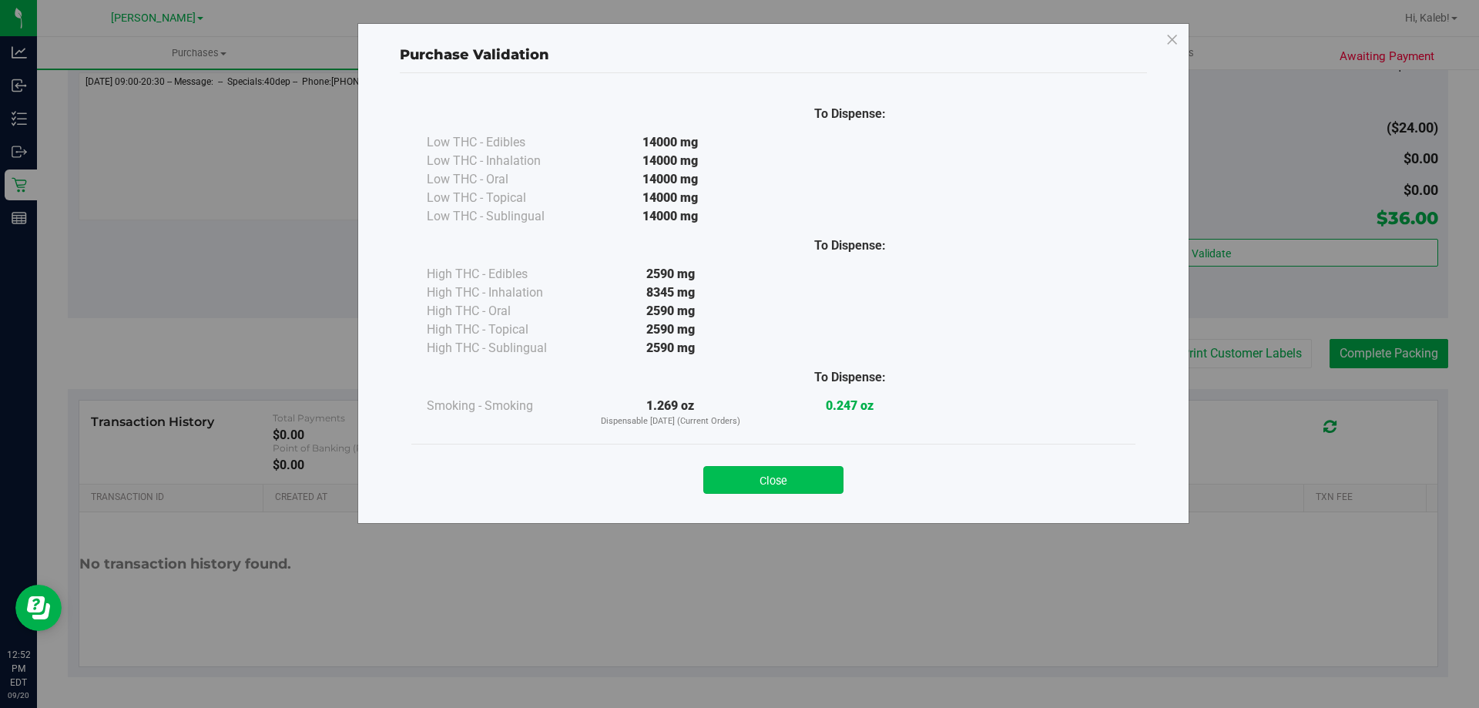
click at [780, 491] on button "Close" at bounding box center [773, 480] width 140 height 28
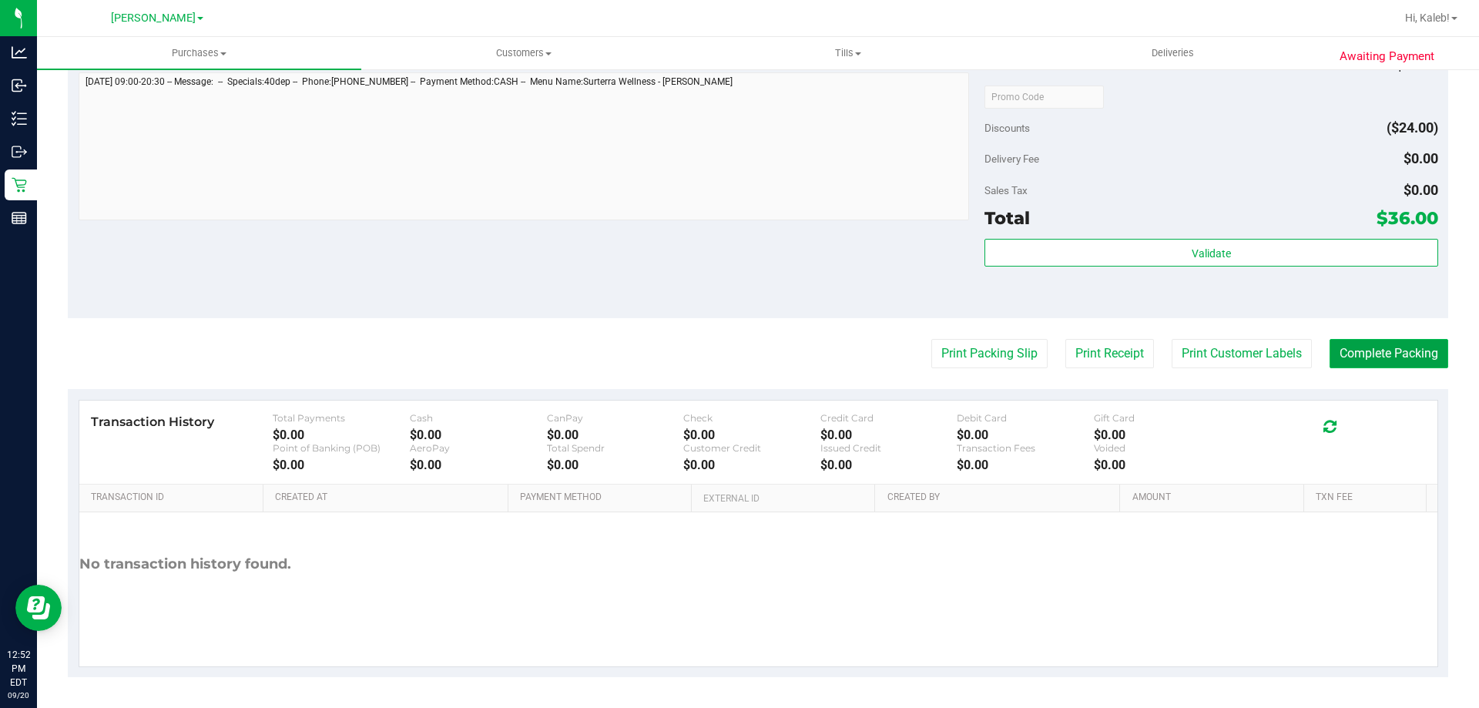
click at [1380, 341] on button "Complete Packing" at bounding box center [1389, 353] width 119 height 29
